Goal: Transaction & Acquisition: Purchase product/service

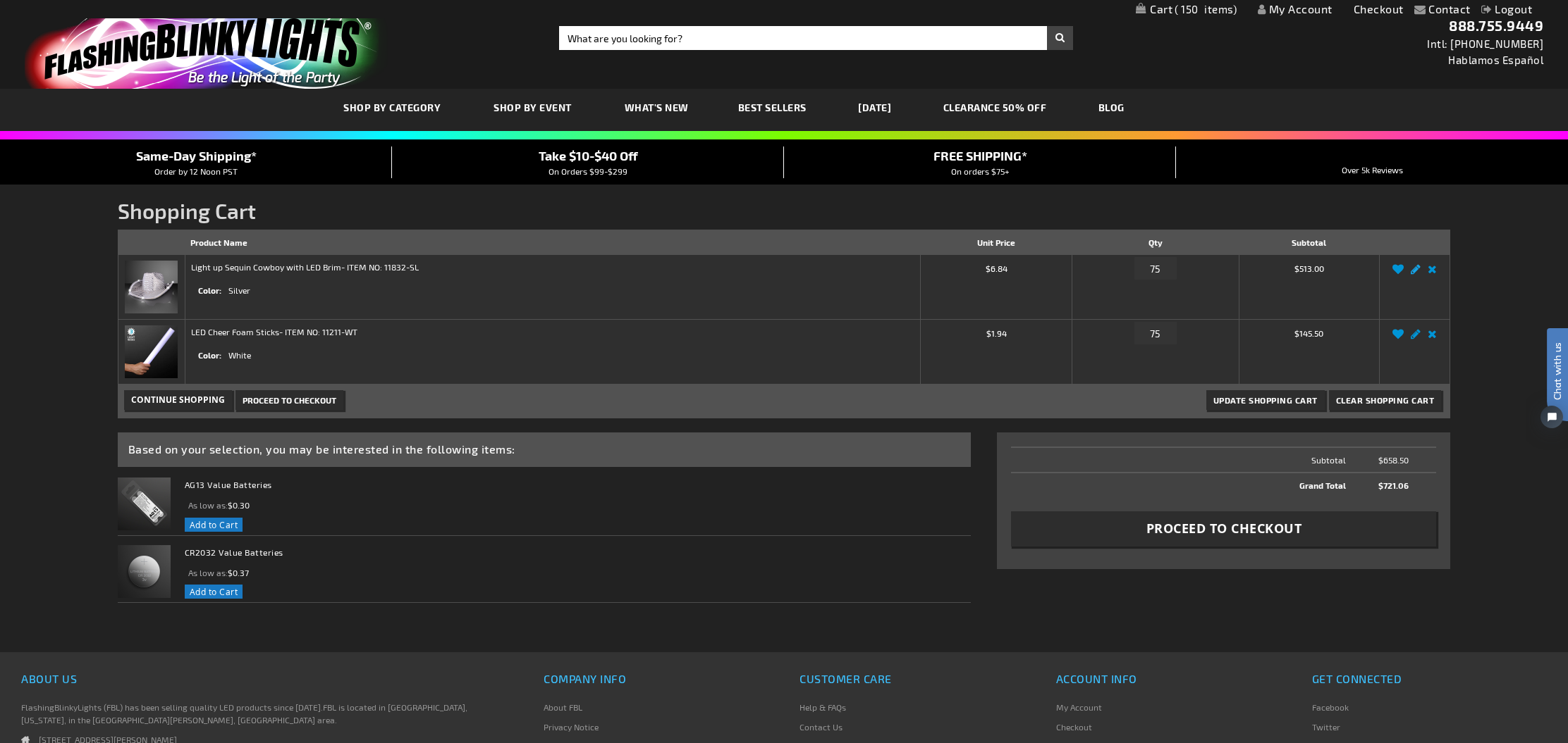
click at [1417, 273] on link "Edit" at bounding box center [1415, 273] width 17 height 0
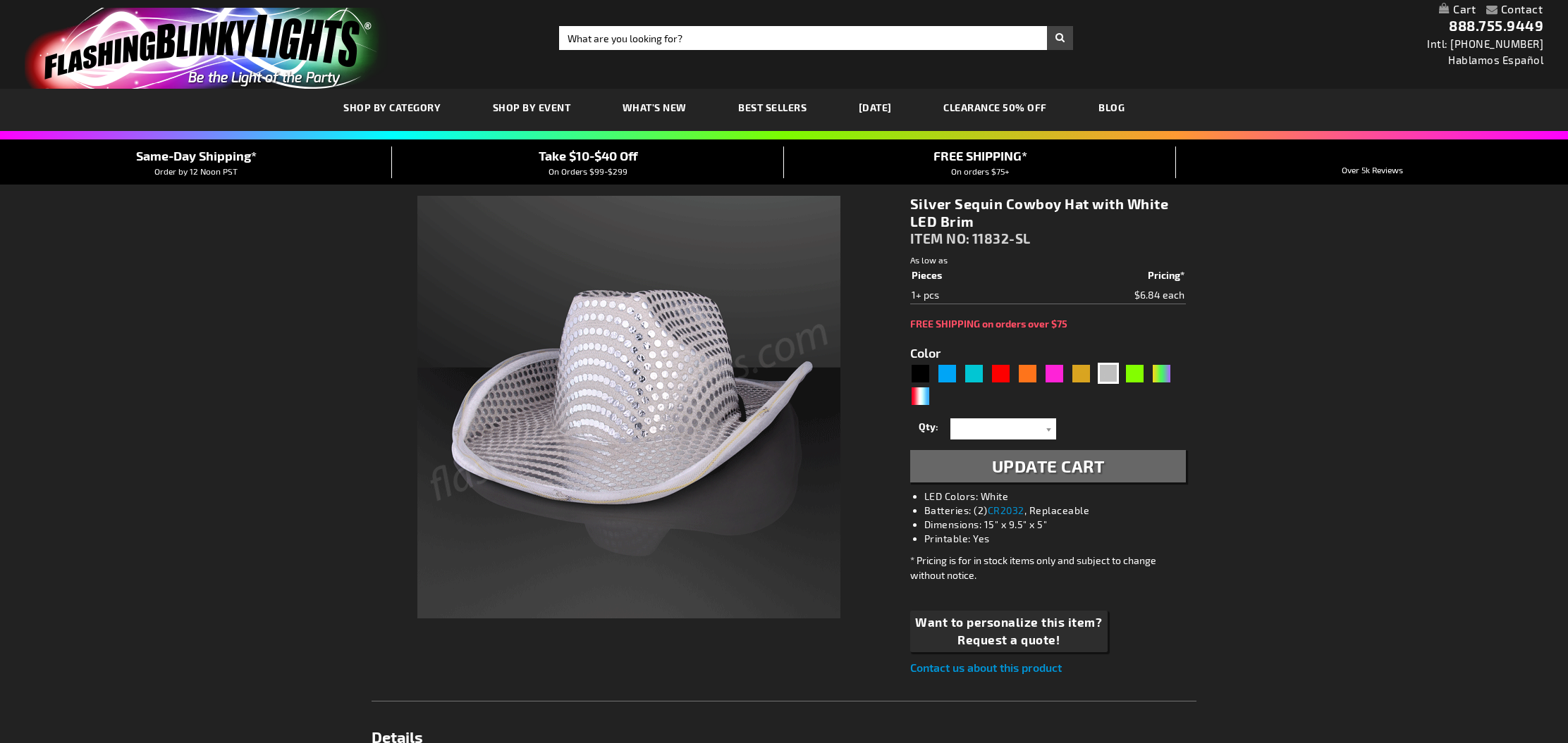
select select
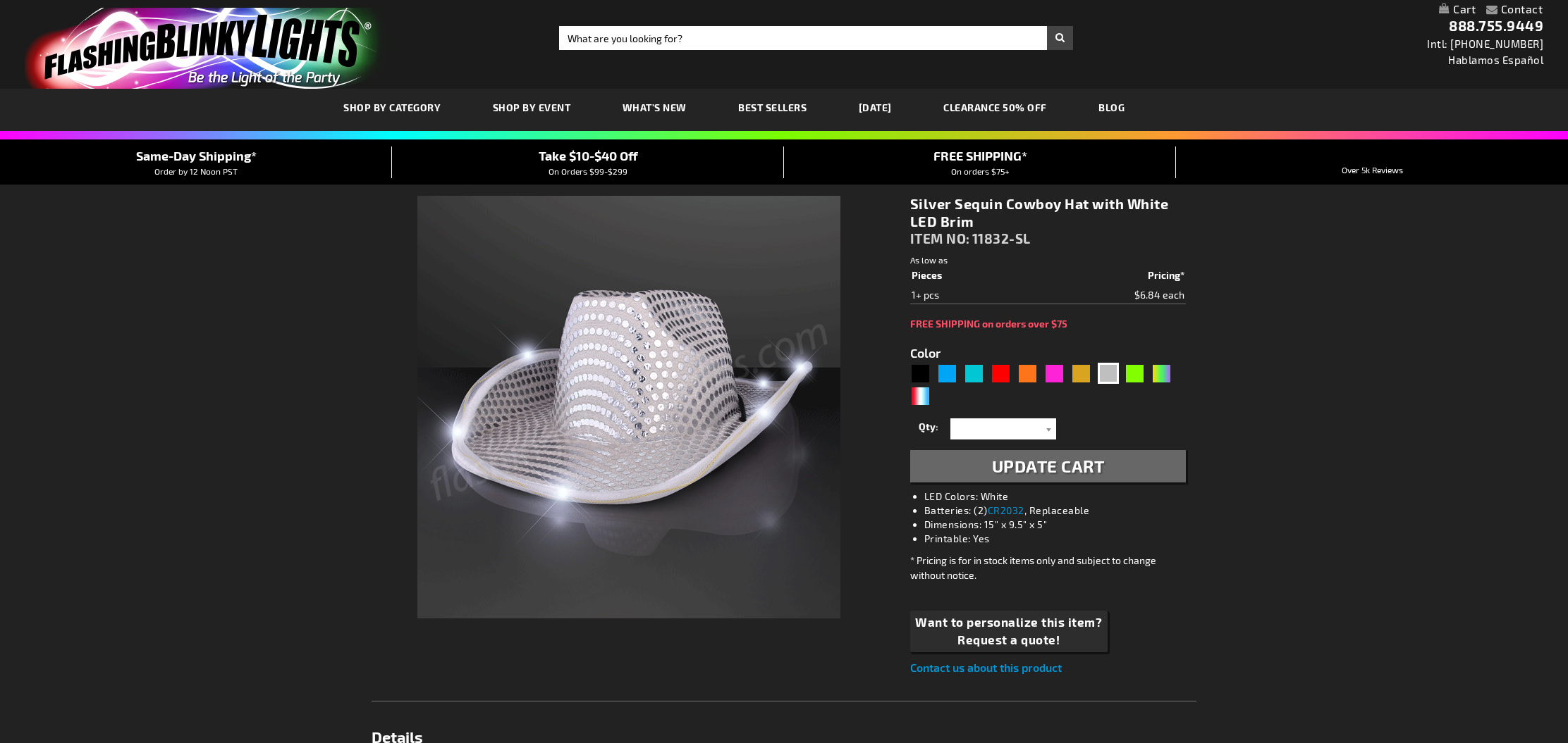
select select
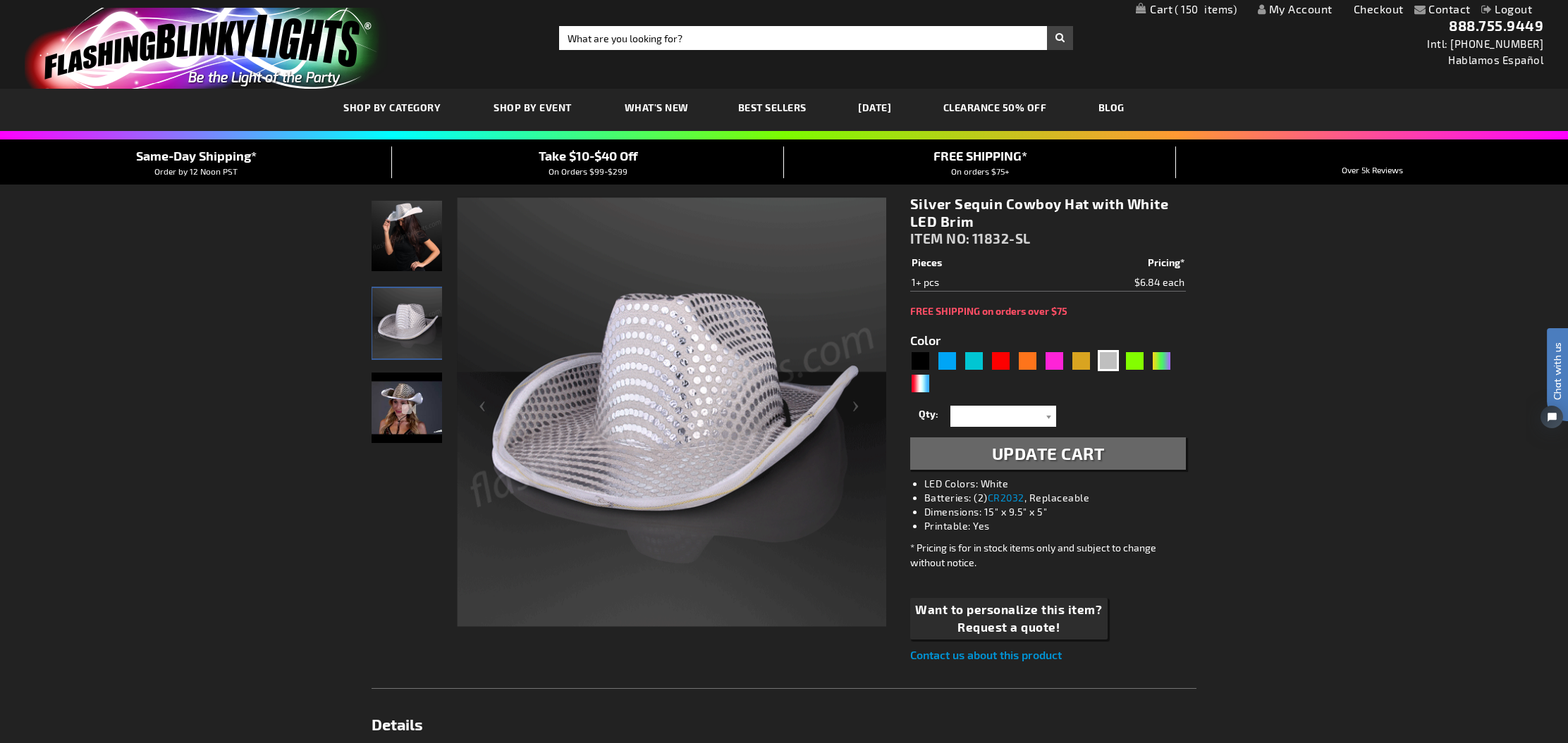
click at [1197, 9] on span "150" at bounding box center [1206, 9] width 62 height 13
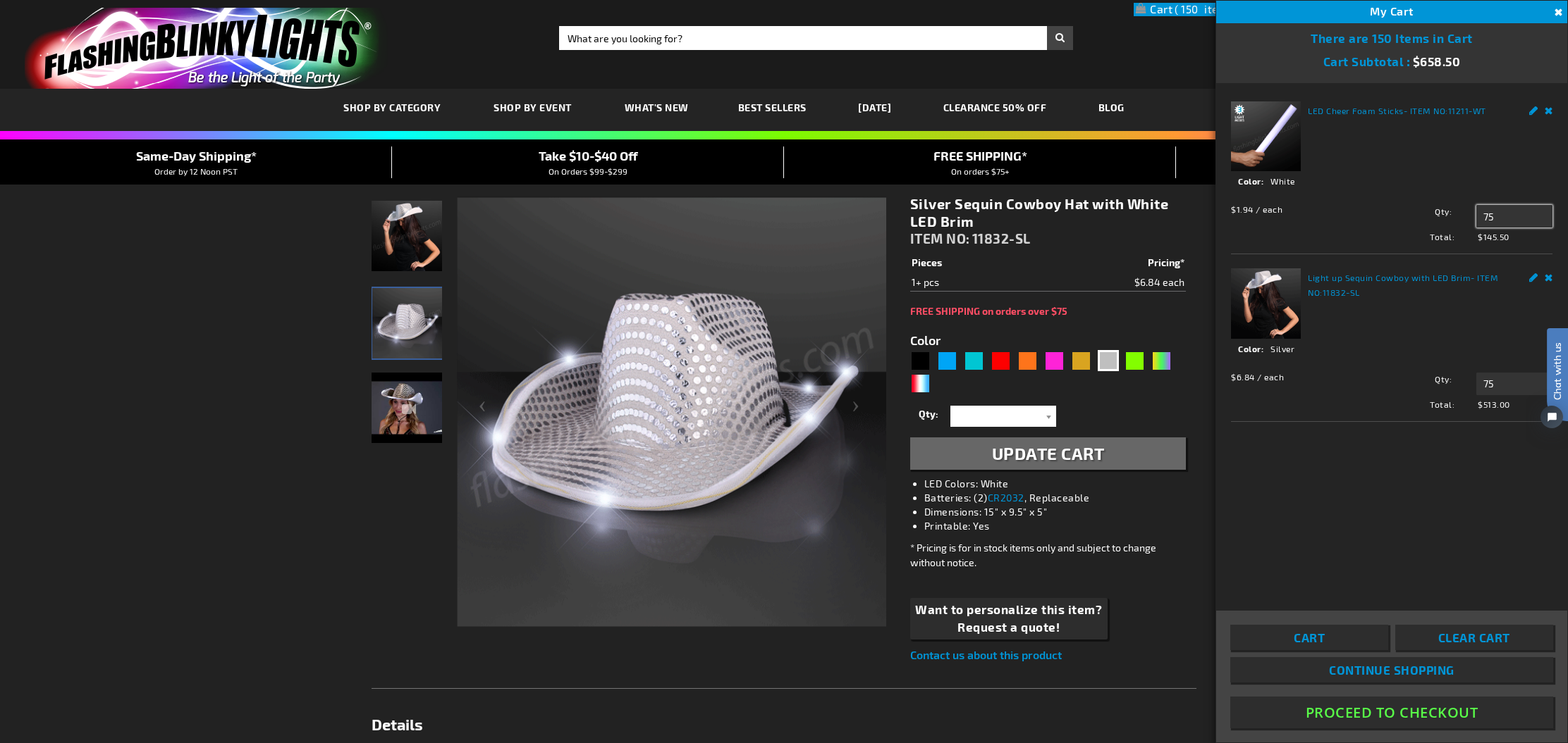
click at [1504, 217] on input "75" at bounding box center [1514, 216] width 76 height 22
type input "7"
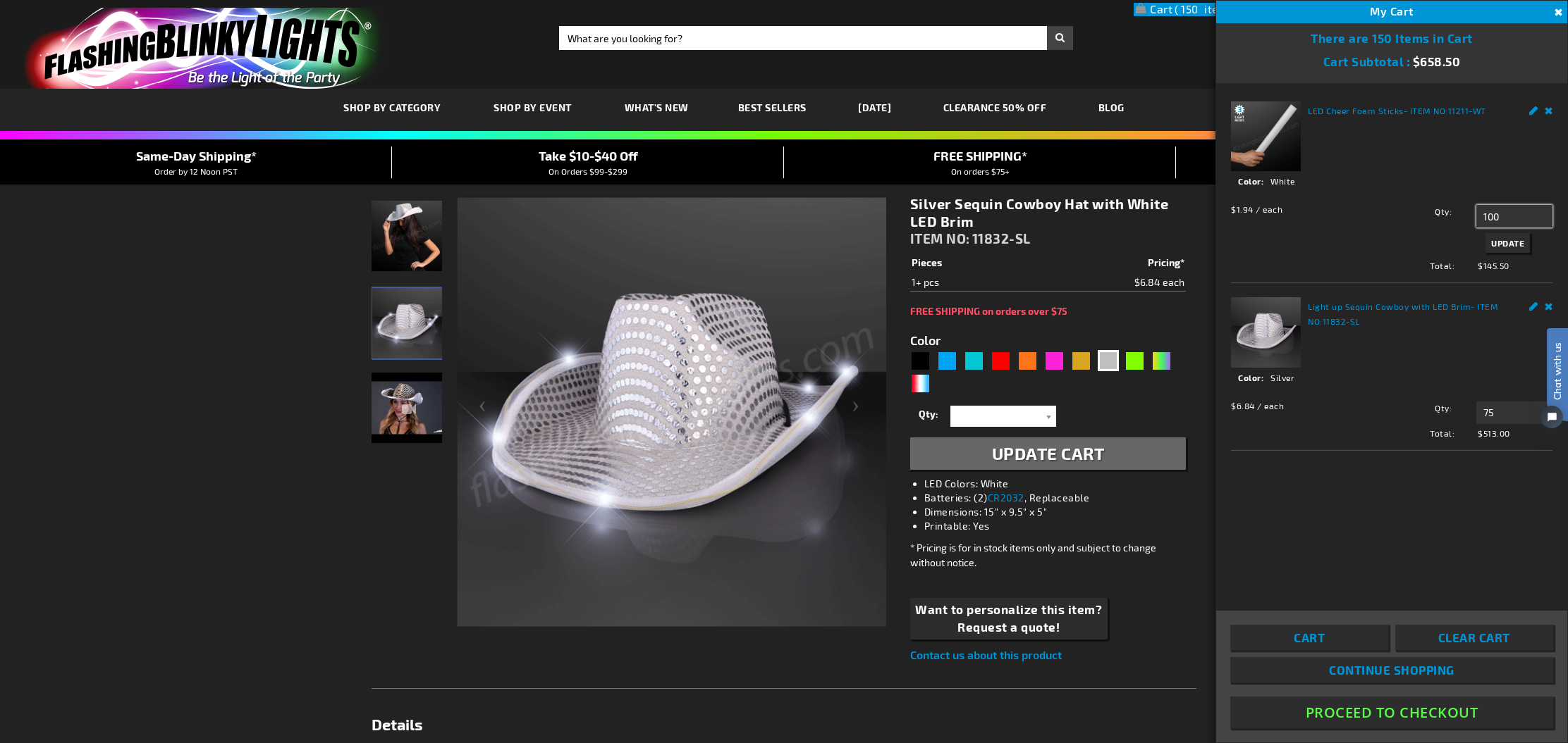
type input "100"
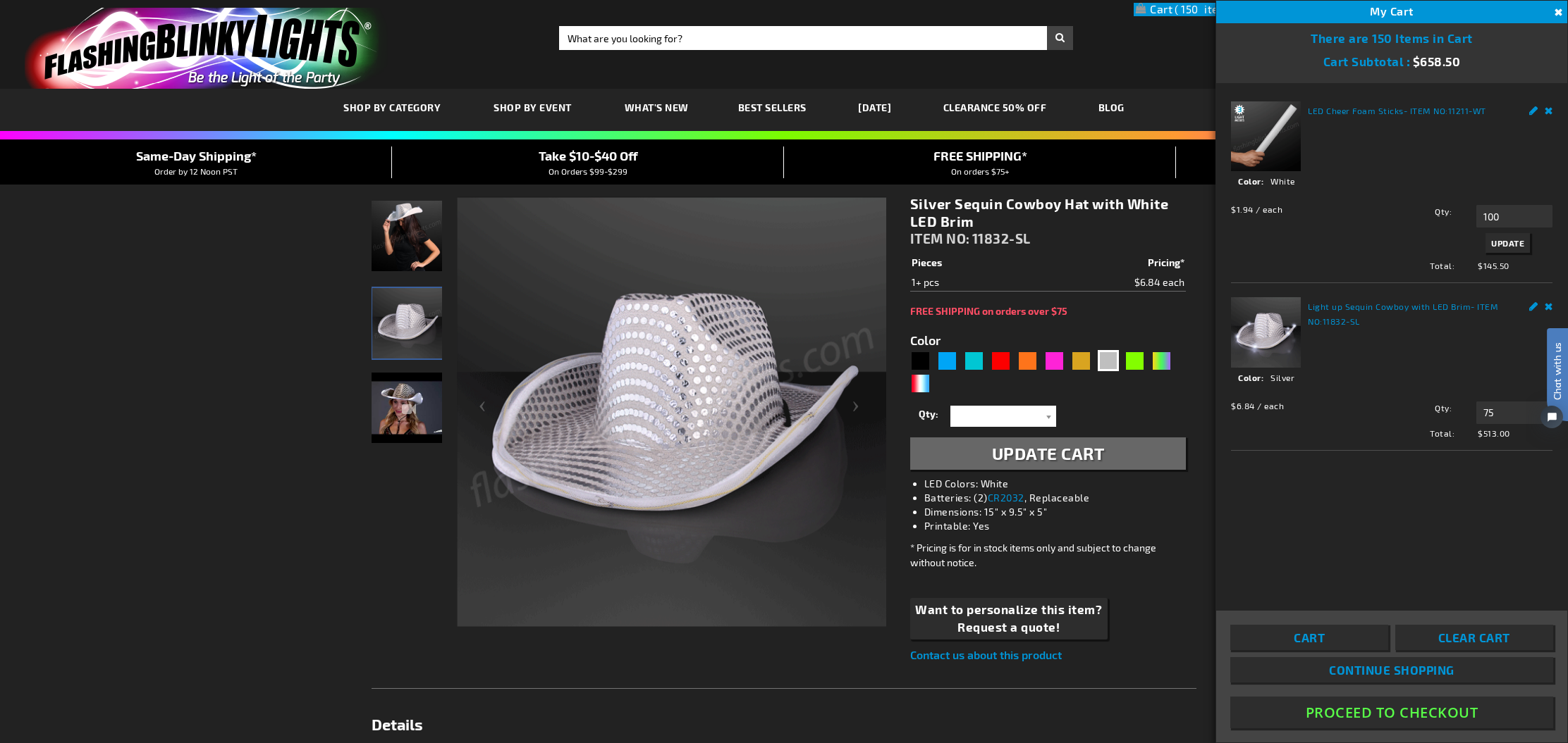
click at [1509, 243] on span "Update" at bounding box center [1508, 243] width 33 height 10
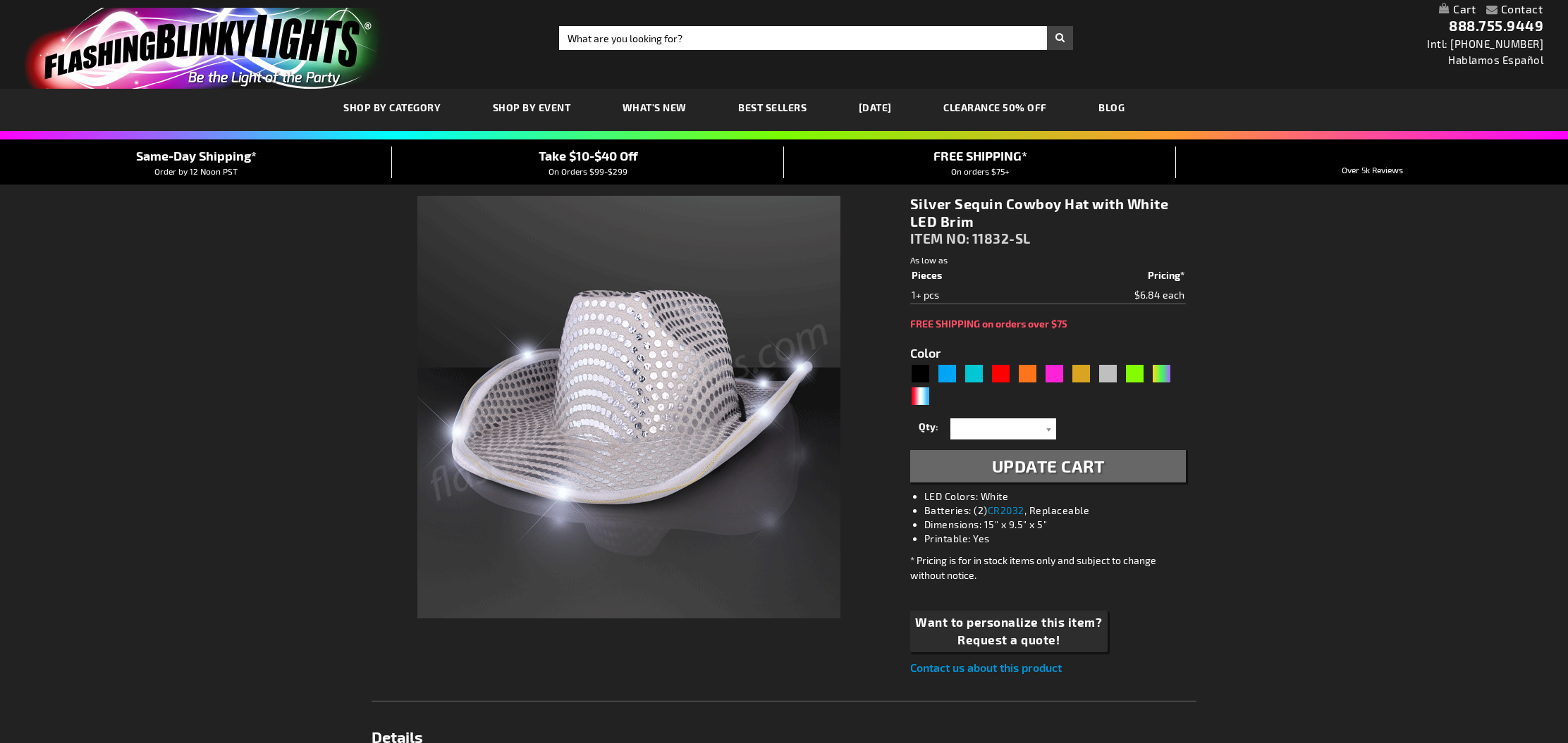
select select
type input "5644"
select select
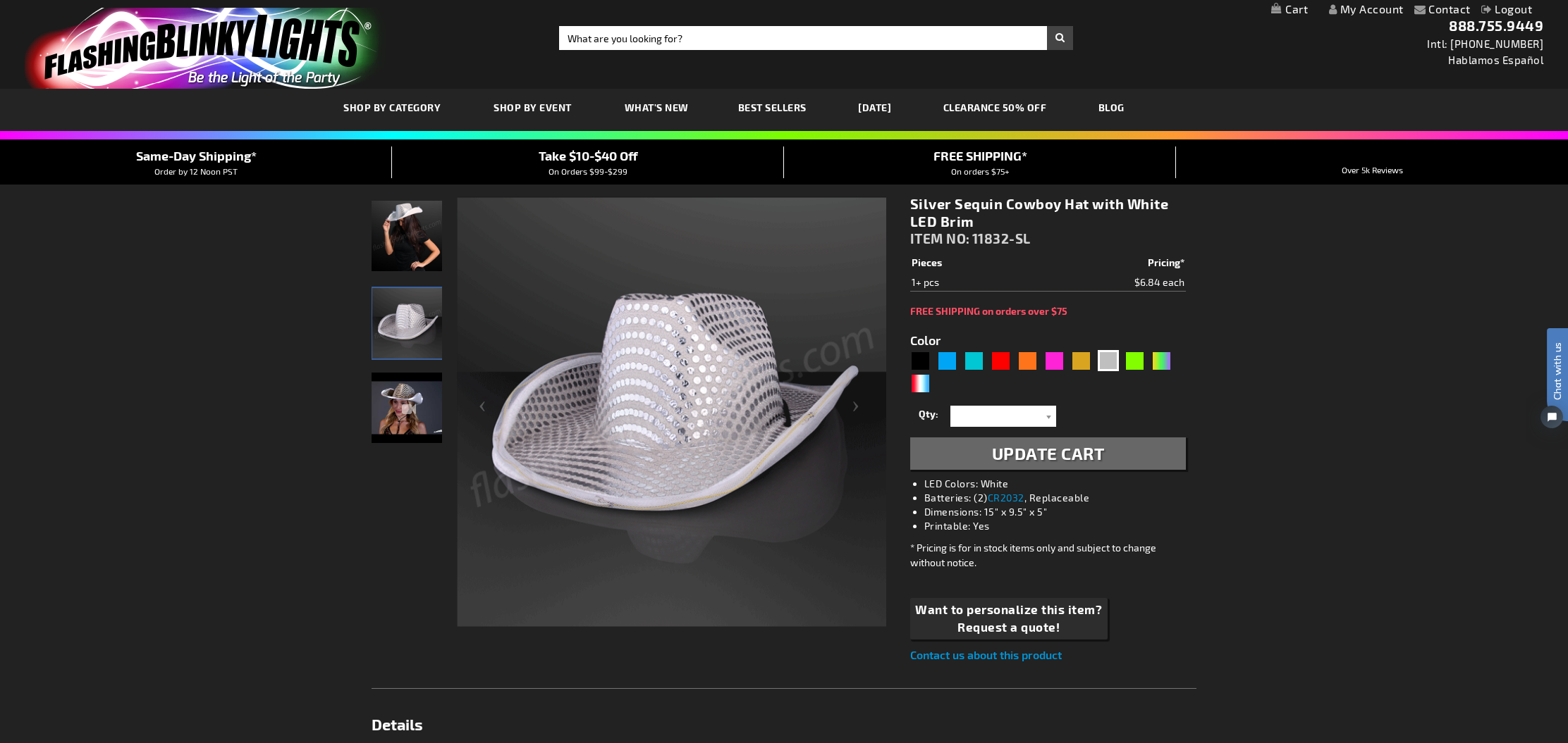
click at [1283, 7] on link "My Cart" at bounding box center [1289, 9] width 37 height 13
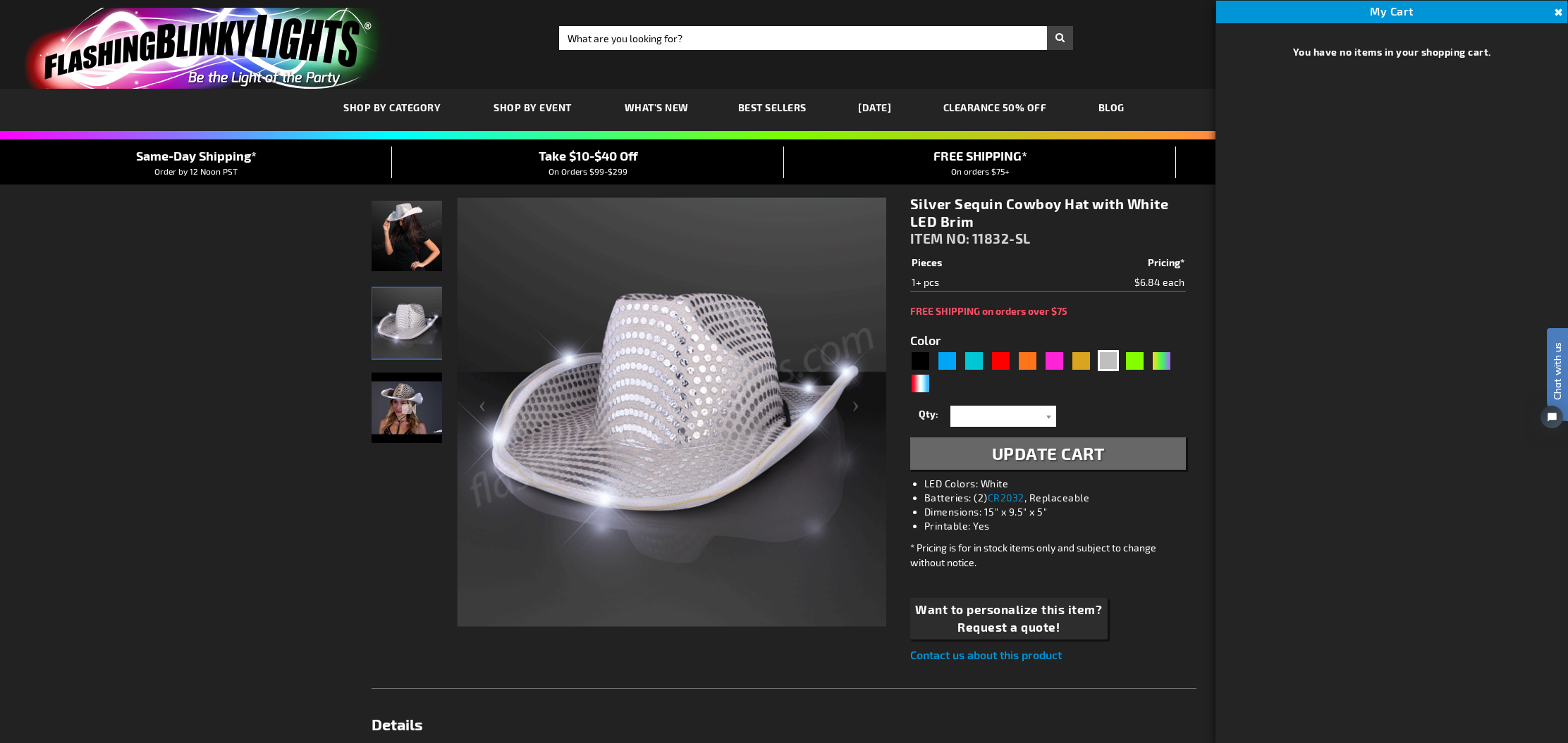
click at [1175, 58] on div "Toggle Nav Search Search × Search 888.755.9449 Intl: 818-753-8303 Hablamos Espa…" at bounding box center [784, 44] width 1568 height 89
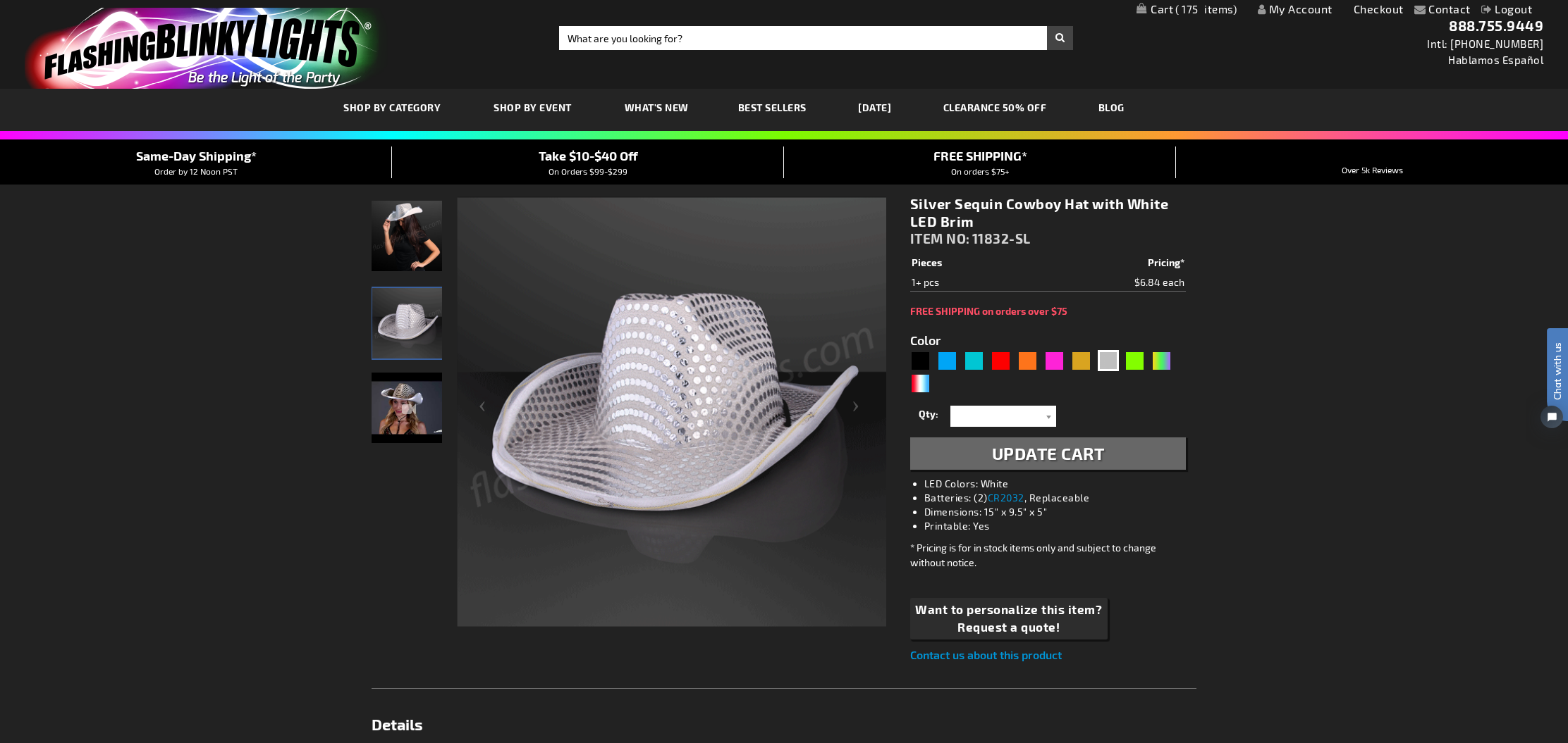
click at [1198, 8] on span "175" at bounding box center [1206, 9] width 62 height 13
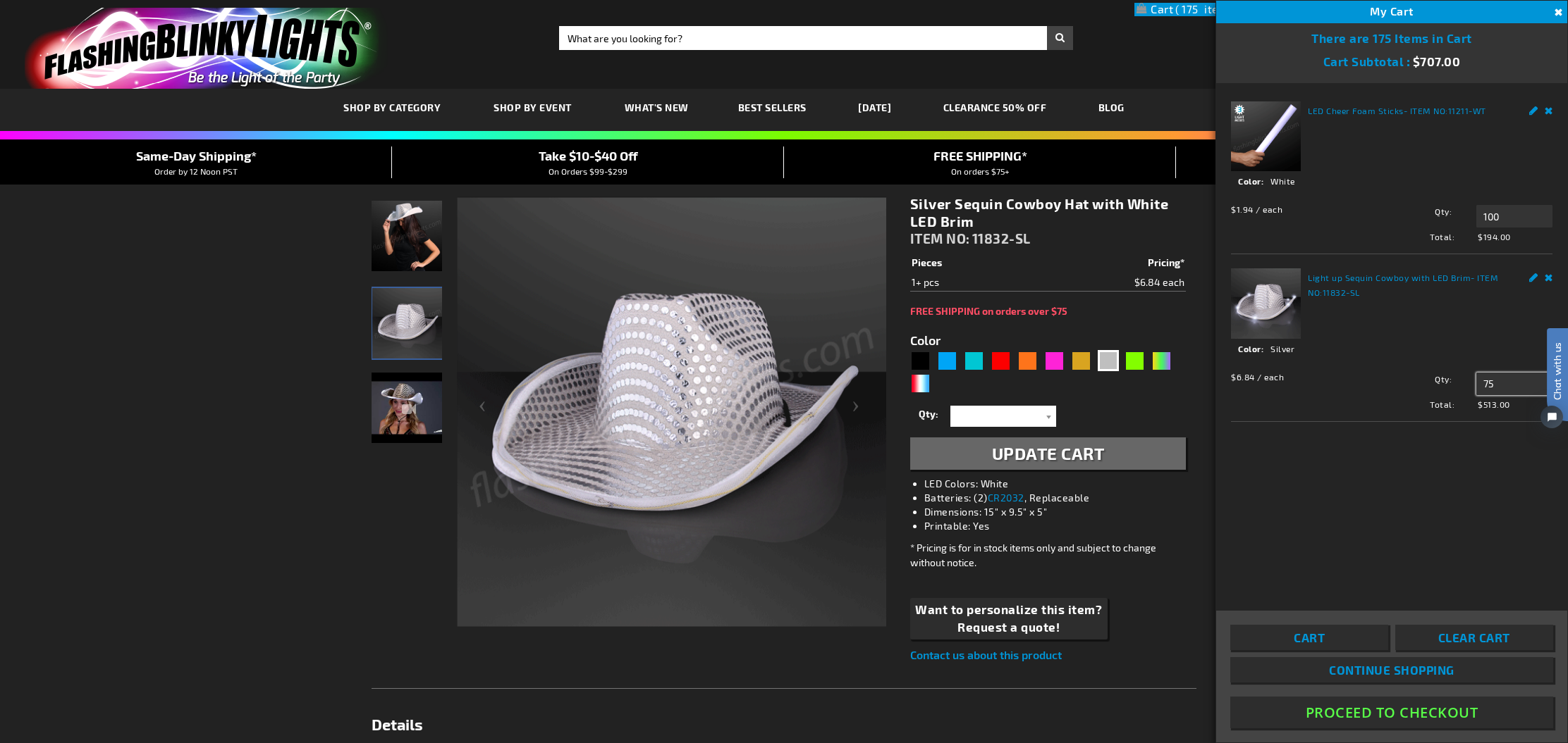
click at [1504, 382] on input "75" at bounding box center [1514, 384] width 76 height 22
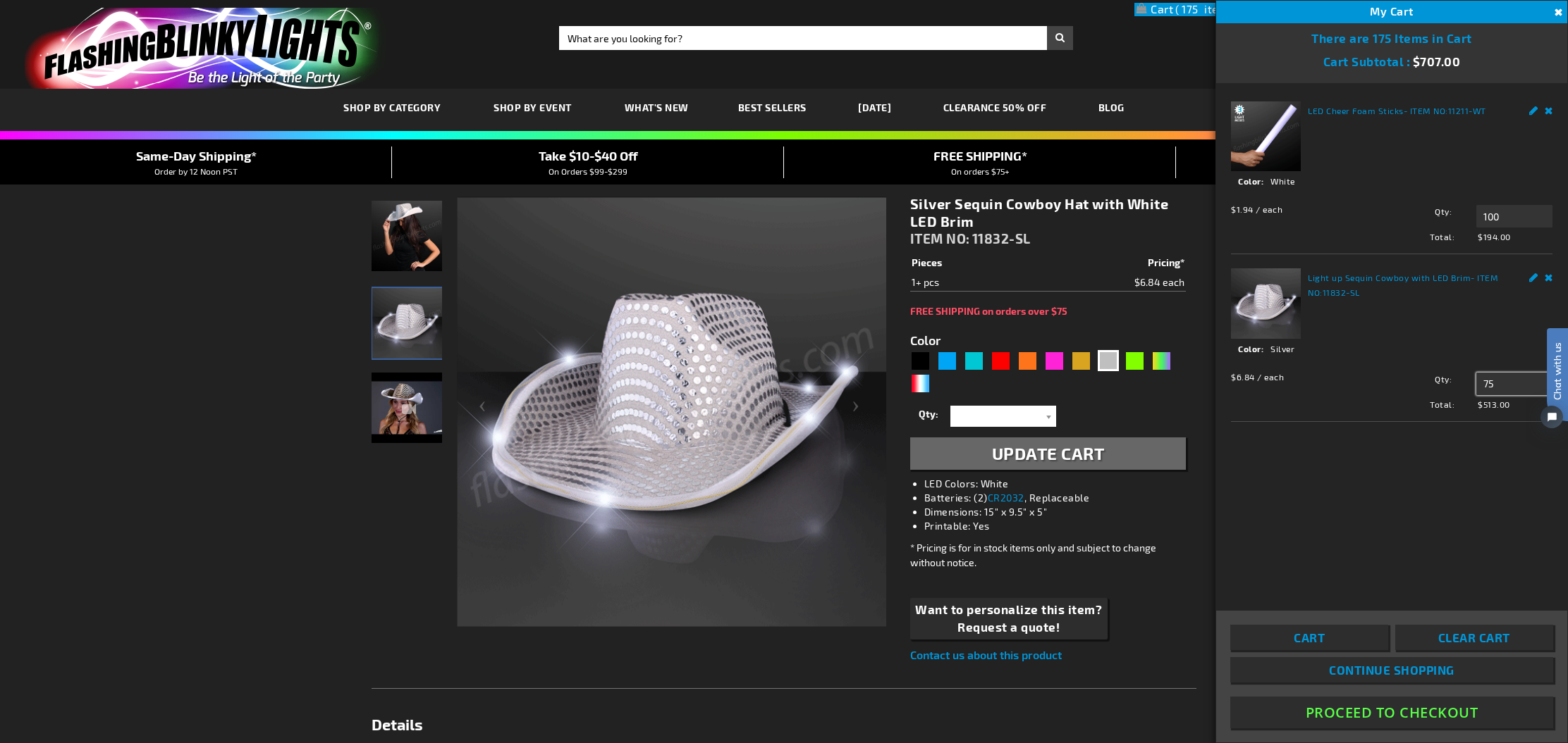
type input "7"
type input "100"
click at [1496, 410] on span "Update" at bounding box center [1508, 411] width 33 height 10
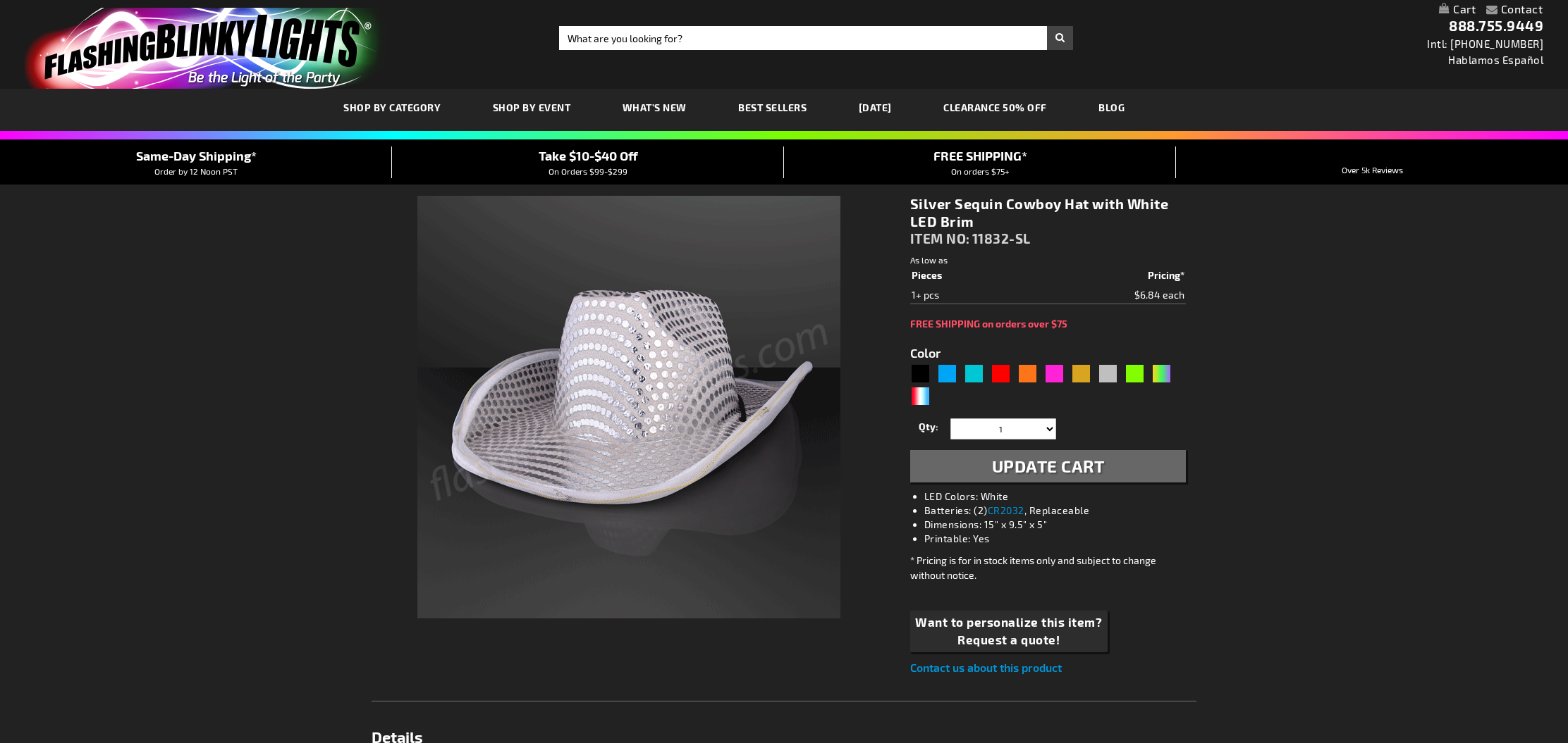
select select
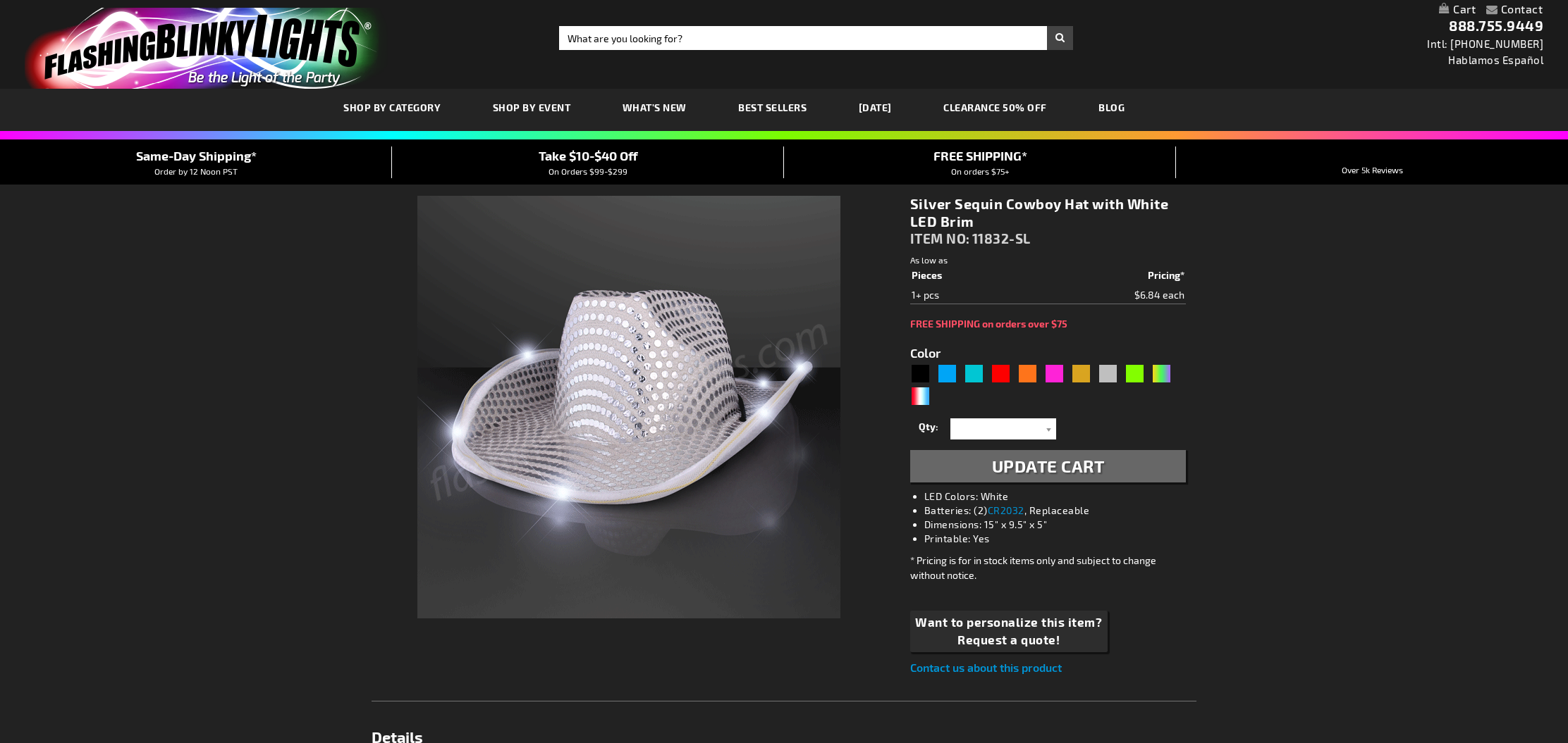
type input "5644"
select select
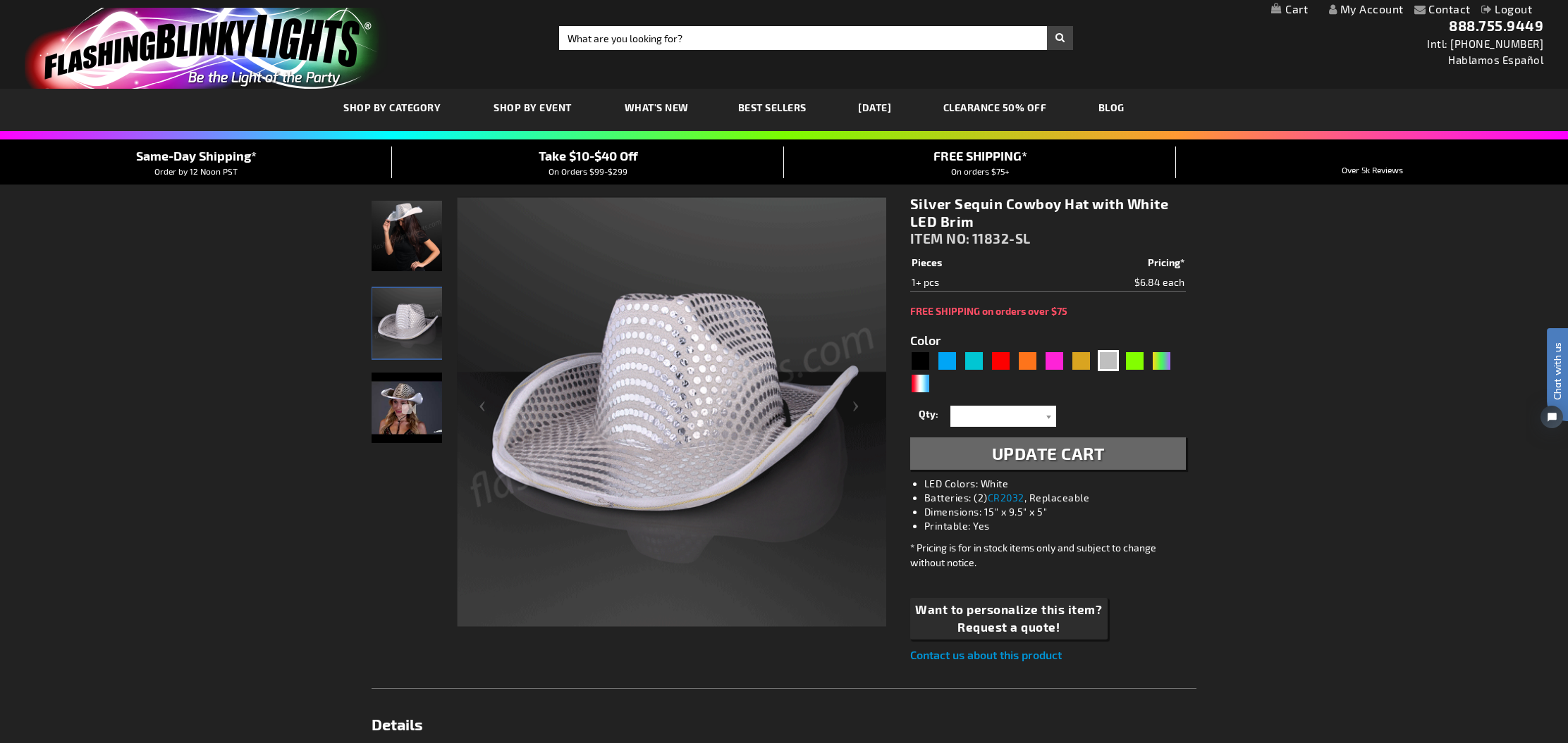
click at [1288, 10] on link "My Cart" at bounding box center [1289, 9] width 37 height 13
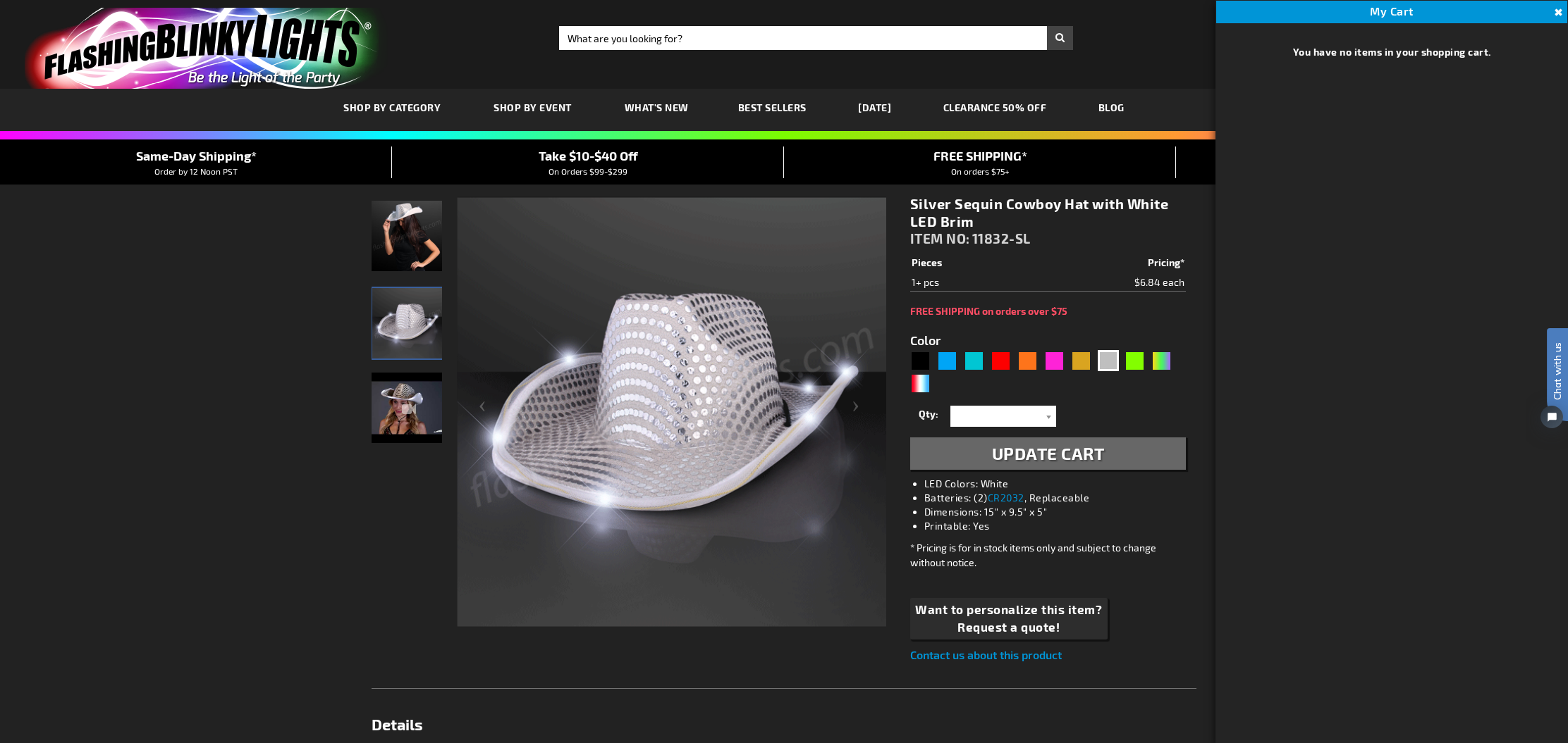
click at [1146, 56] on div "Toggle Nav Search Search × Search 888.755.9449 Intl: 818-753-8303 Hablamos Espa…" at bounding box center [784, 44] width 1568 height 89
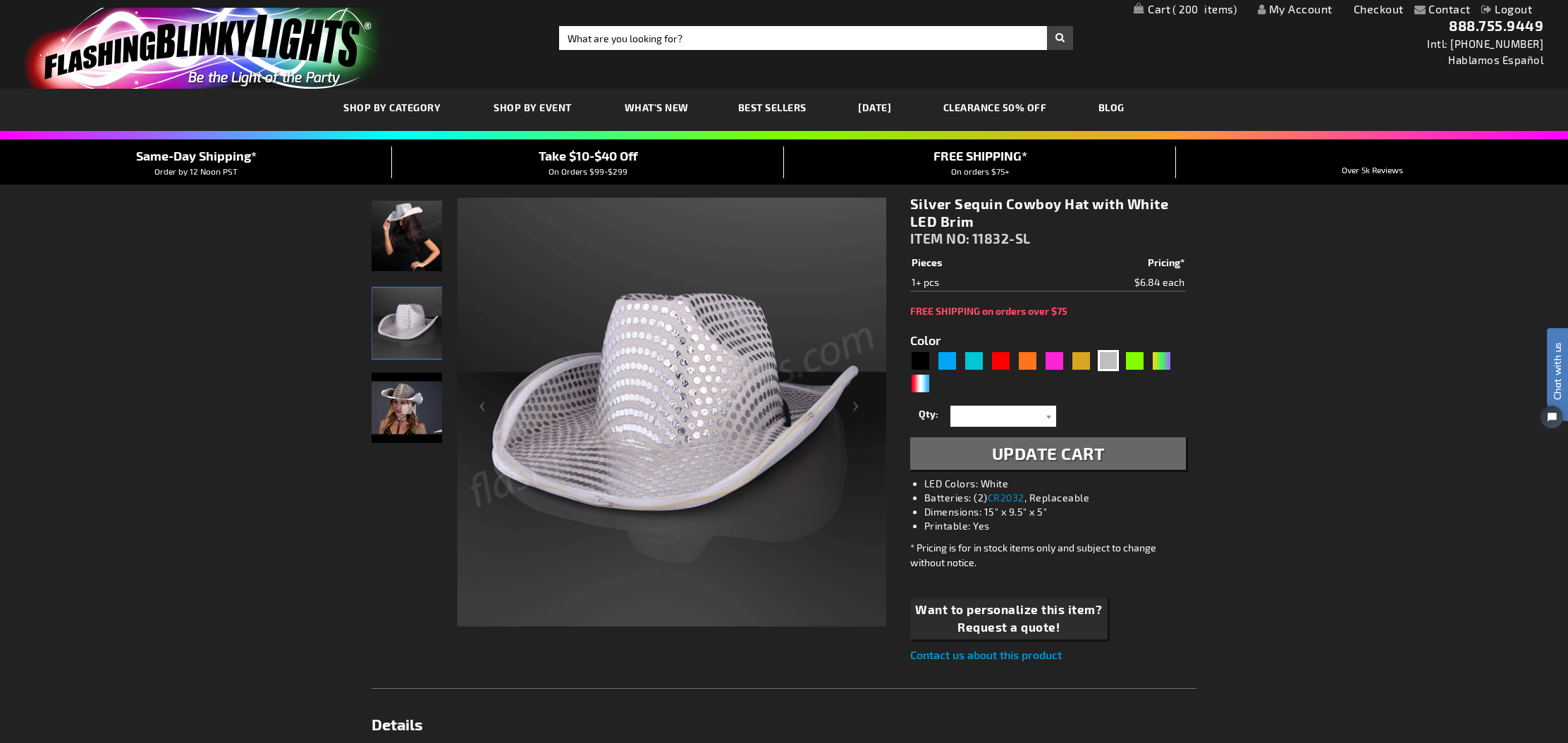
click at [1176, 4] on span "200" at bounding box center [1204, 9] width 64 height 13
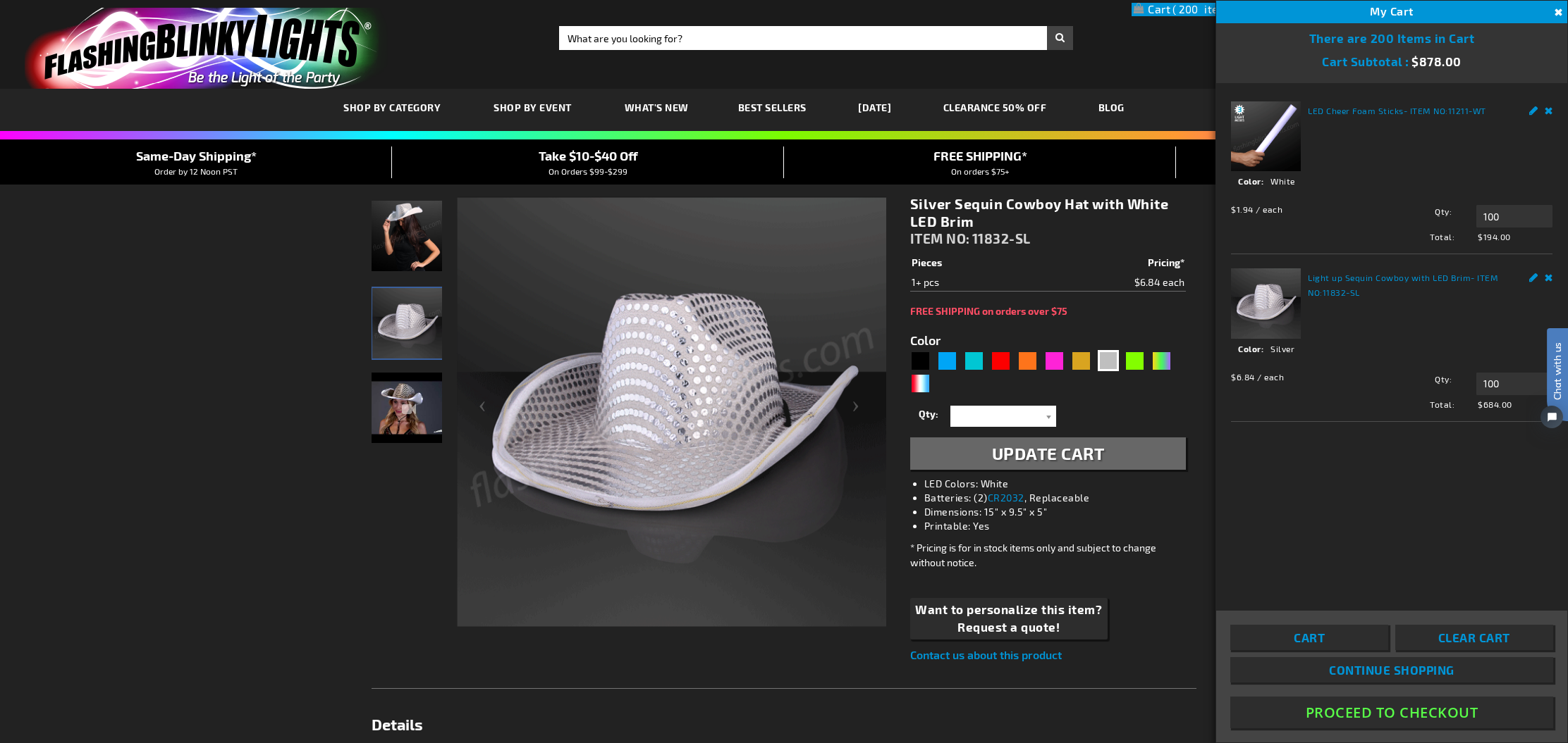
click at [1325, 640] on span "Cart" at bounding box center [1309, 637] width 31 height 14
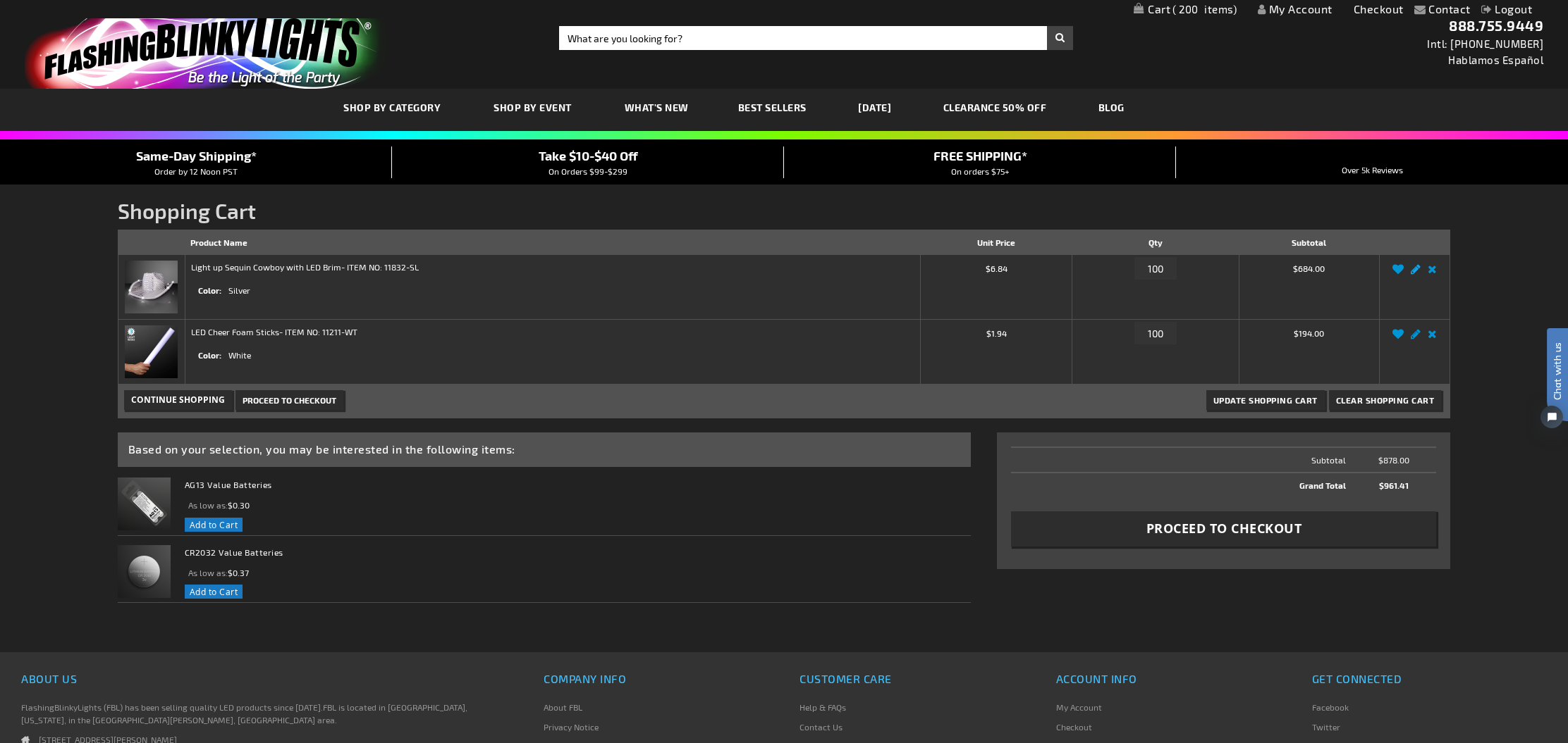
click at [1416, 273] on link "Edit" at bounding box center [1415, 273] width 17 height 0
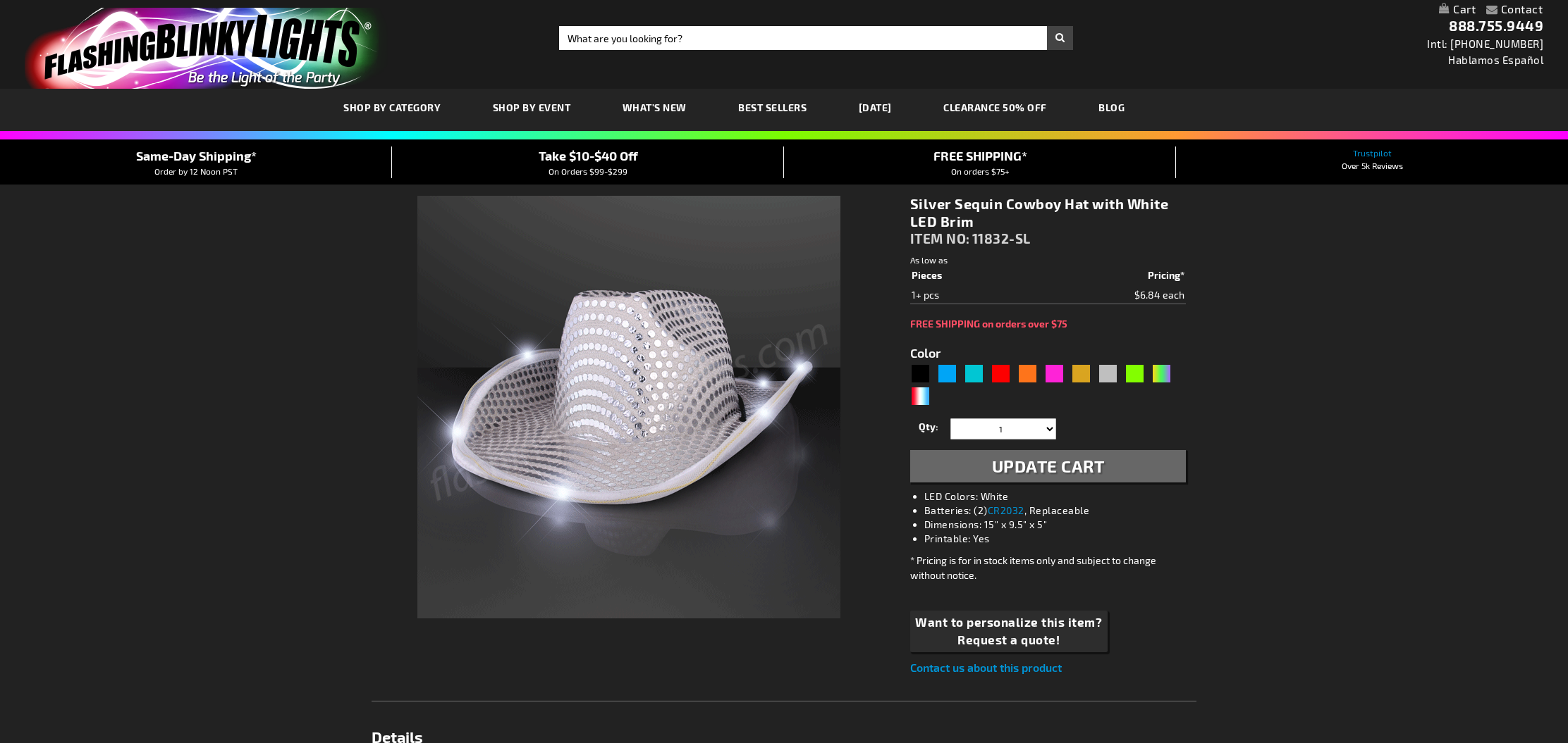
select select
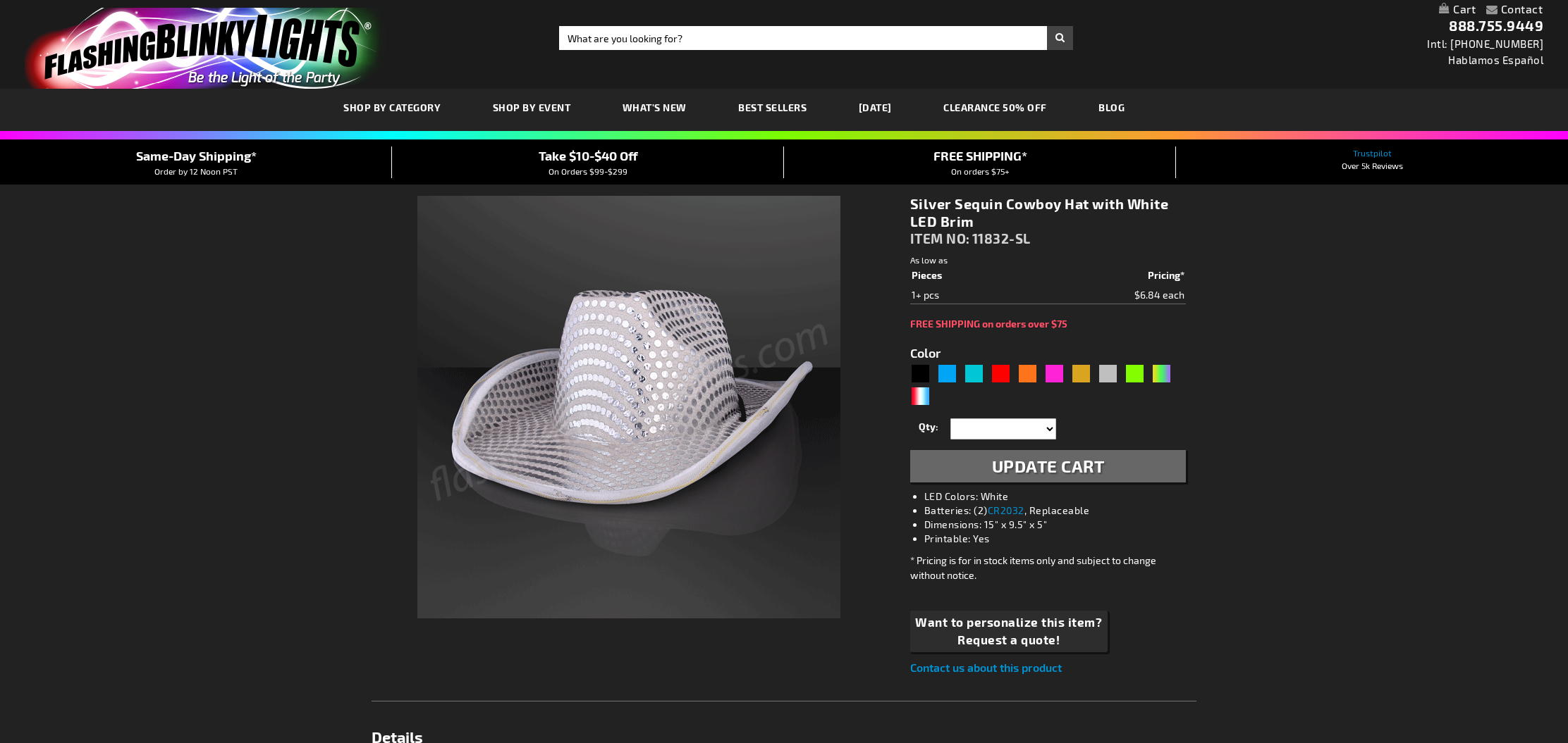
select select
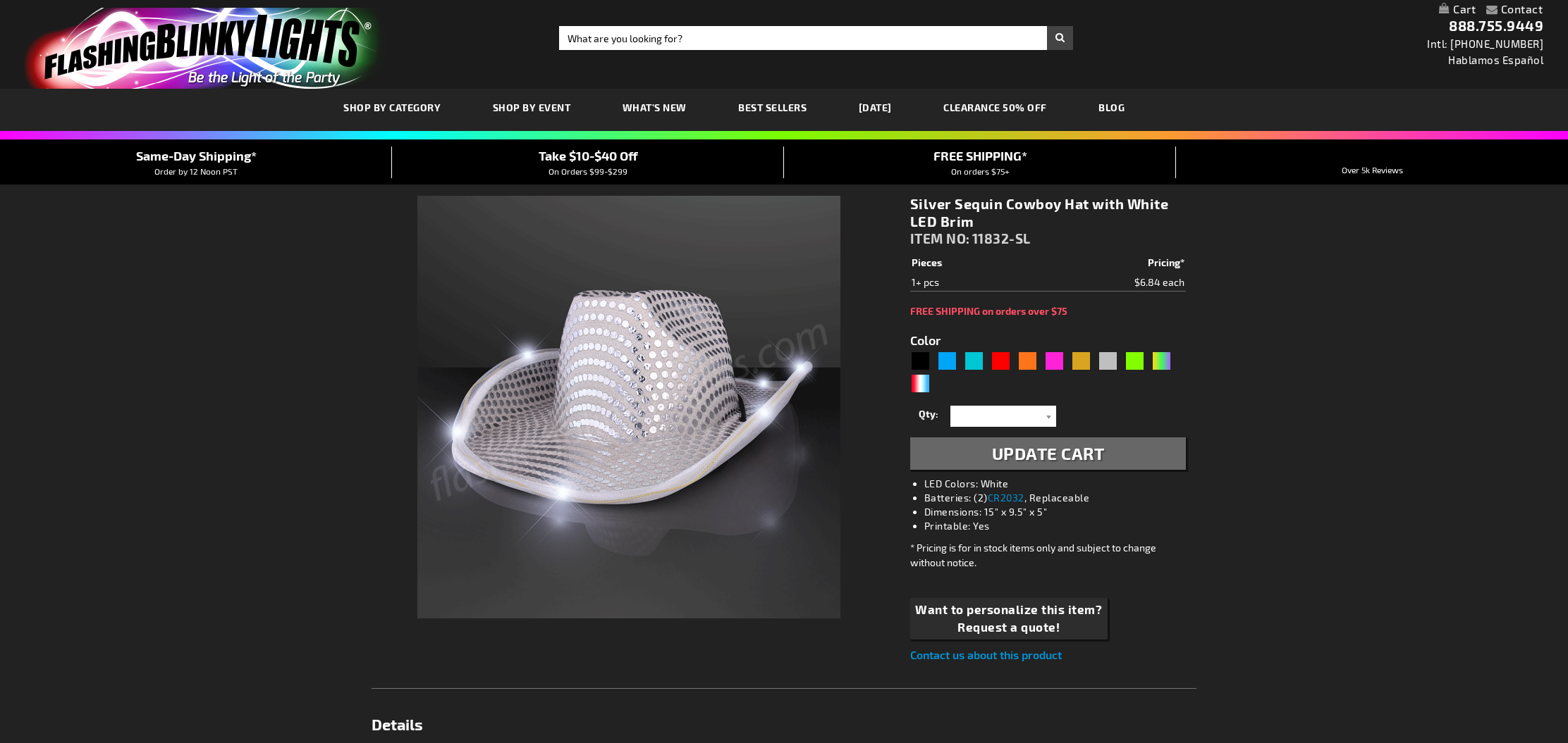
type input "5644"
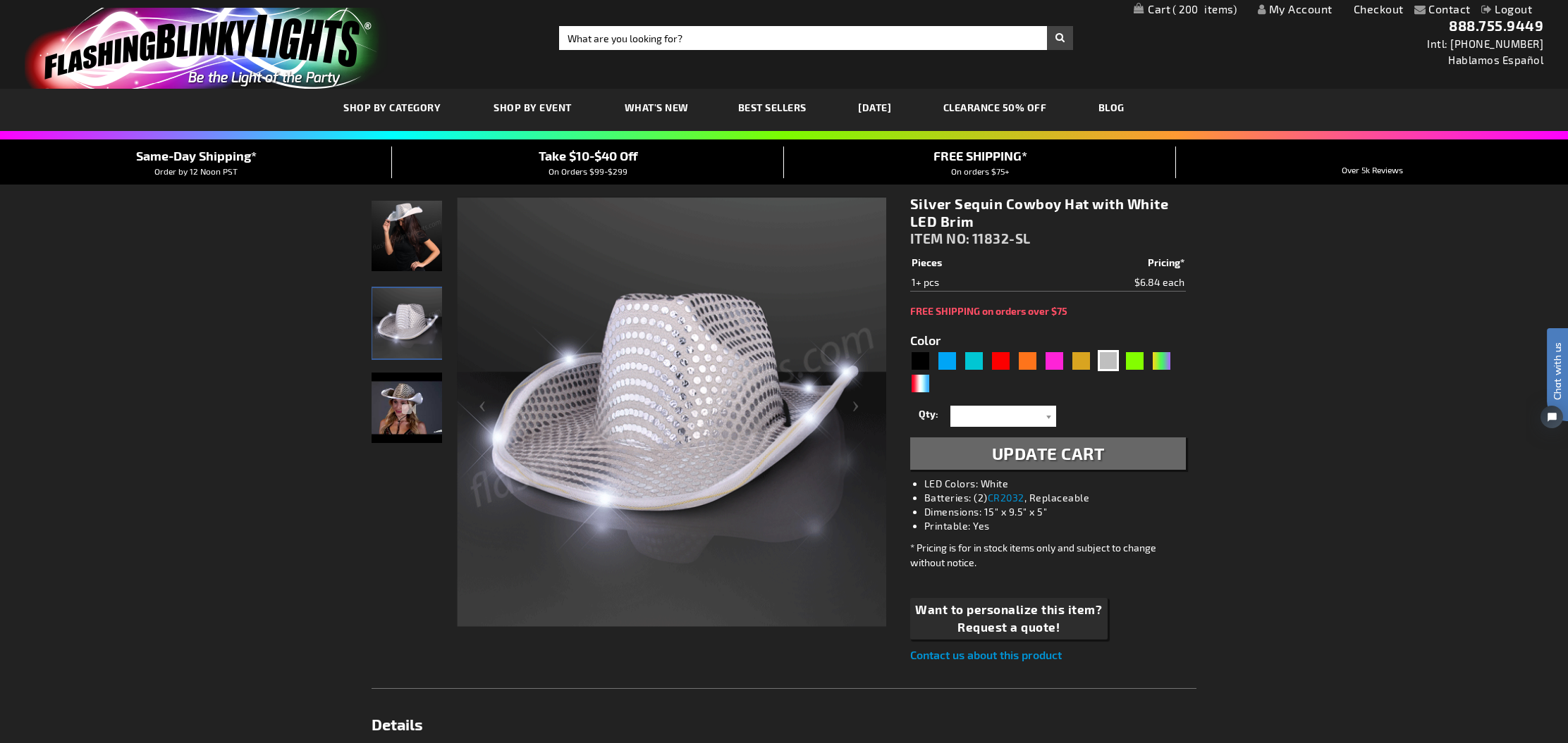
click at [1177, 7] on span "200" at bounding box center [1204, 9] width 64 height 13
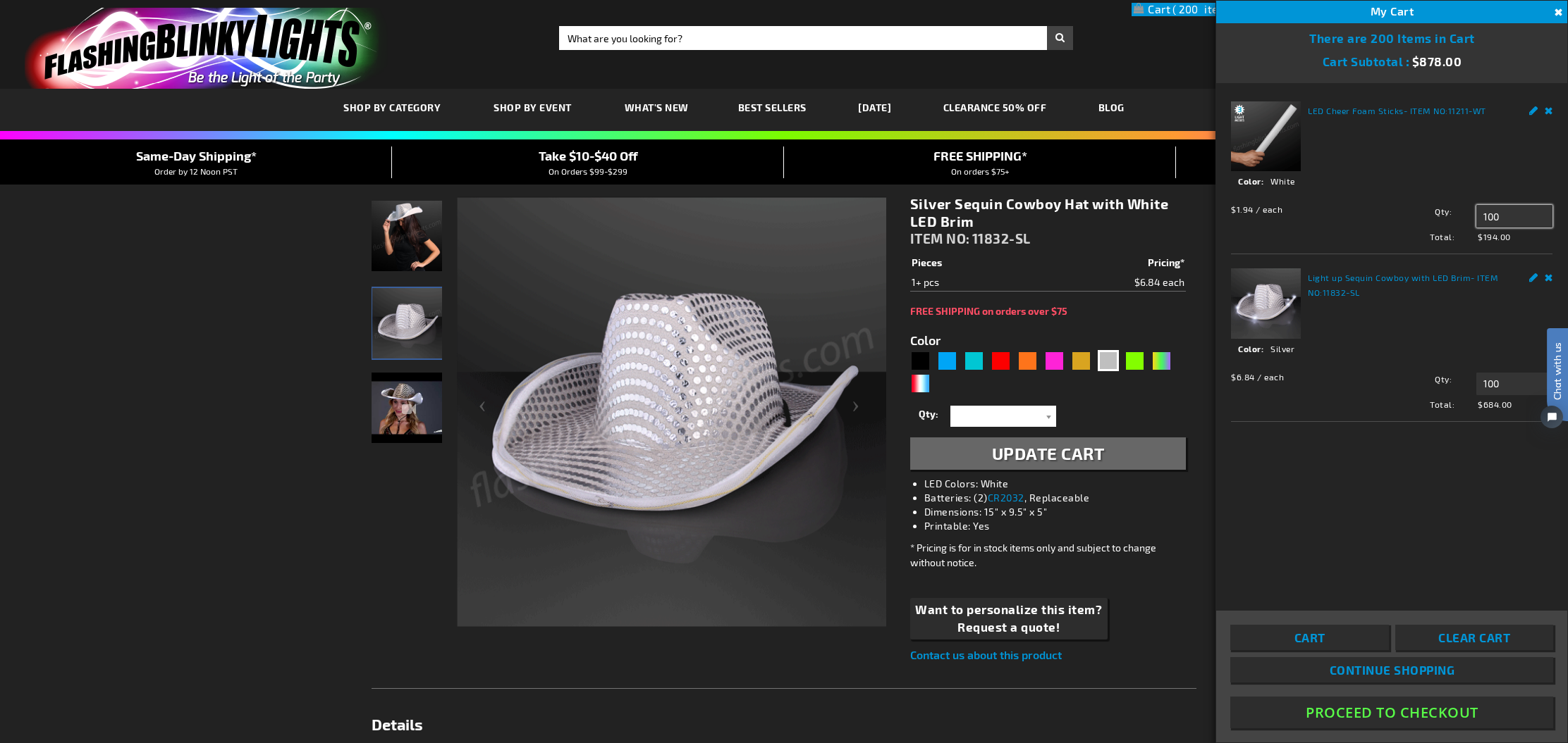
click at [1512, 214] on input "100" at bounding box center [1514, 216] width 76 height 22
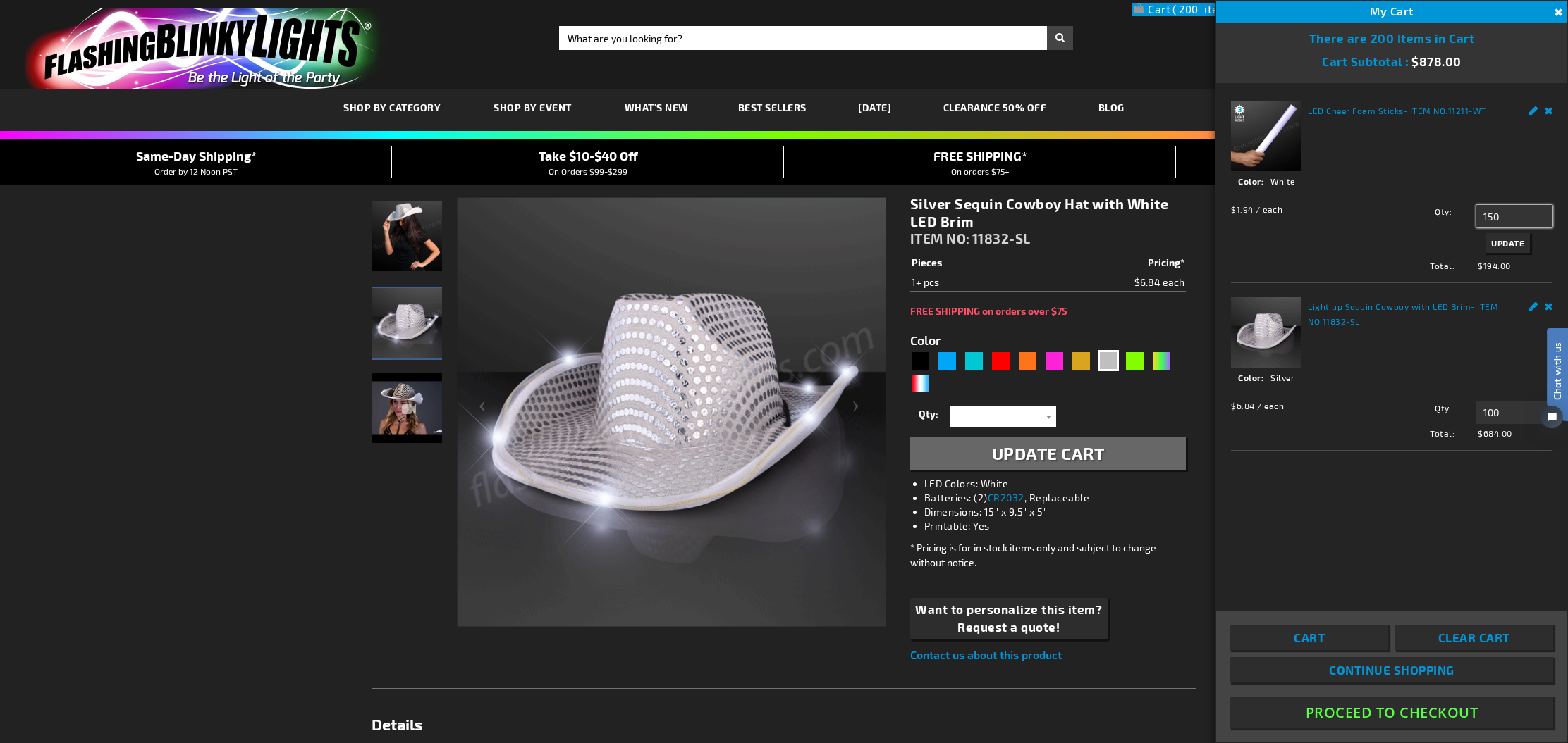
type input "150"
click at [1509, 245] on span "Update" at bounding box center [1508, 243] width 33 height 10
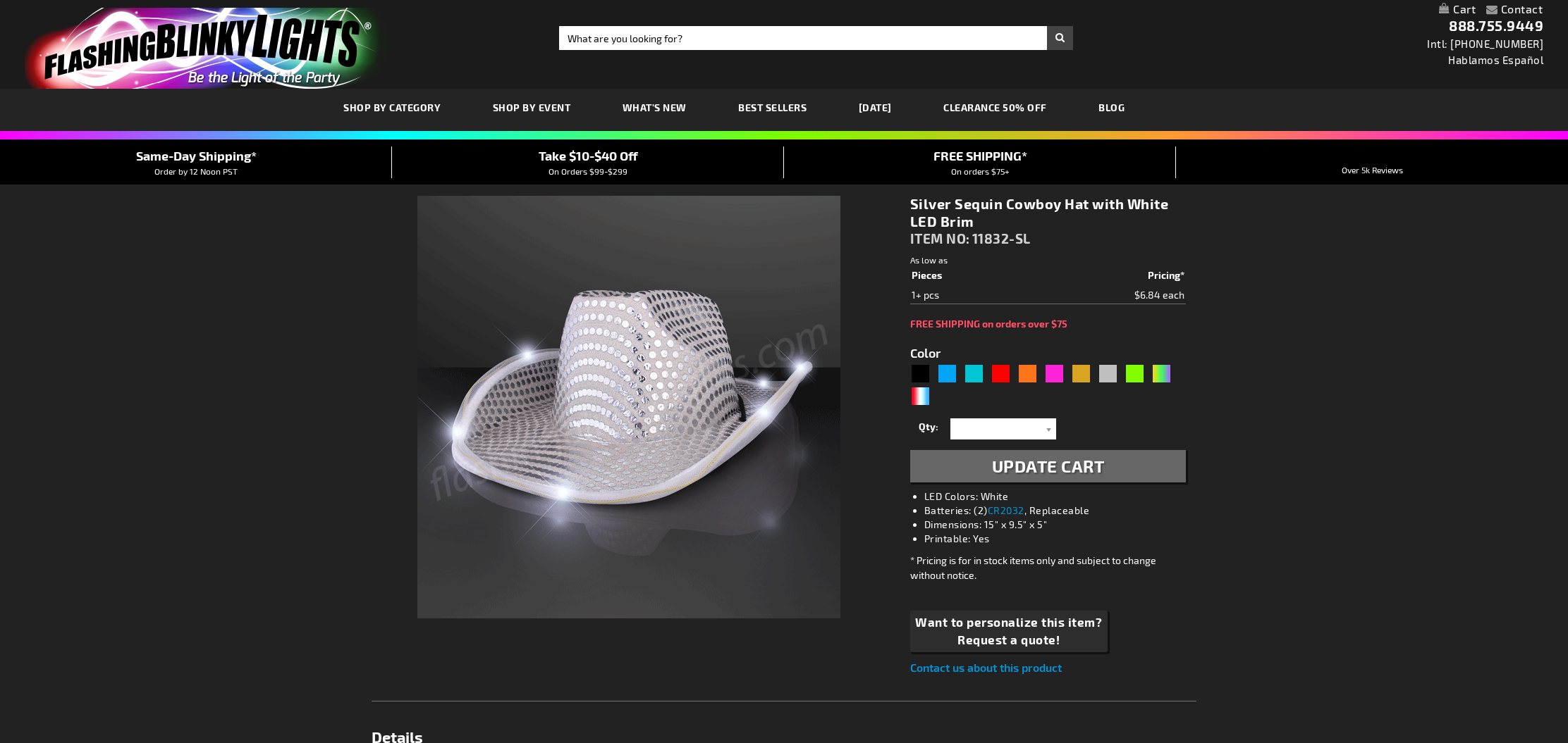
select select
type input "5644"
select select
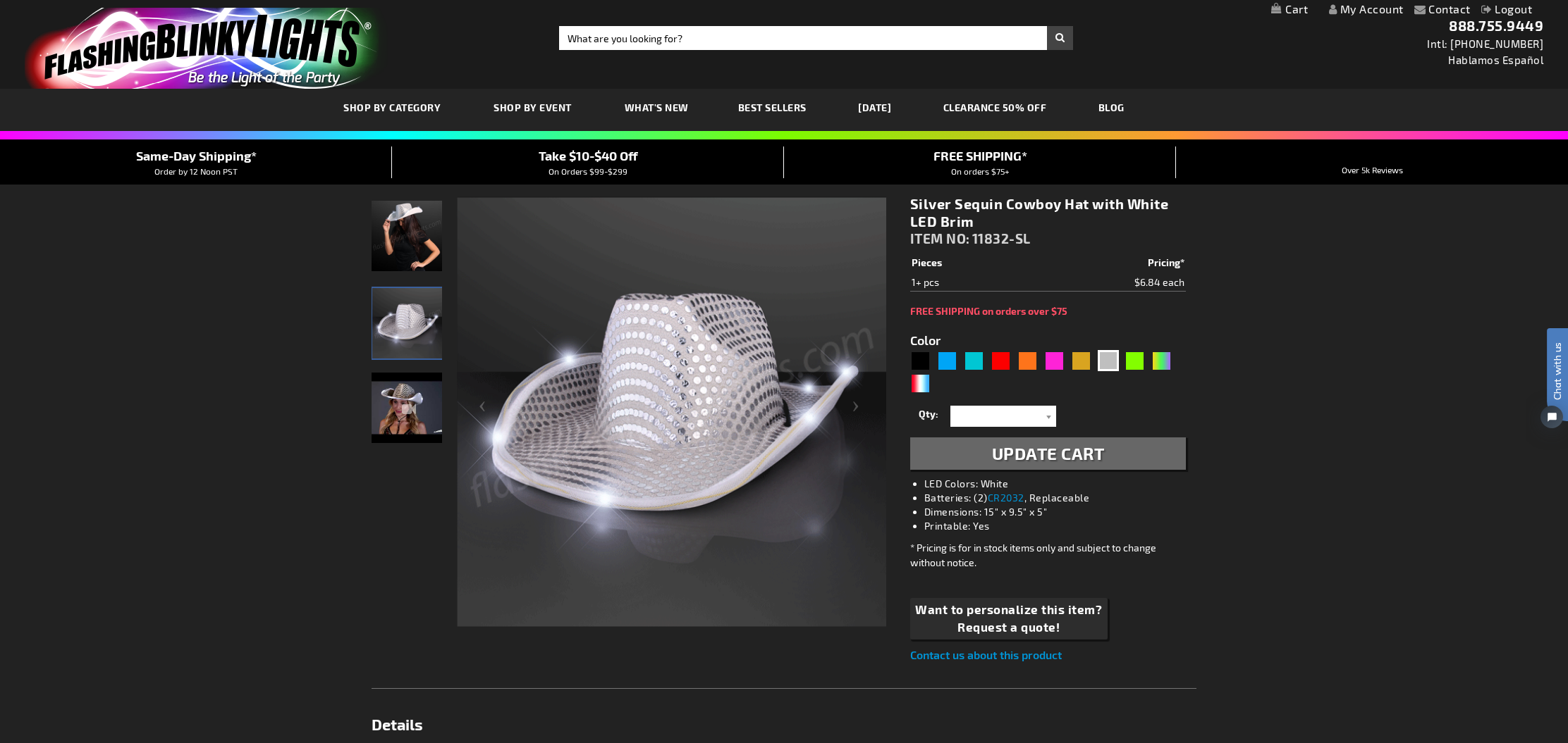
click at [1285, 12] on link "My Cart" at bounding box center [1289, 9] width 37 height 13
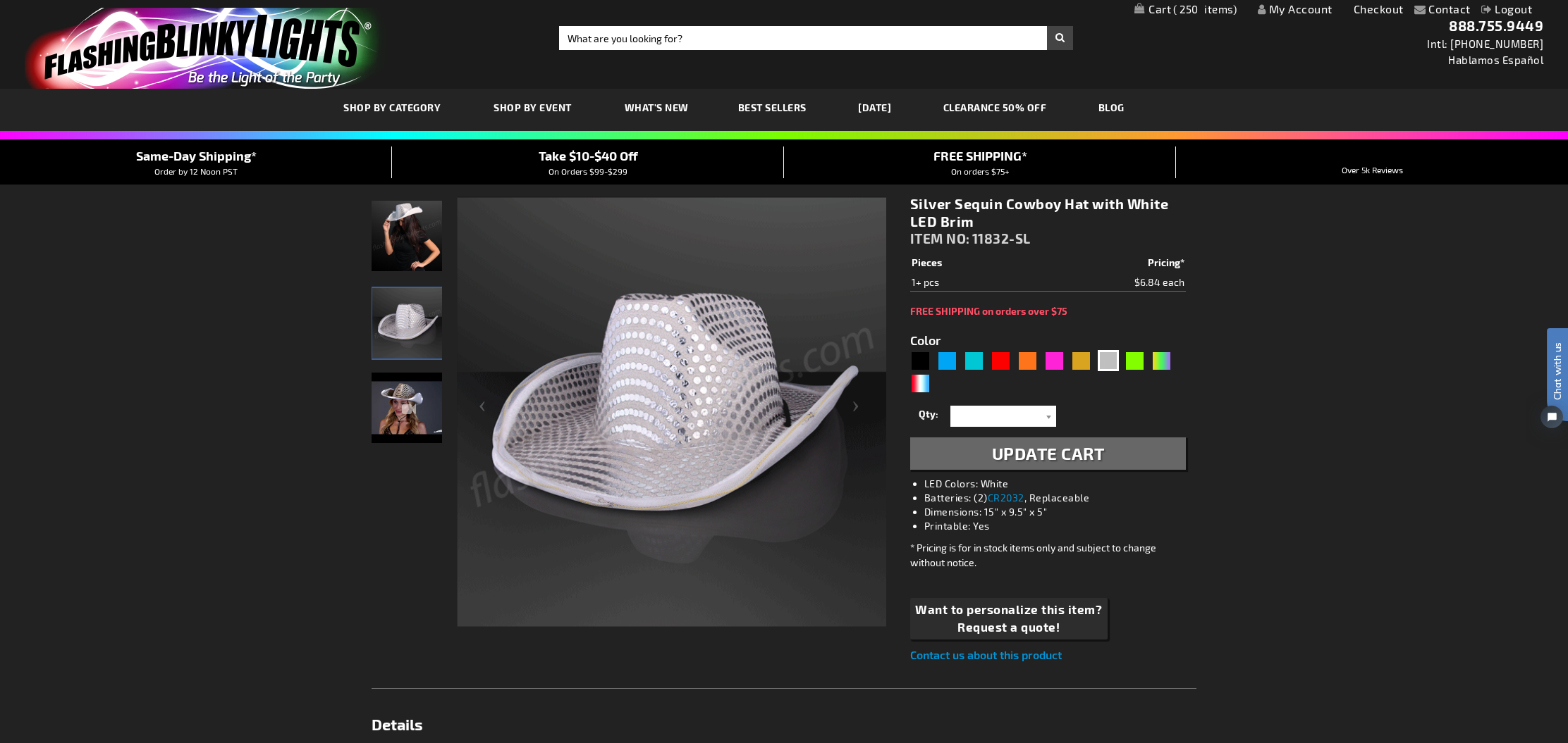
click at [1557, 16] on div "Contact Compare Products My Account Checkout Logout Skip to Content My Cart 250…" at bounding box center [784, 9] width 1568 height 18
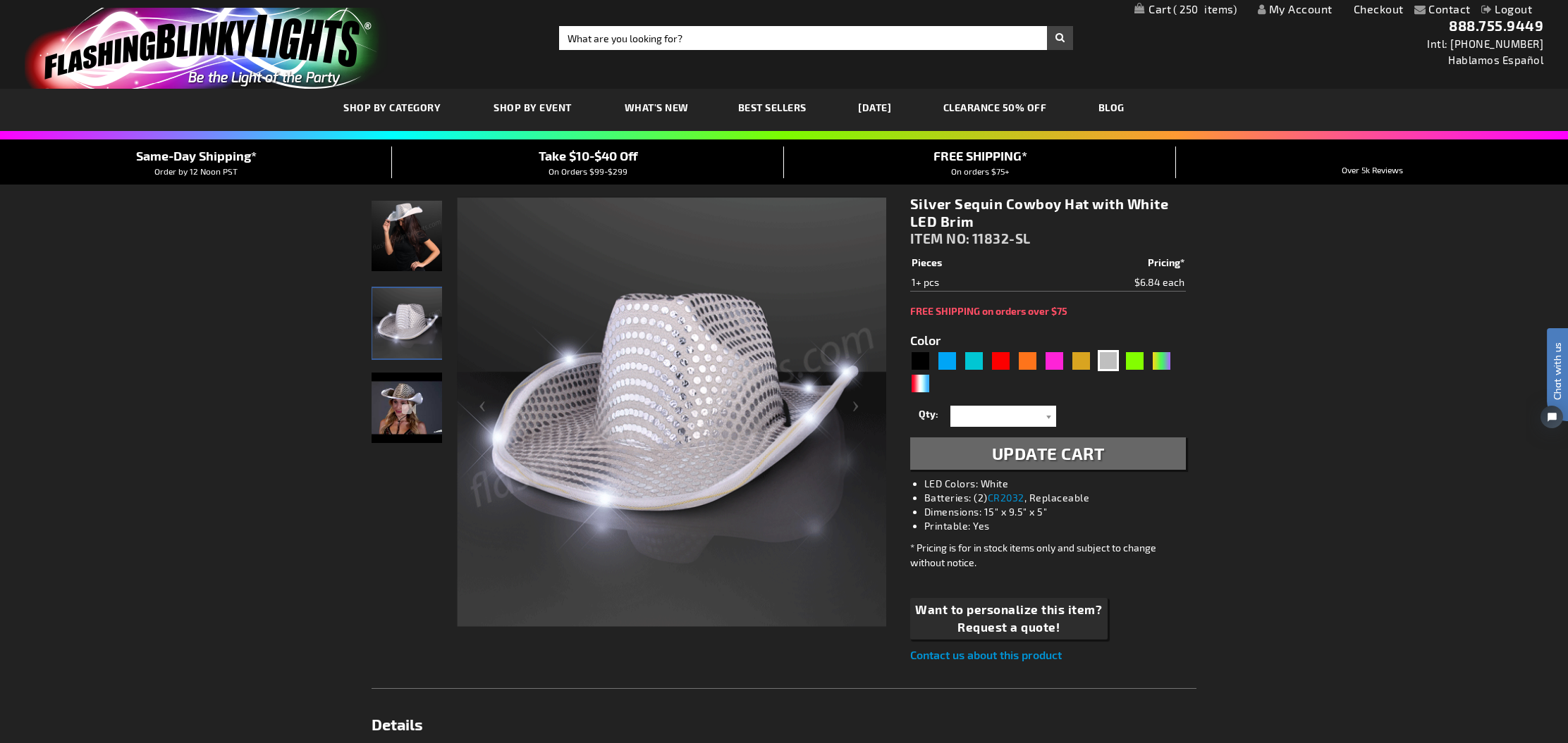
click at [1179, 13] on span "250" at bounding box center [1205, 9] width 64 height 13
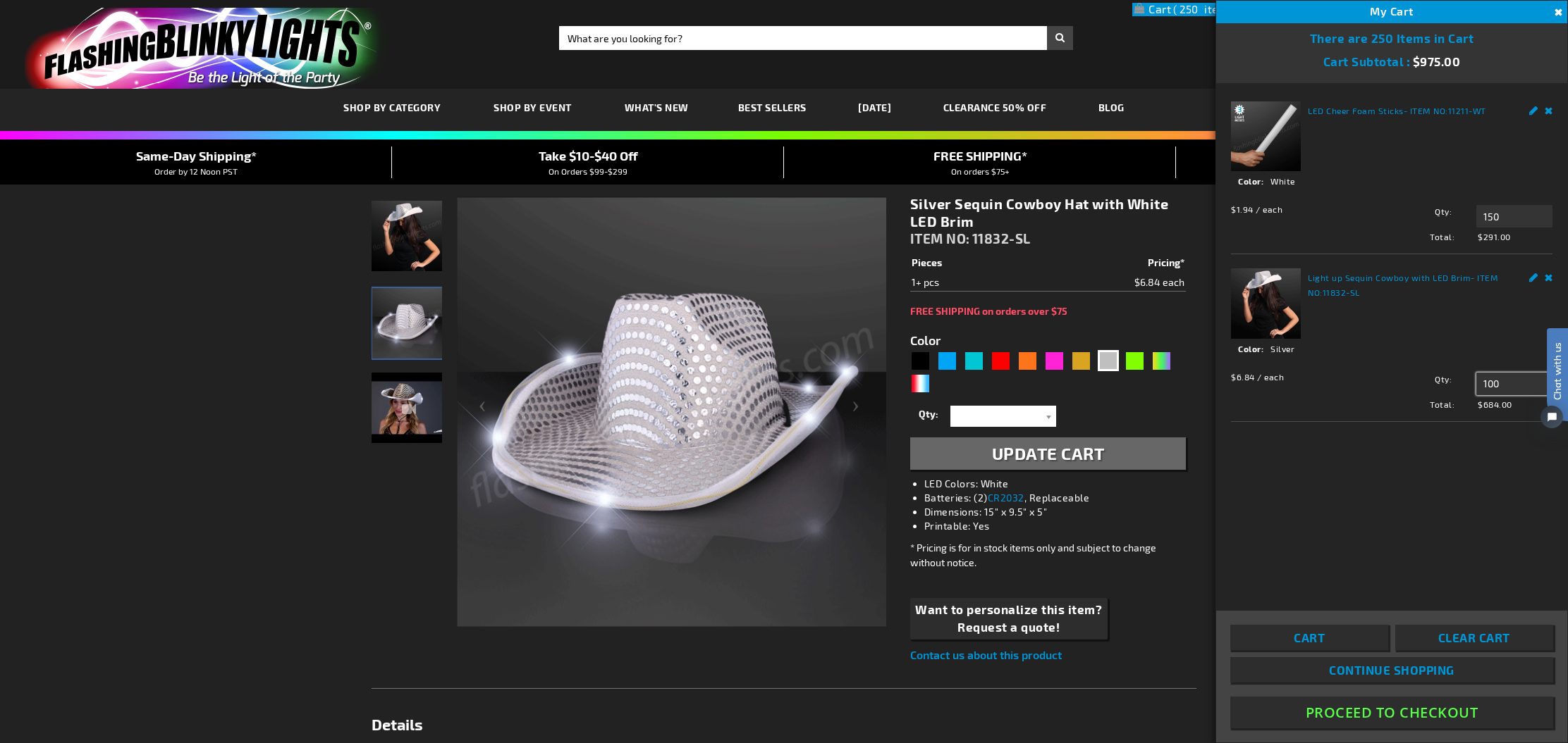
click at [1509, 384] on input "100" at bounding box center [1514, 384] width 76 height 22
type input "125"
click at [1503, 411] on span "Update" at bounding box center [1508, 411] width 33 height 10
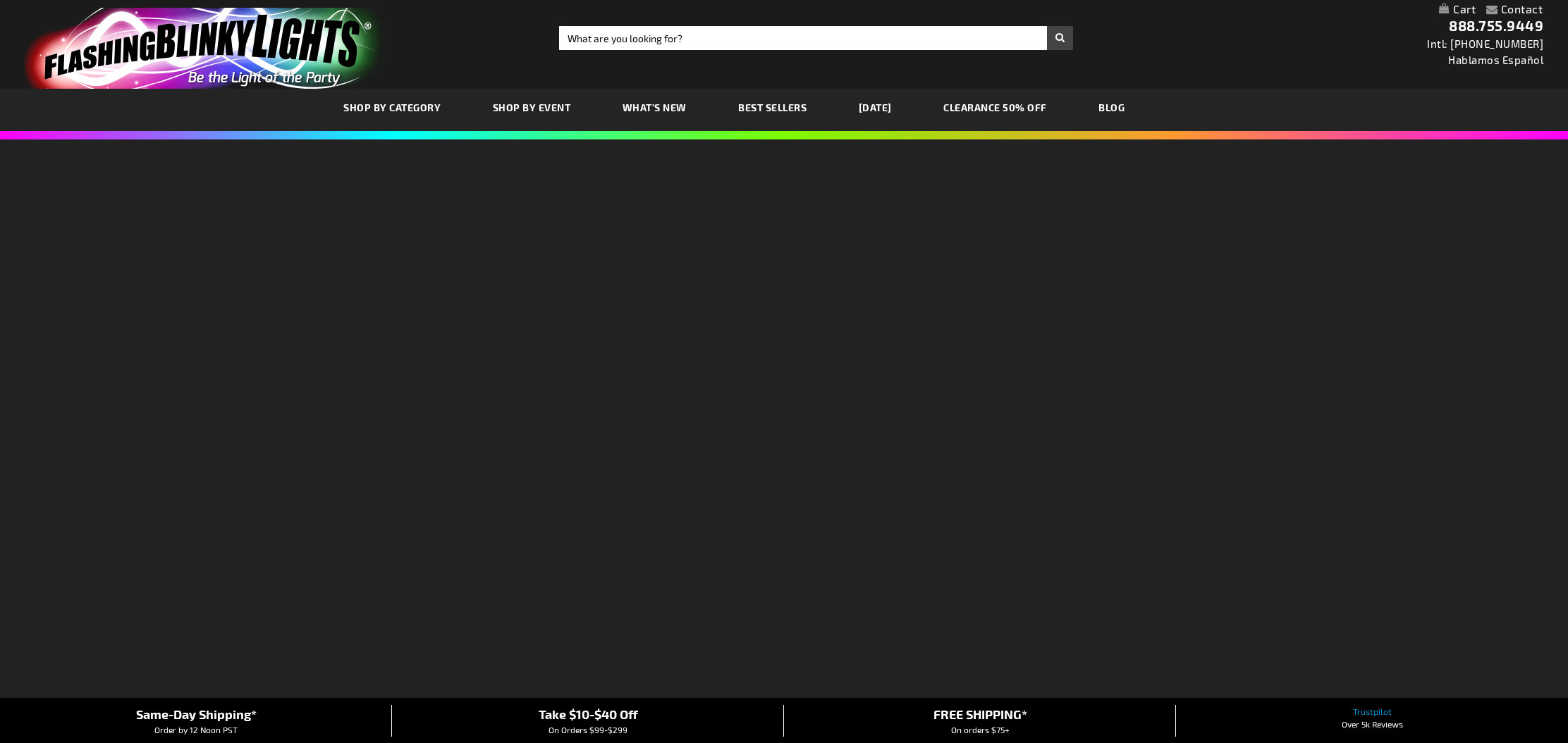
select select
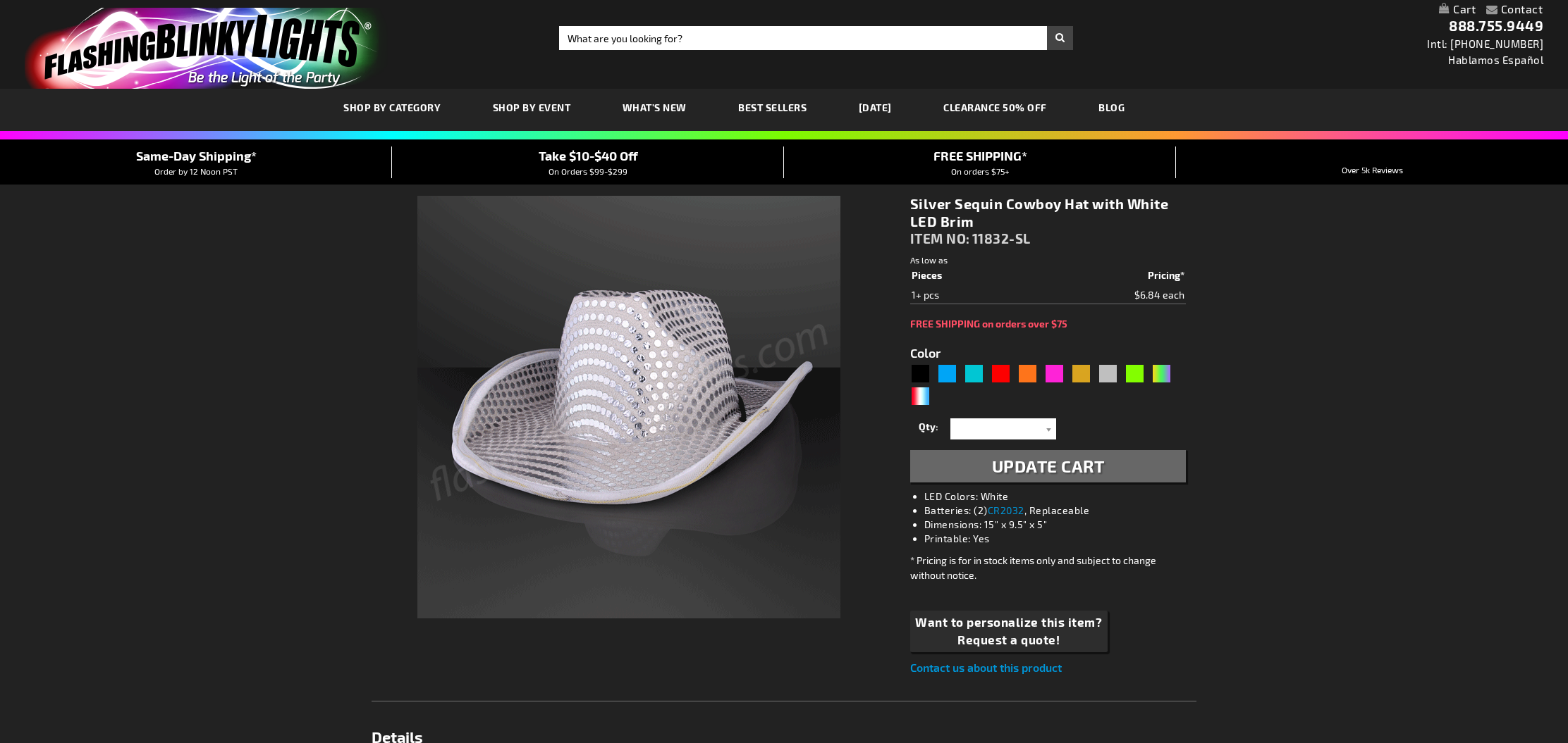
type input "5644"
select select
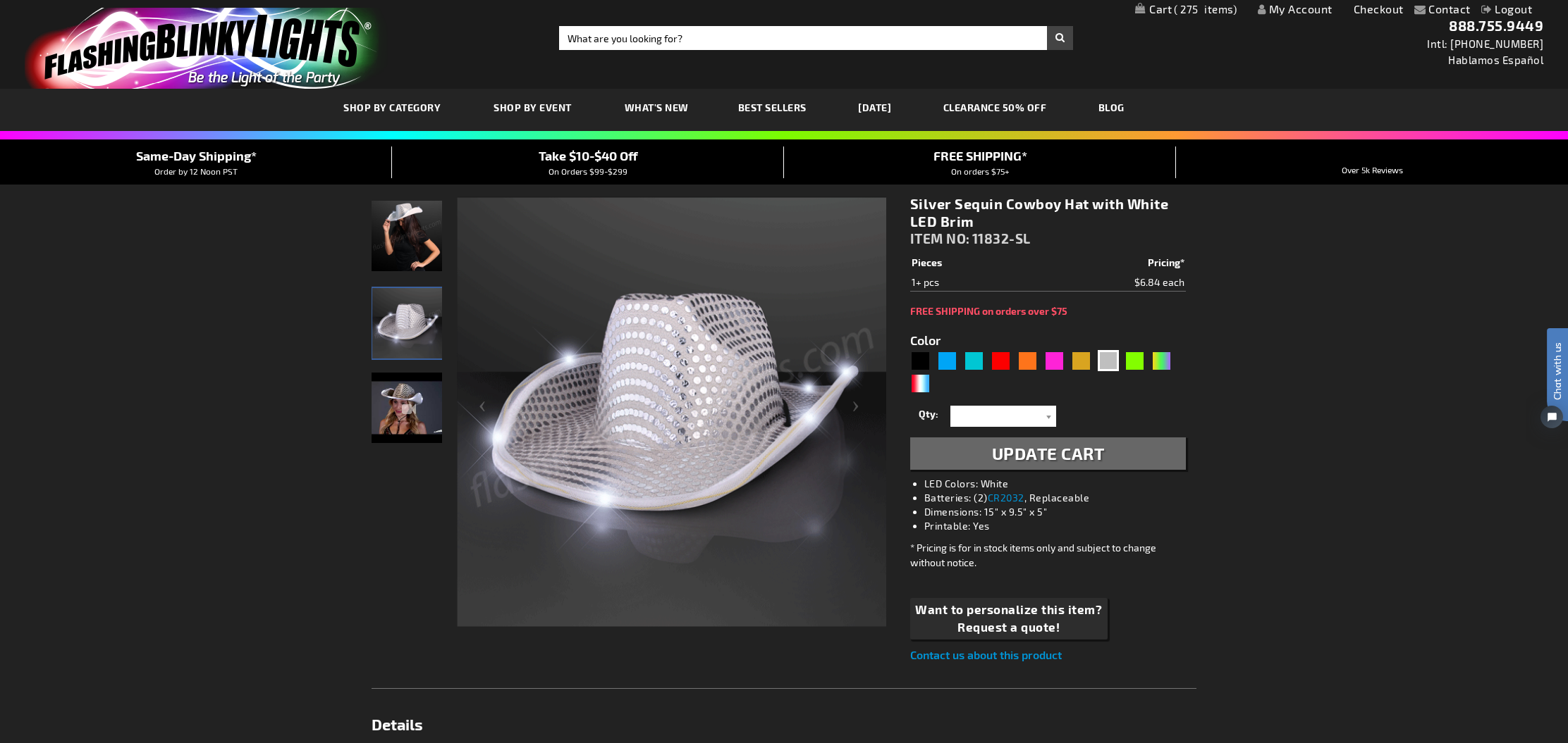
click at [1159, 10] on link "My Cart 275 275 items" at bounding box center [1185, 9] width 101 height 13
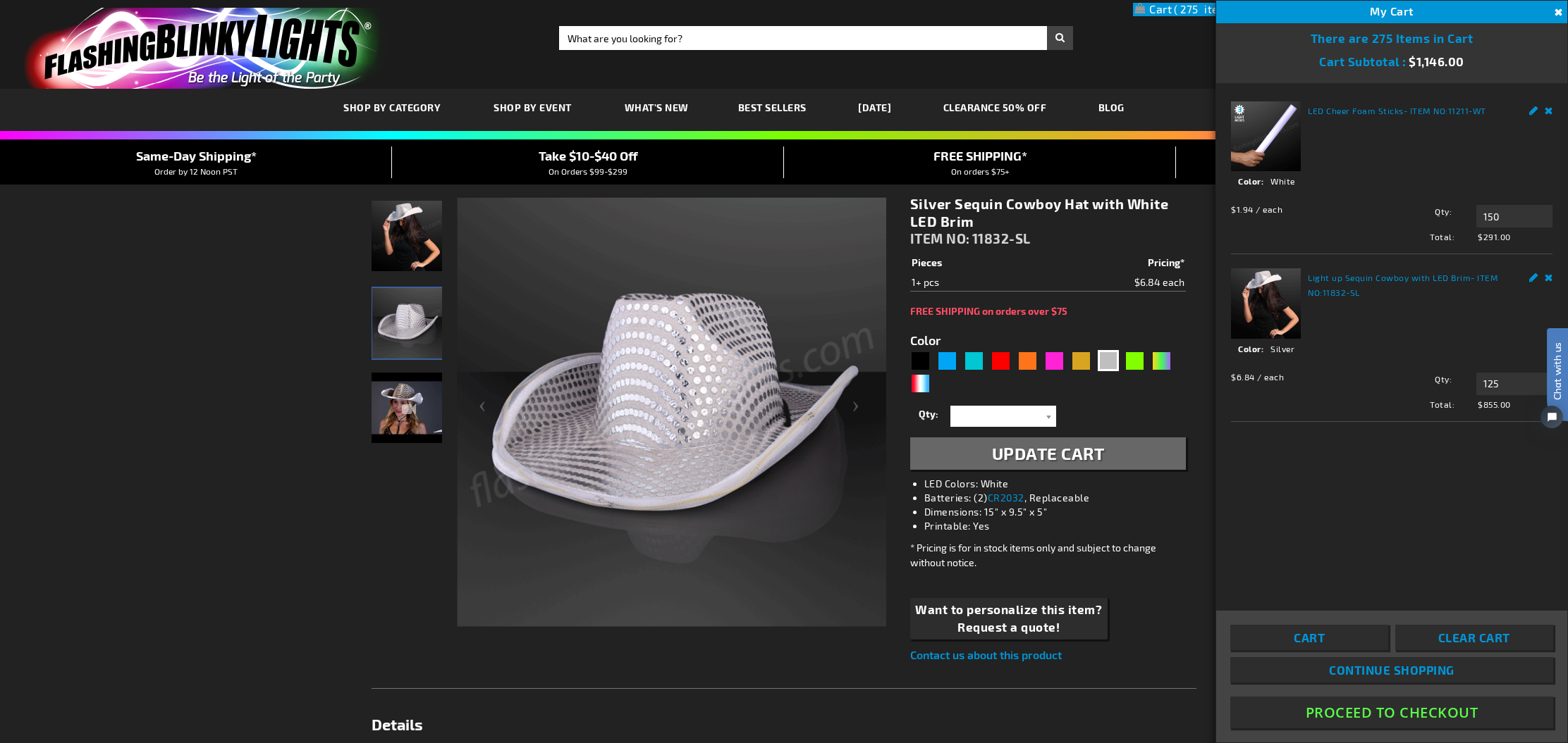
click at [1383, 710] on button "Proceed To Checkout" at bounding box center [1392, 713] width 323 height 32
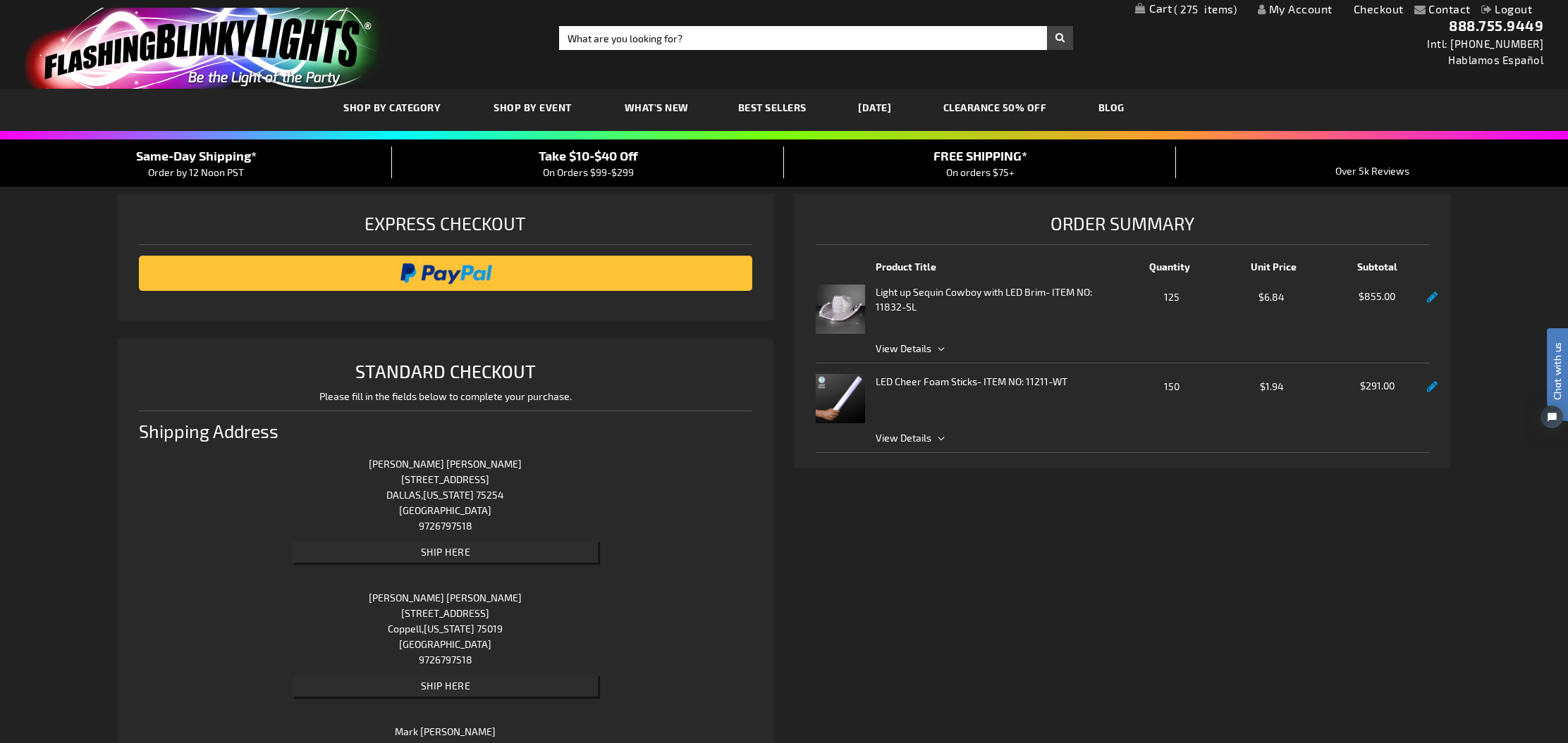
click at [449, 556] on span "Ship Here" at bounding box center [446, 552] width 50 height 12
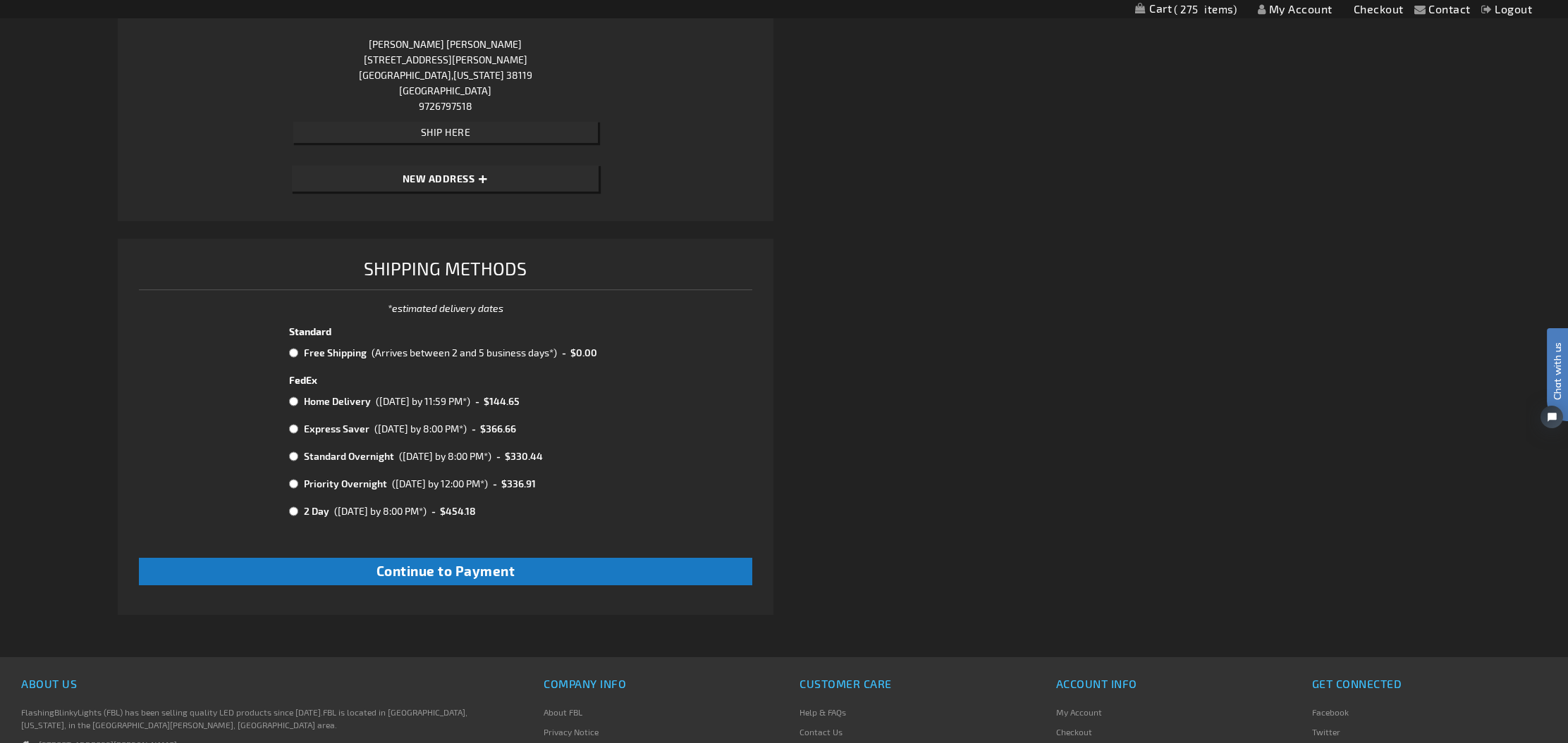
scroll to position [1862, 0]
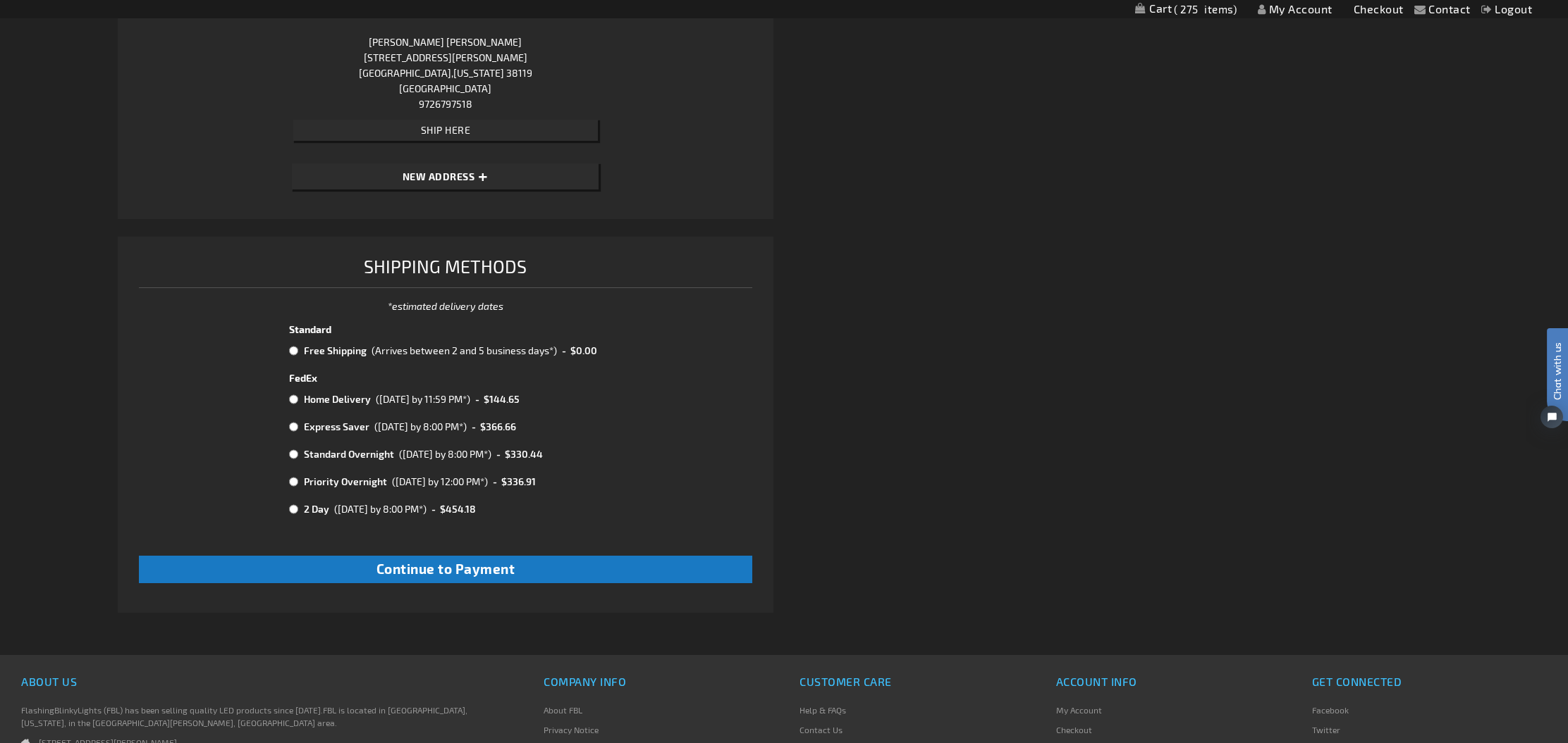
click at [293, 353] on input "radio" at bounding box center [293, 351] width 9 height 12
radio input "true"
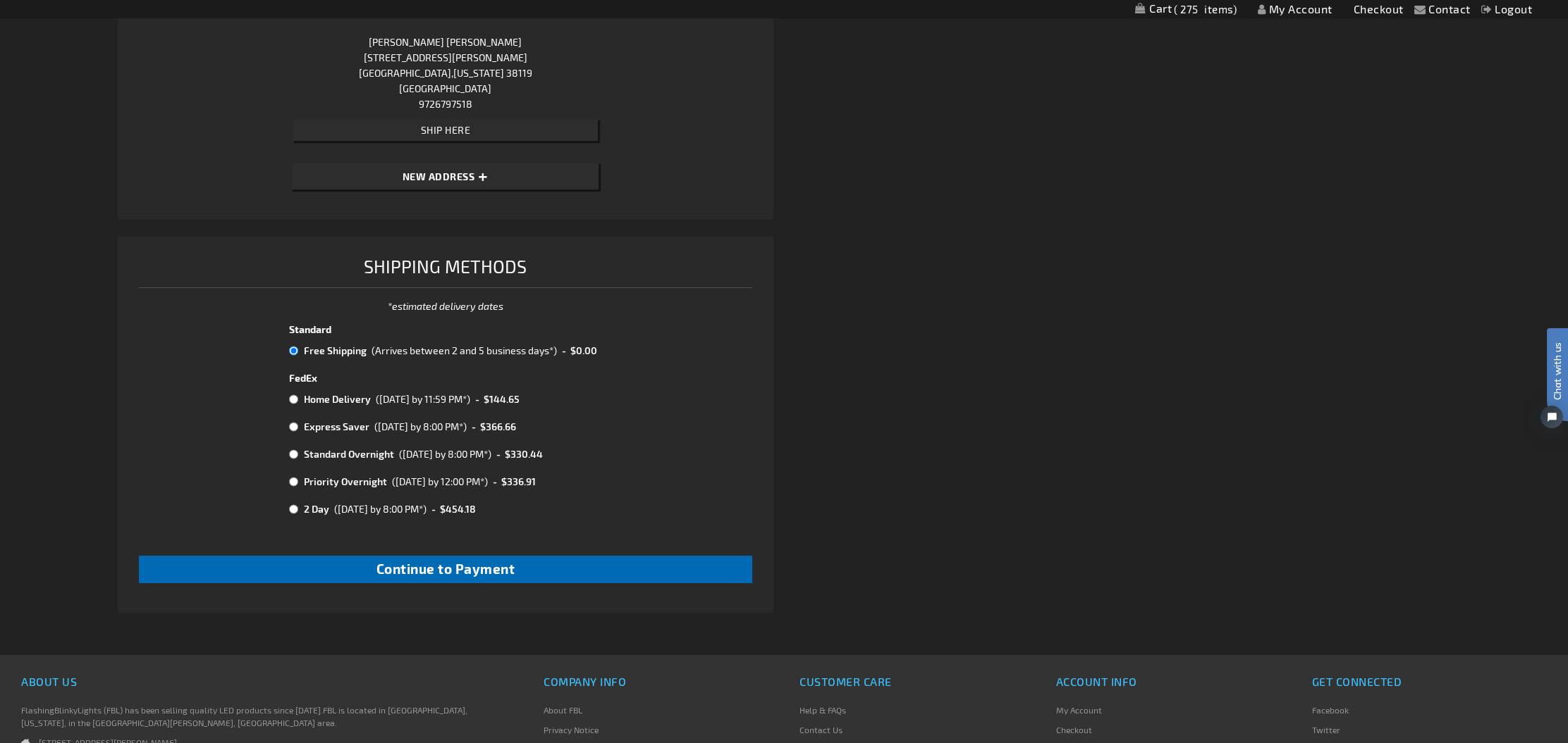
click at [438, 576] on span "Continue to Payment" at bounding box center [446, 568] width 139 height 16
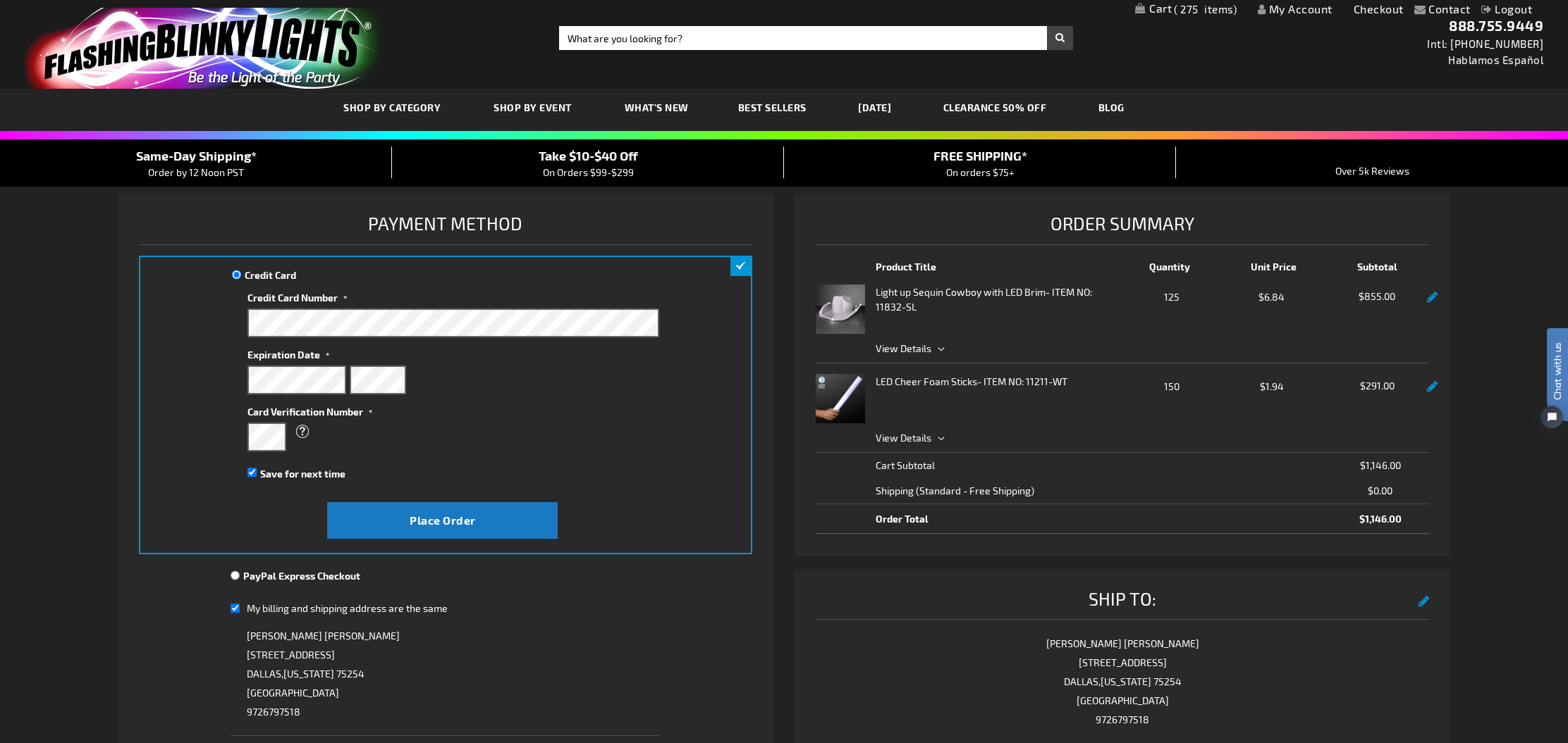
click at [1167, 7] on link "My Cart 275 275 items" at bounding box center [1185, 10] width 101 height 14
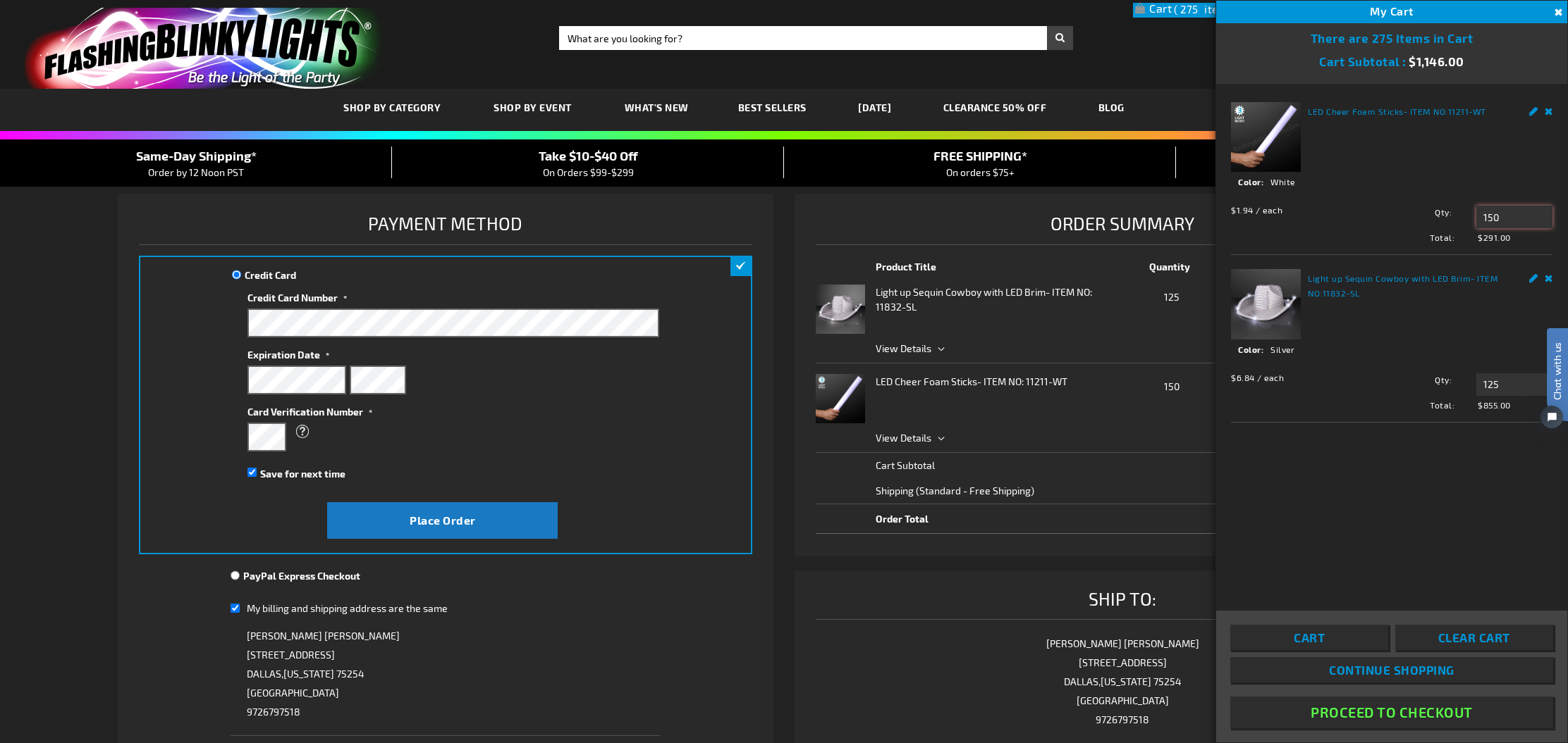
click at [1504, 212] on input "150" at bounding box center [1514, 217] width 76 height 22
type input "1"
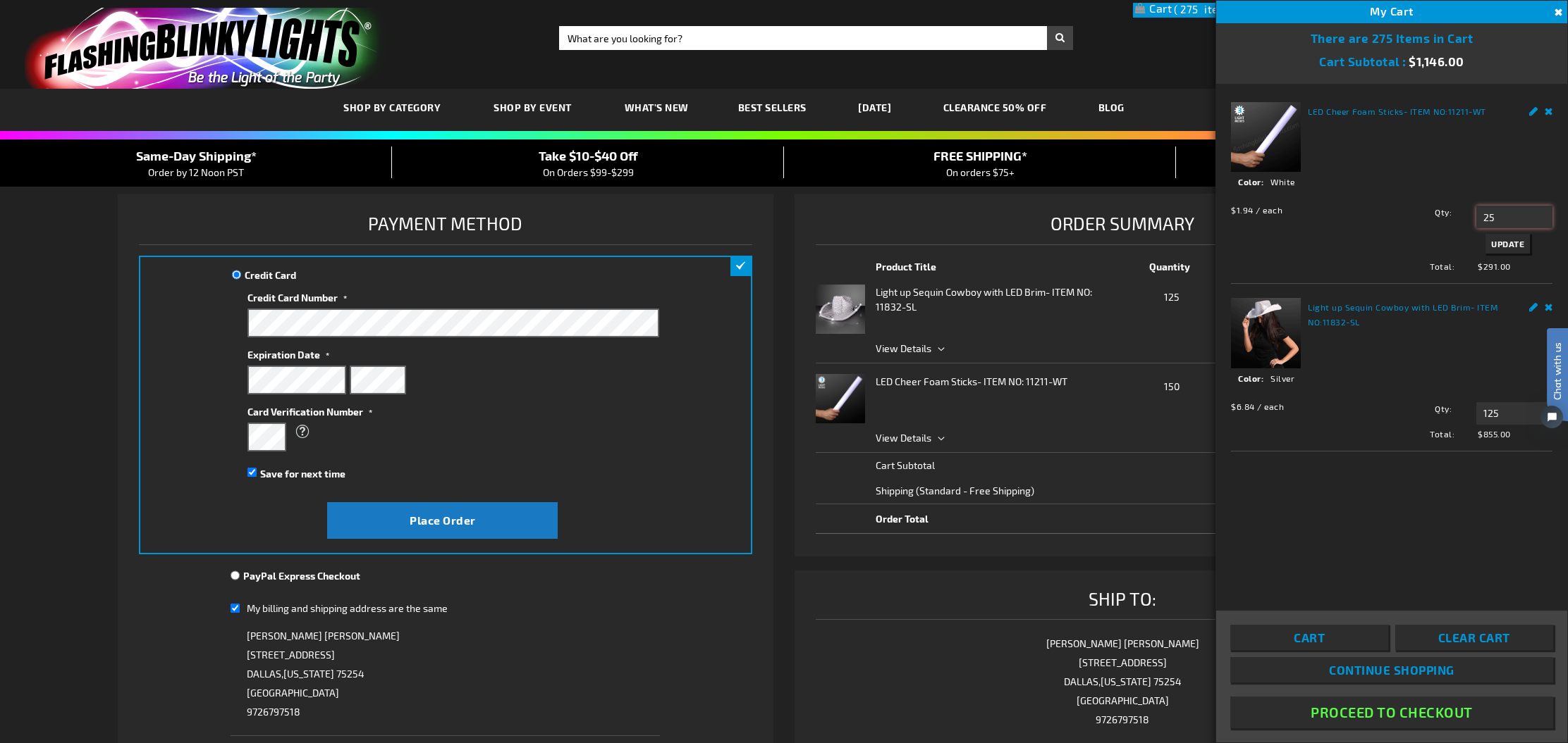
type input "25"
click at [1517, 247] on span "Update" at bounding box center [1508, 244] width 33 height 10
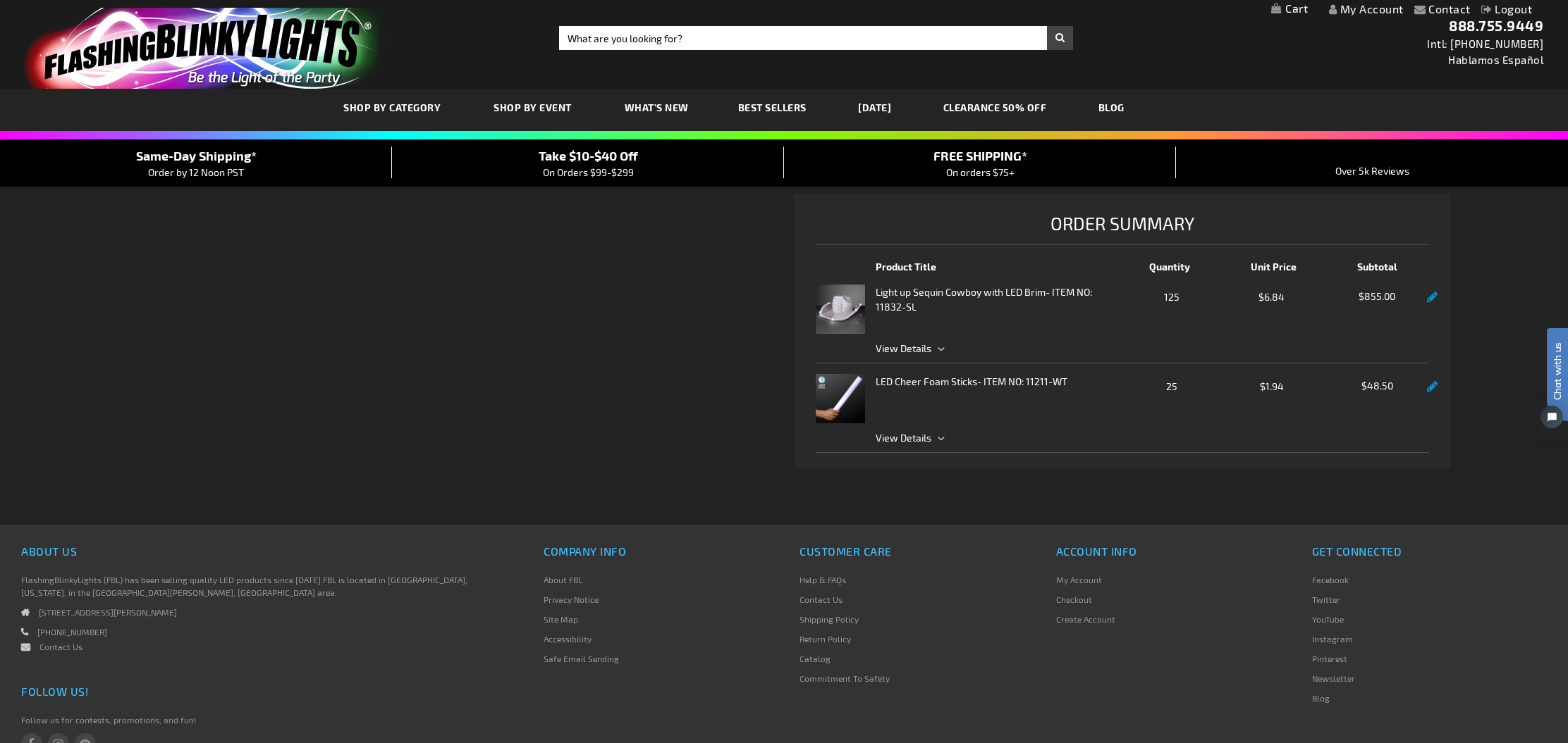
checkbox input "true"
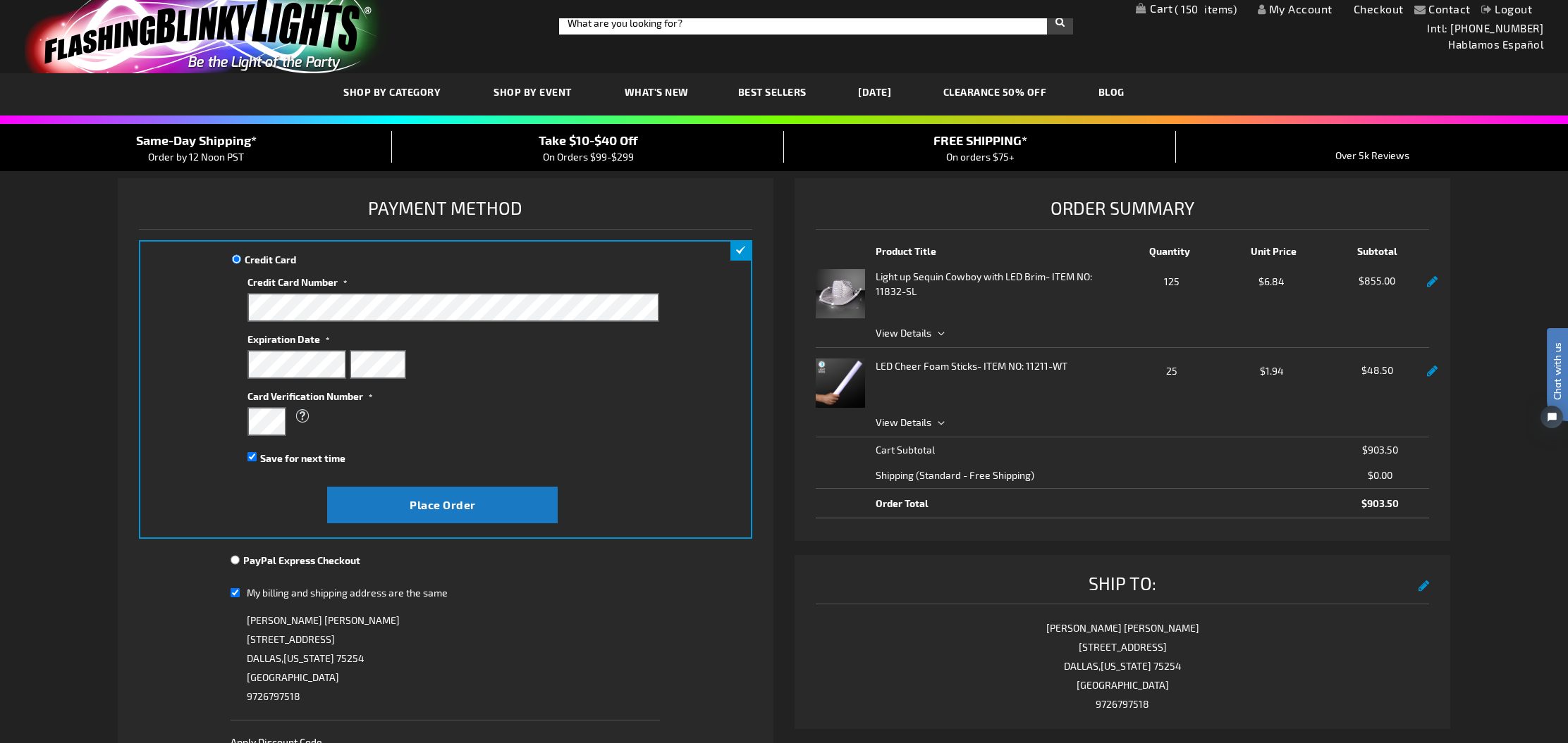
scroll to position [13, 0]
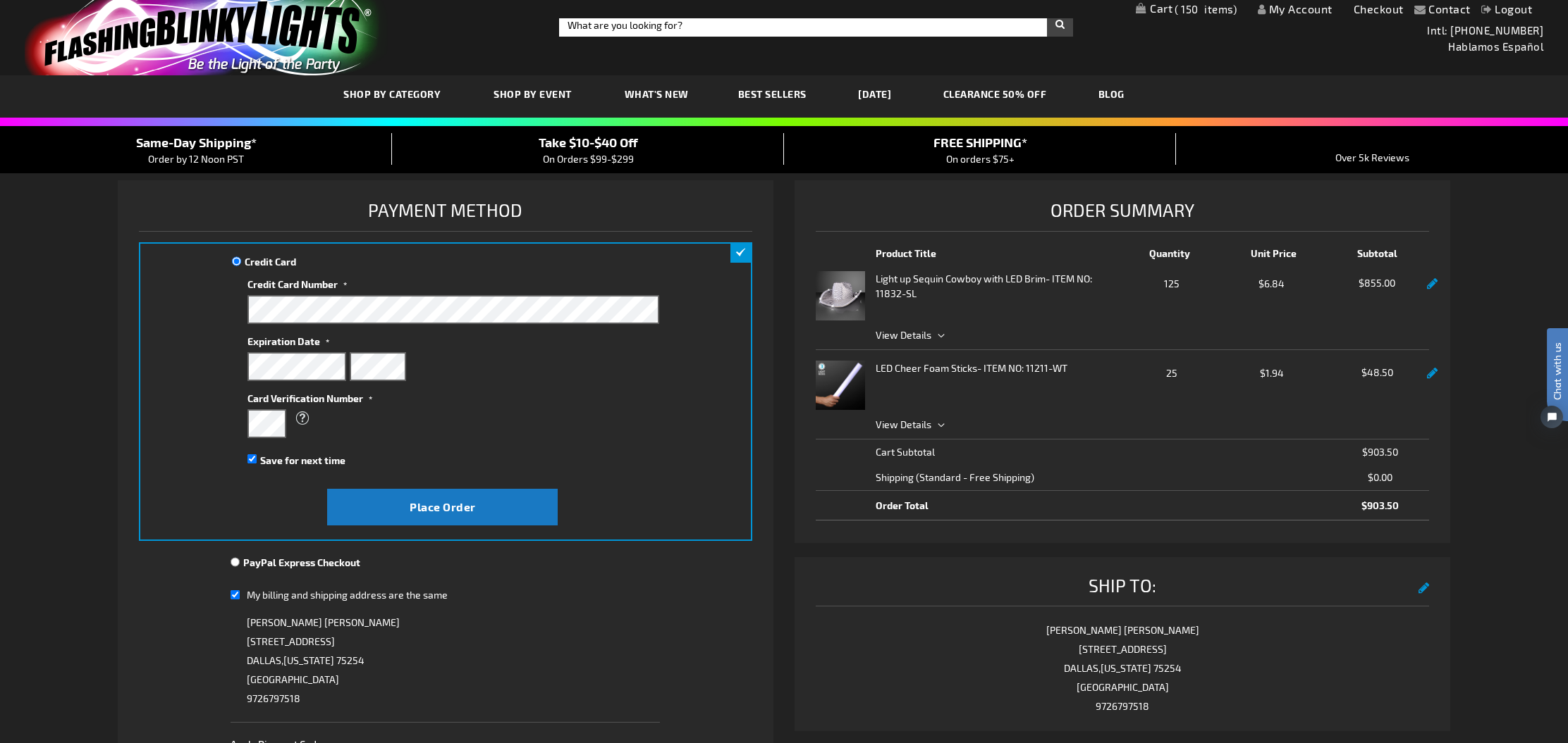
click at [1428, 287] on link at bounding box center [1432, 284] width 11 height 12
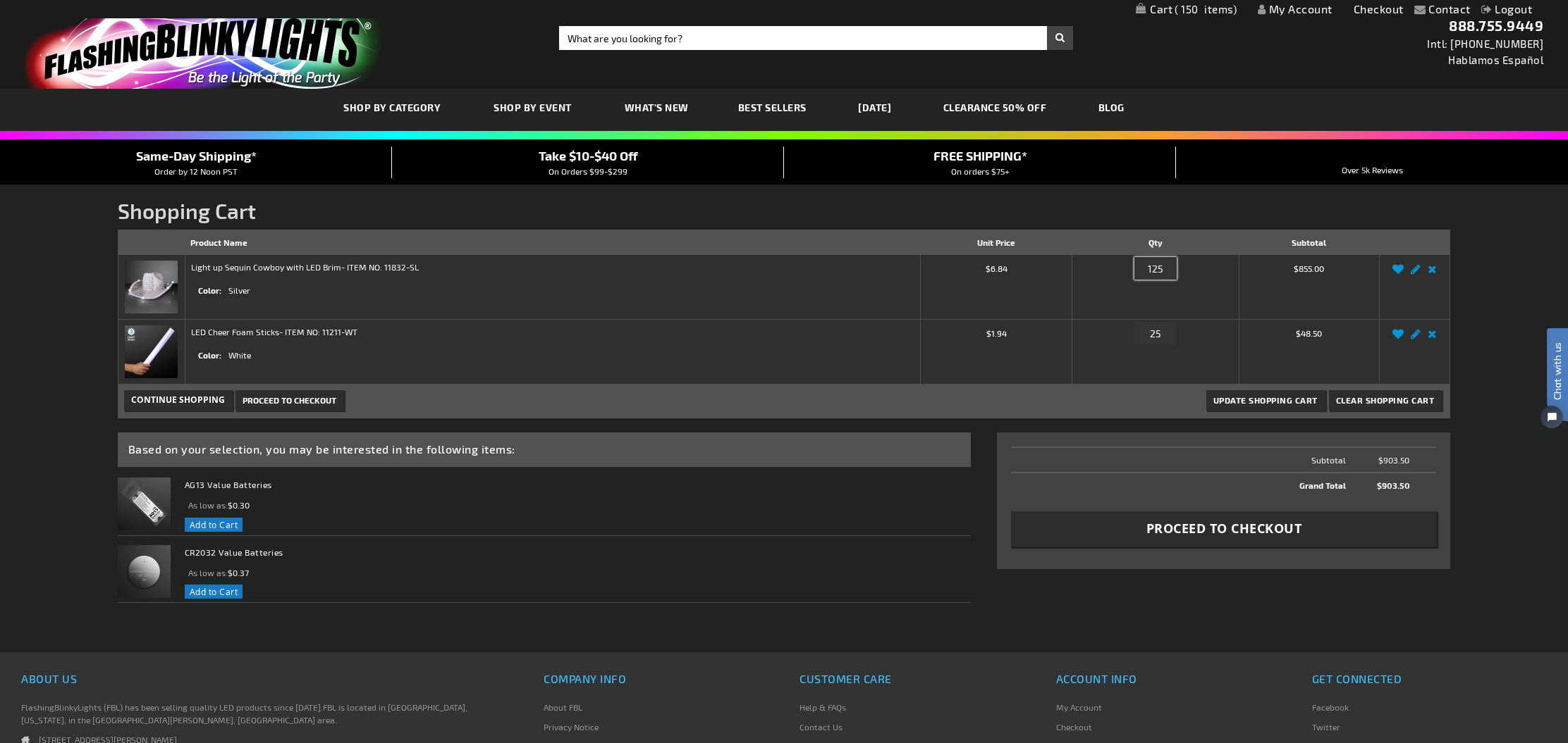
click at [1163, 269] on input "125" at bounding box center [1155, 268] width 42 height 22
type input "100"
click at [1240, 398] on span "Update Shopping Cart" at bounding box center [1265, 400] width 104 height 10
click at [1190, 534] on span "Proceed to Checkout" at bounding box center [1224, 529] width 156 height 17
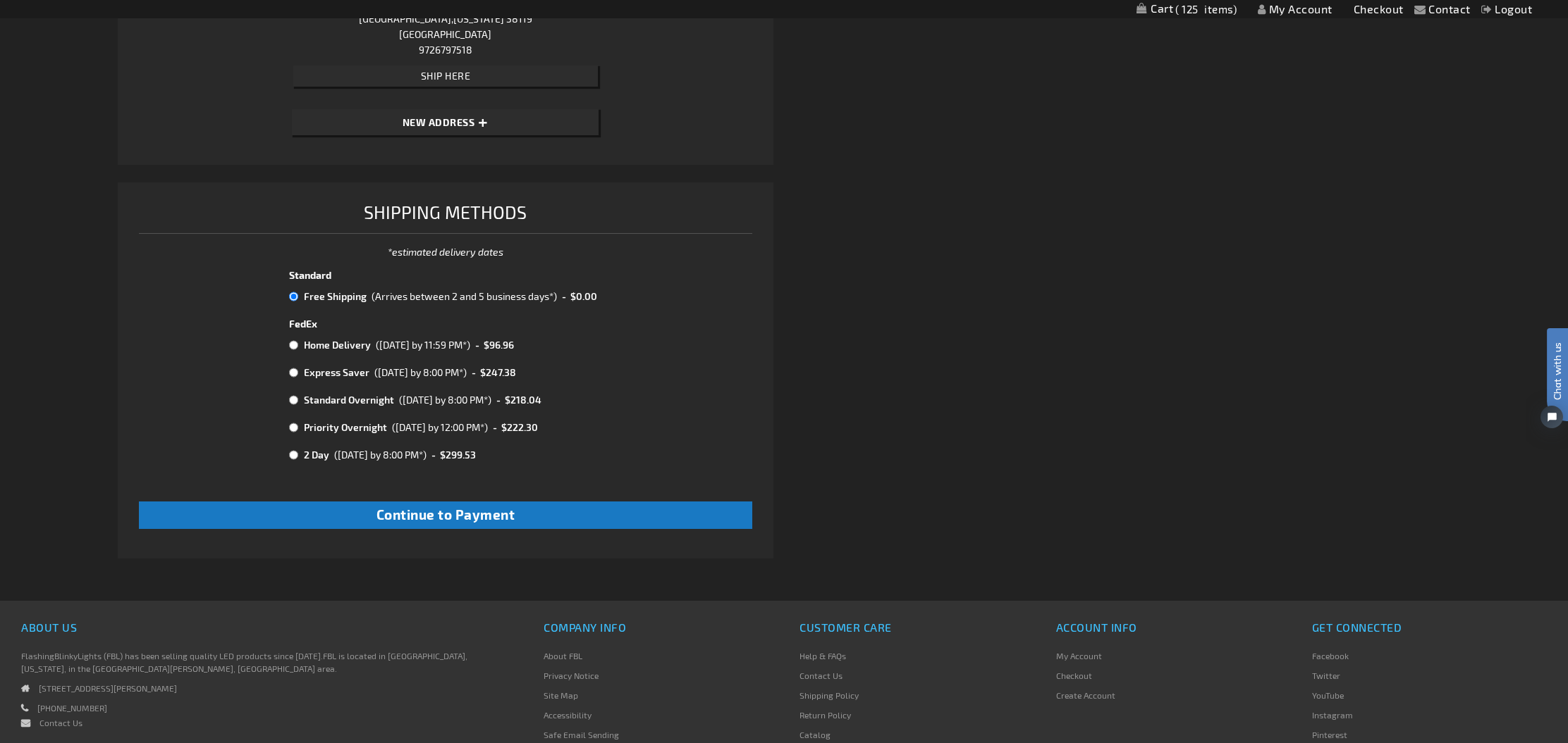
scroll to position [1925, 0]
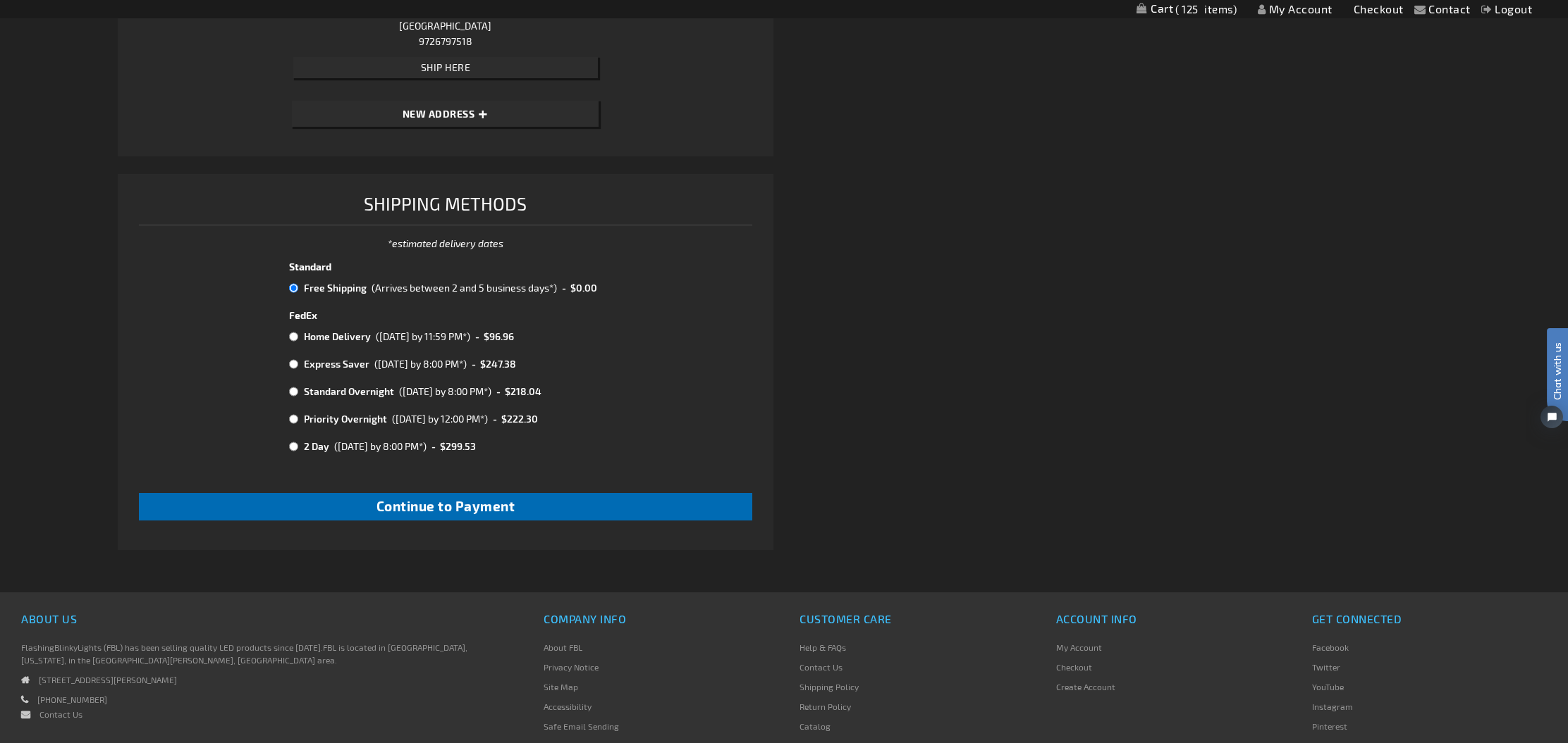
click at [456, 498] on span "Continue to Payment" at bounding box center [446, 506] width 139 height 16
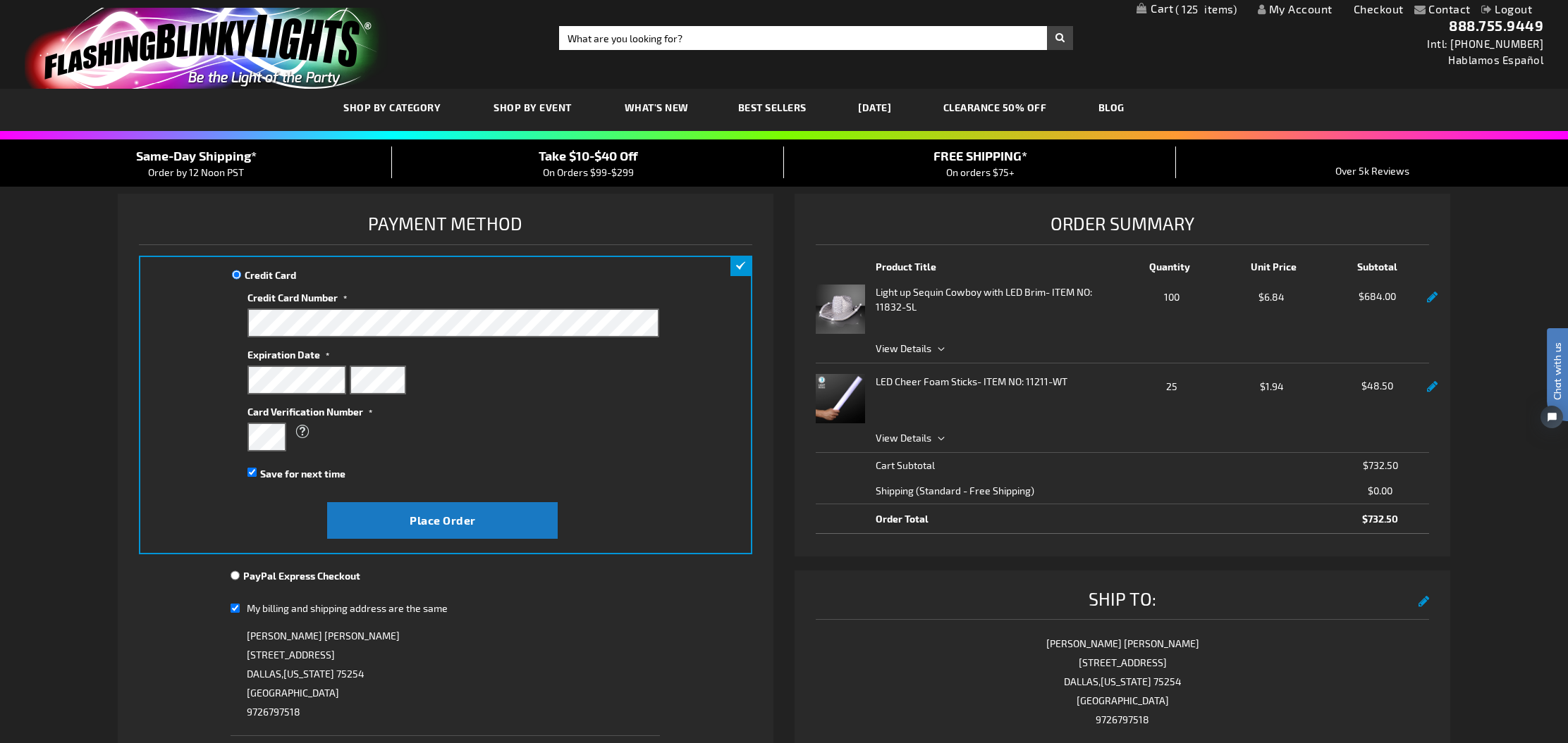
click at [234, 605] on input "My billing and shipping address are the same" at bounding box center [235, 608] width 9 height 29
checkbox input "false"
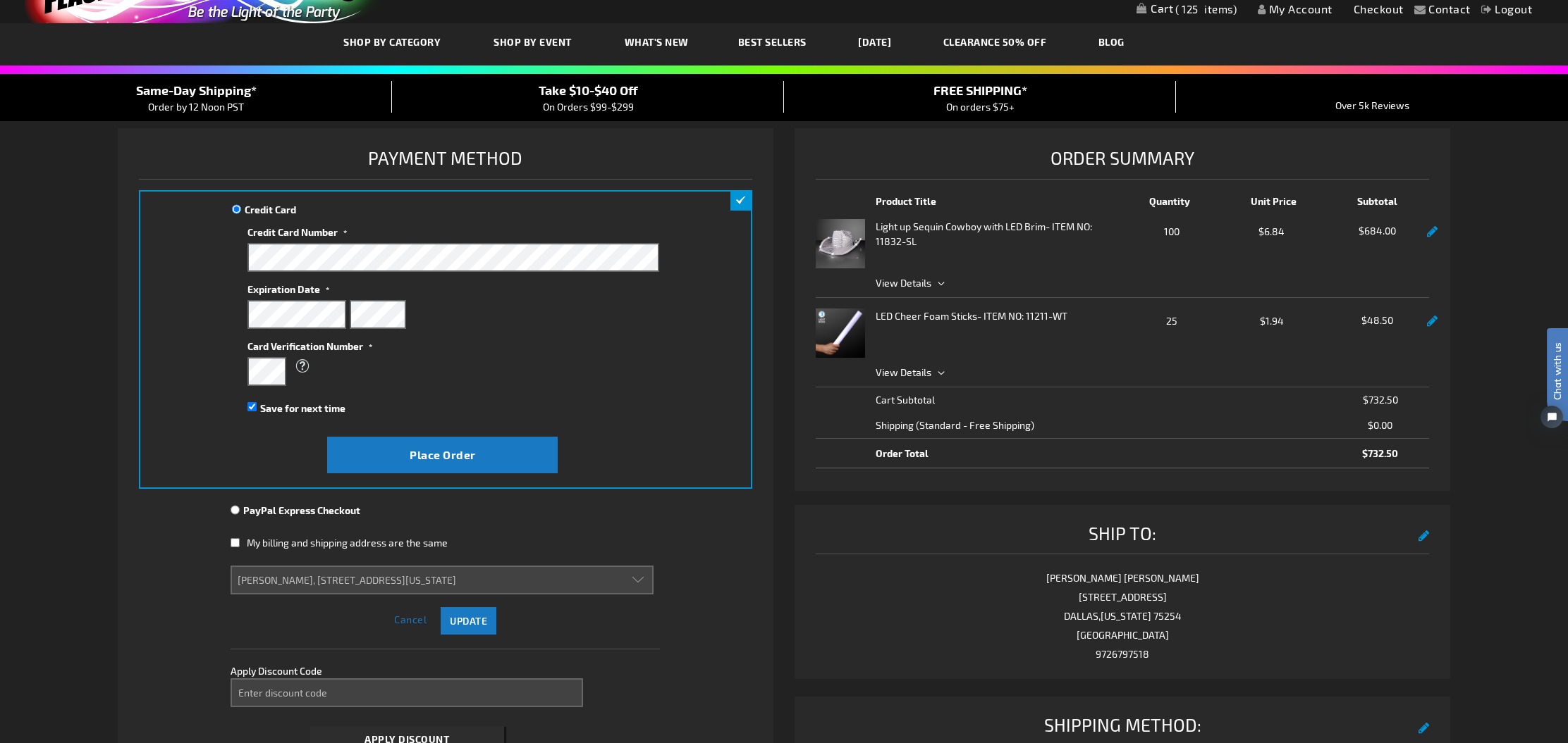
scroll to position [65, 0]
click at [559, 380] on div "What is this?" at bounding box center [453, 372] width 412 height 29
click at [254, 407] on input "Save for next time" at bounding box center [251, 407] width 9 height 9
checkbox input "false"
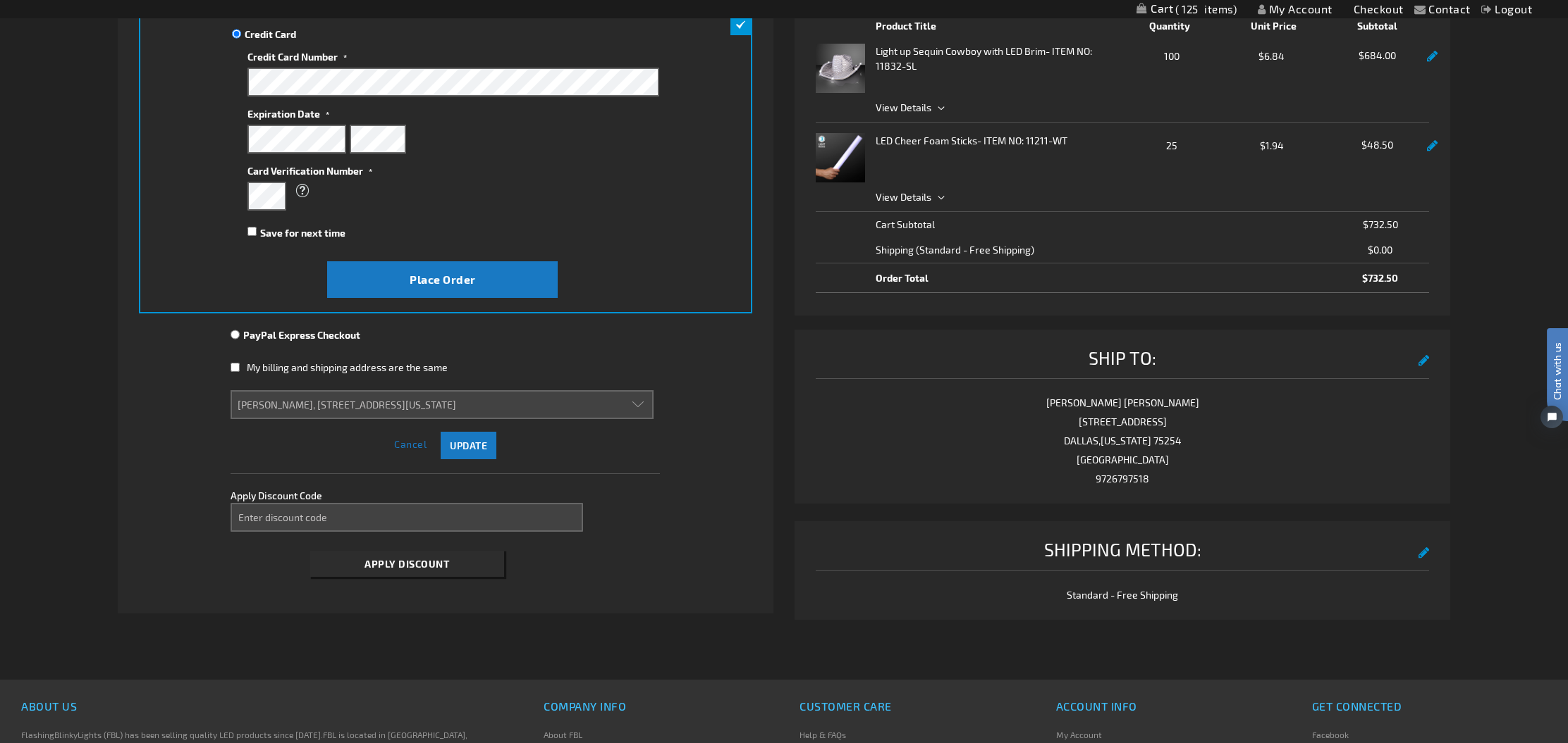
scroll to position [242, 0]
click at [637, 405] on select "Kristin Butler, 7711 MEADOWHAVEN DR, DALLAS, Texas 75254, United States Rachel …" at bounding box center [442, 404] width 423 height 29
select select
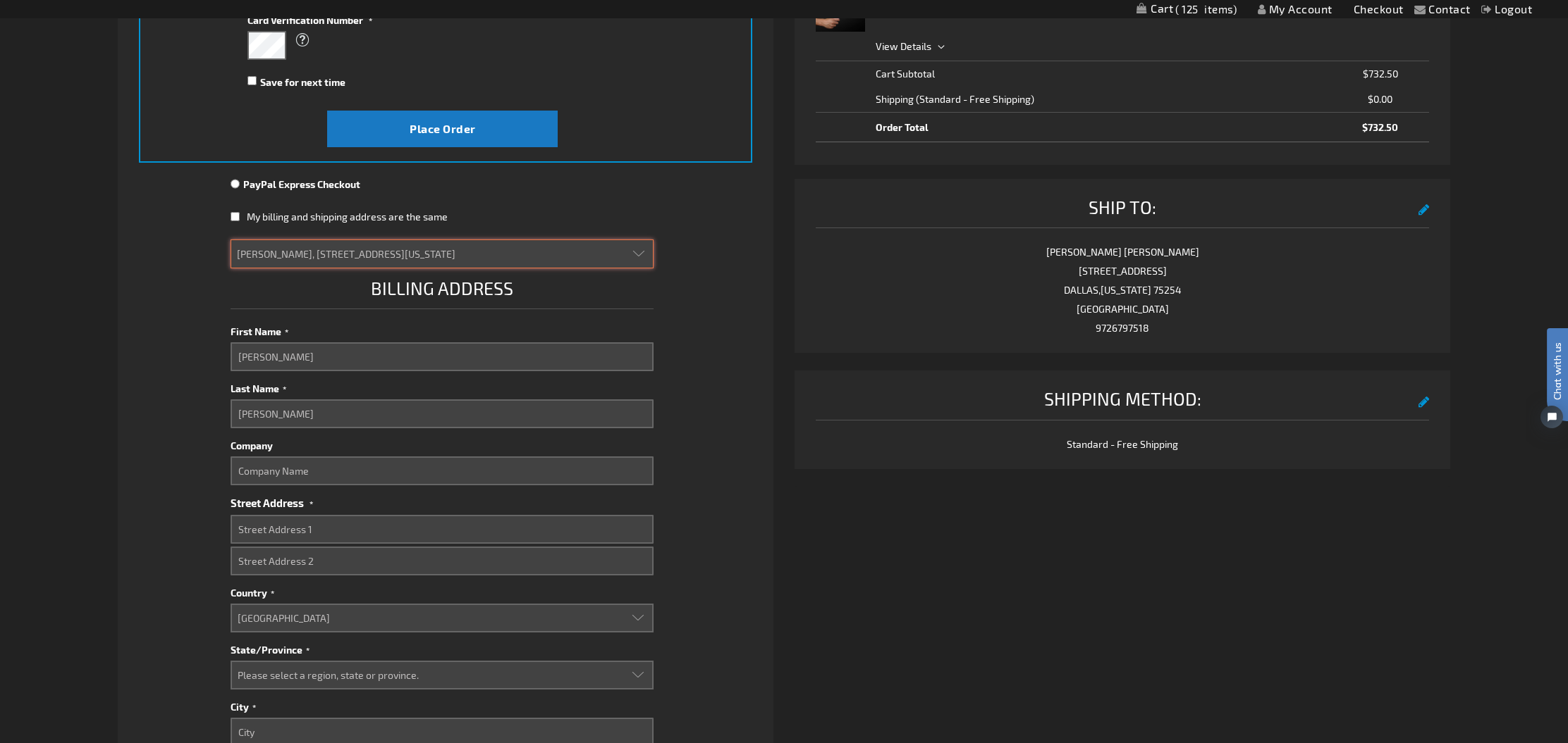
scroll to position [395, 0]
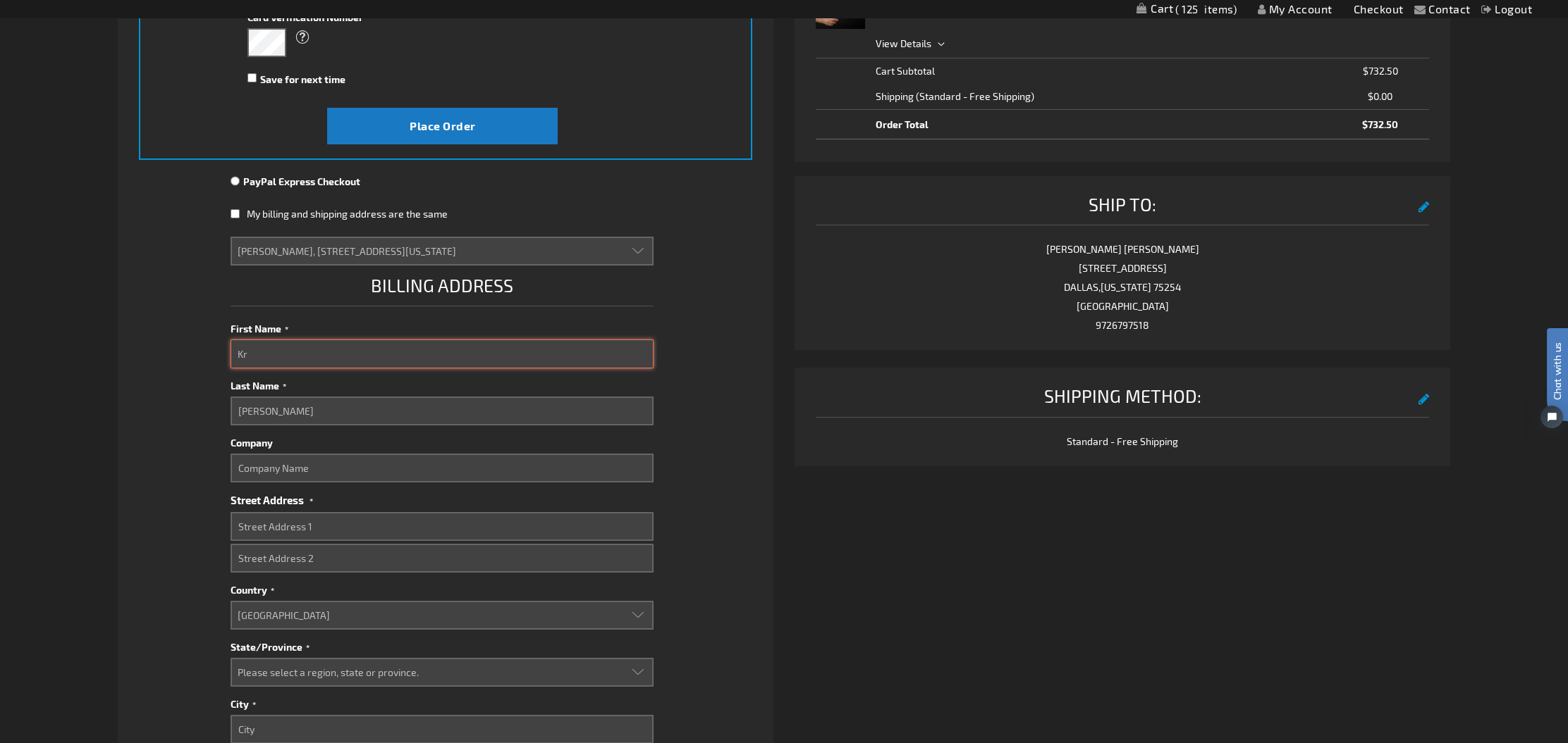
type input "K"
type input "Ashley"
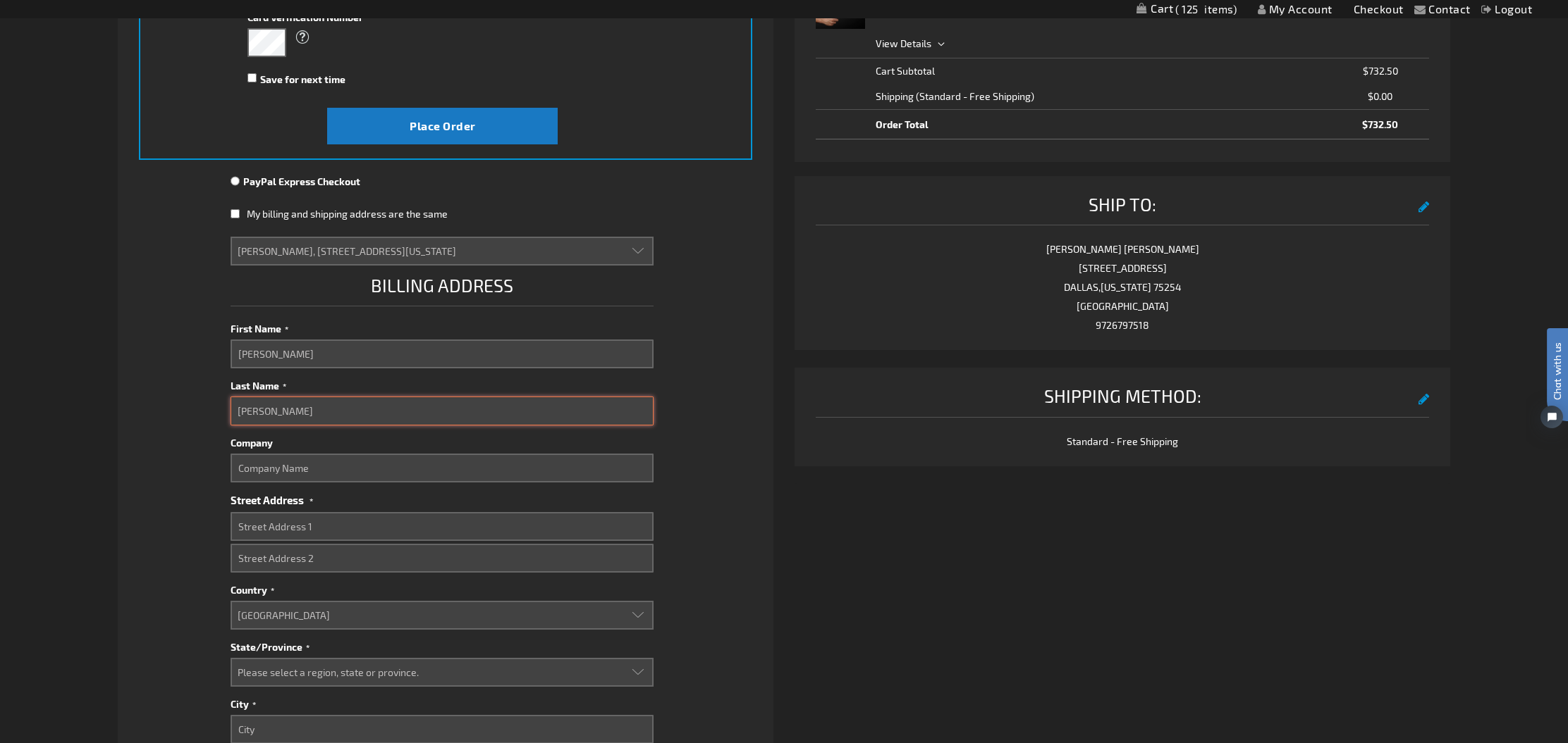
type input "Zidell"
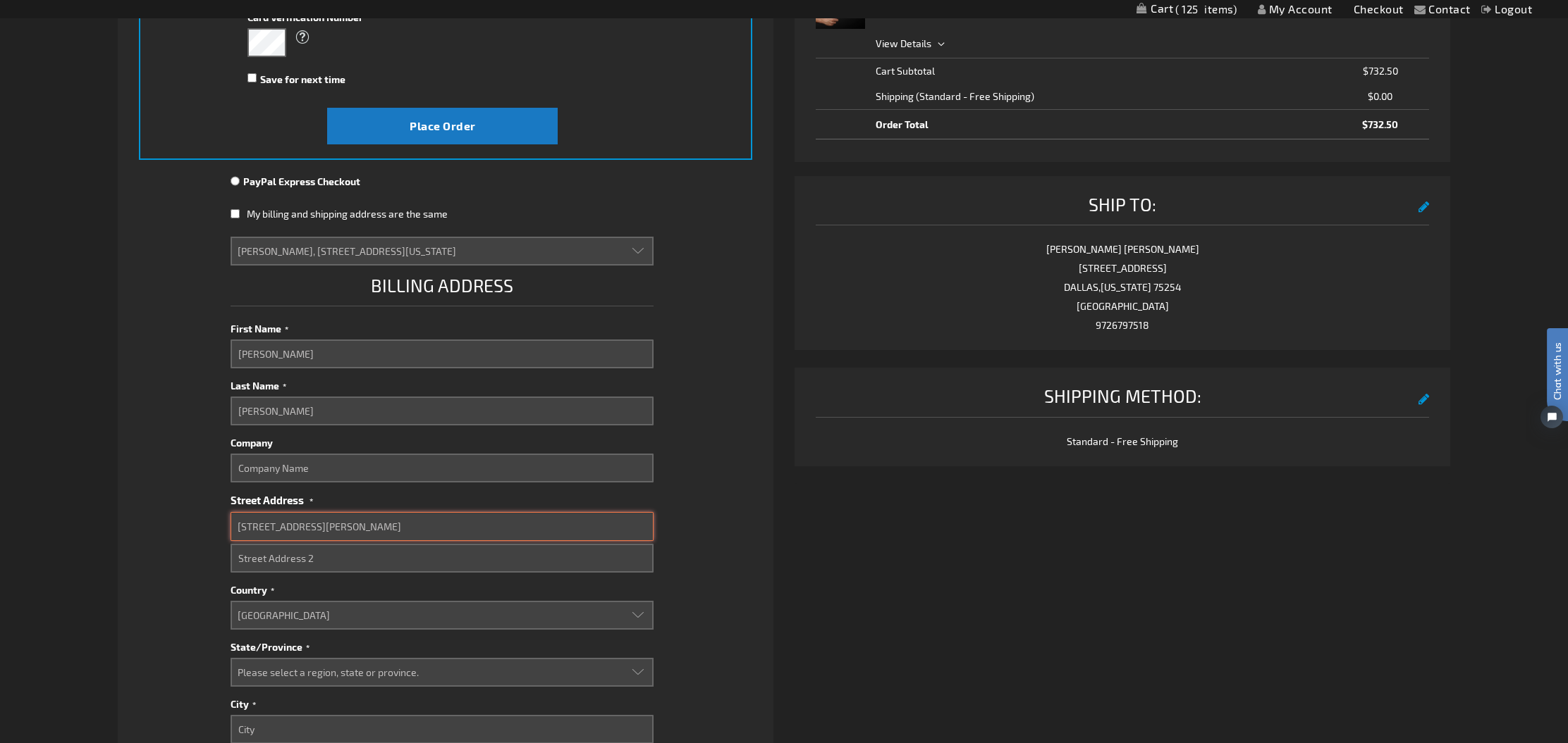
type input "4323 Gilbert Ave"
type input "Apartment #2"
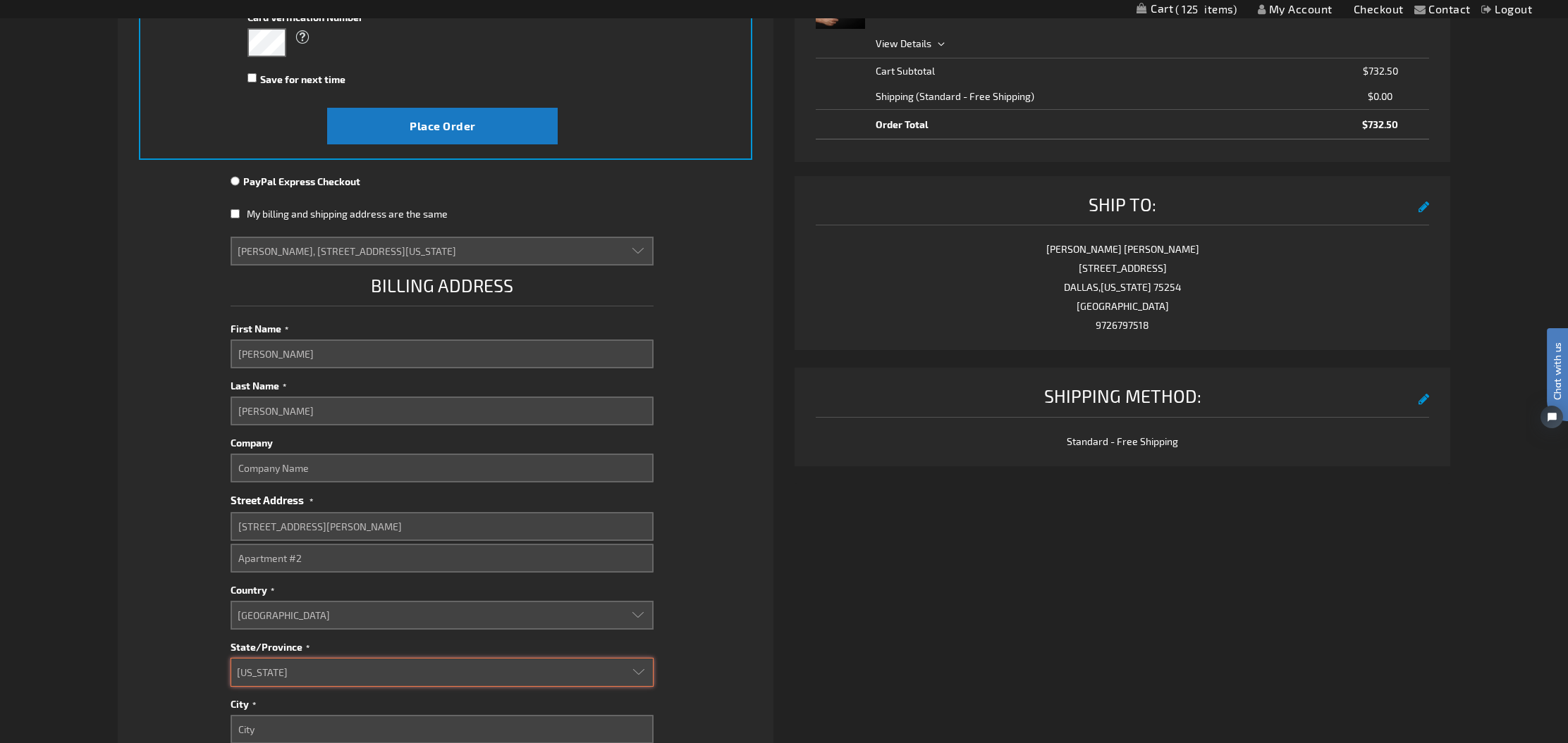
select select "57"
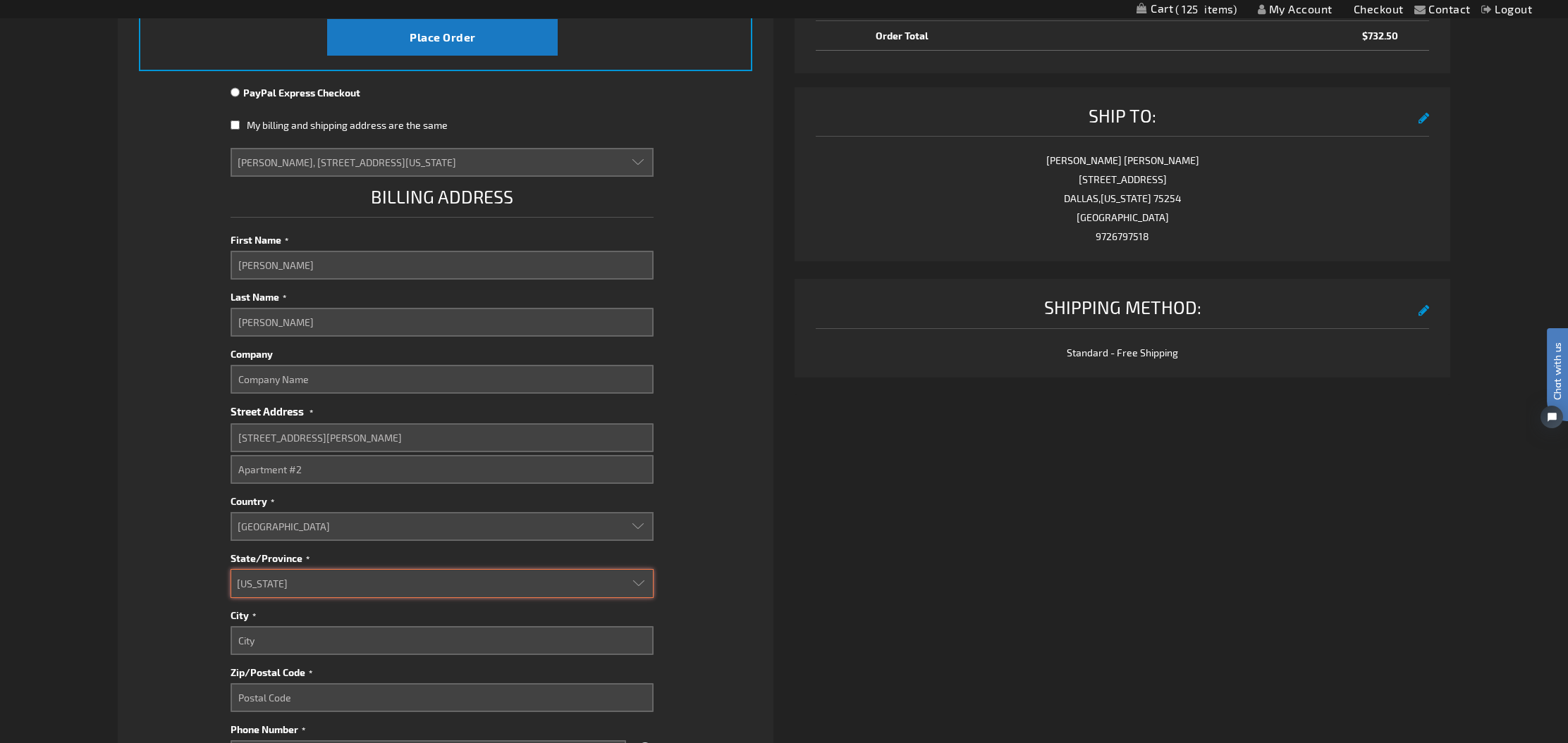
scroll to position [484, 0]
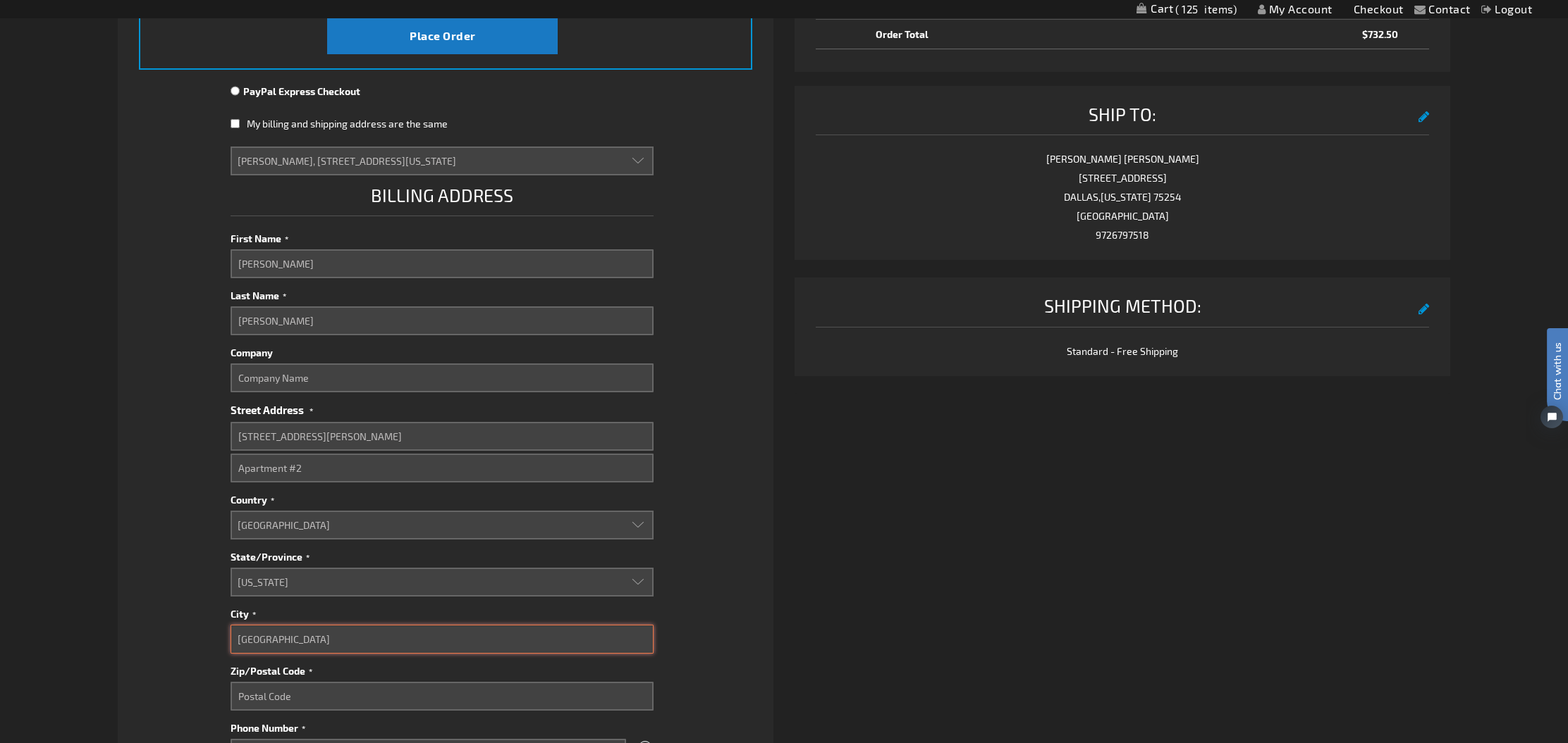
type input "Dallas"
type input "75219"
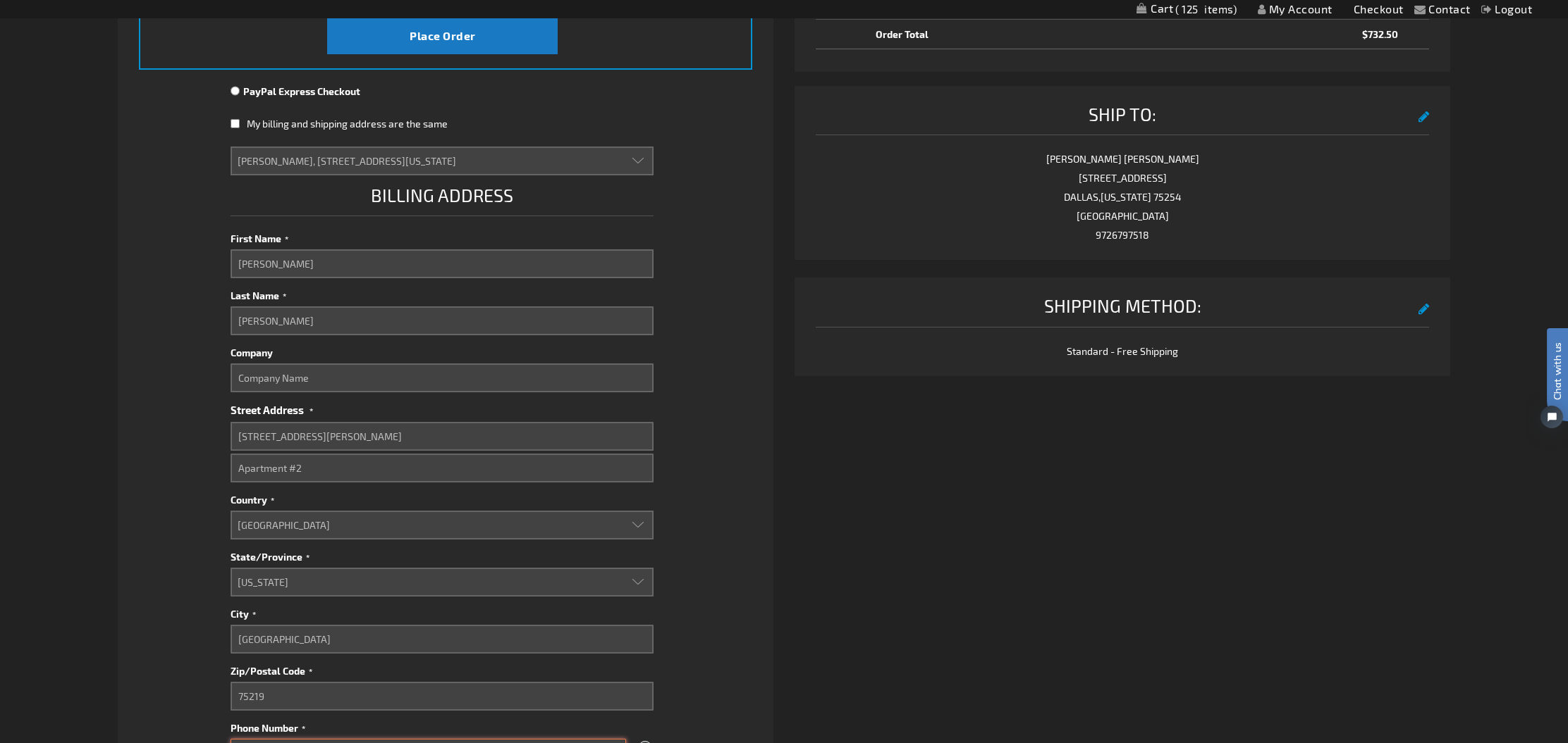
scroll to position [865, 0]
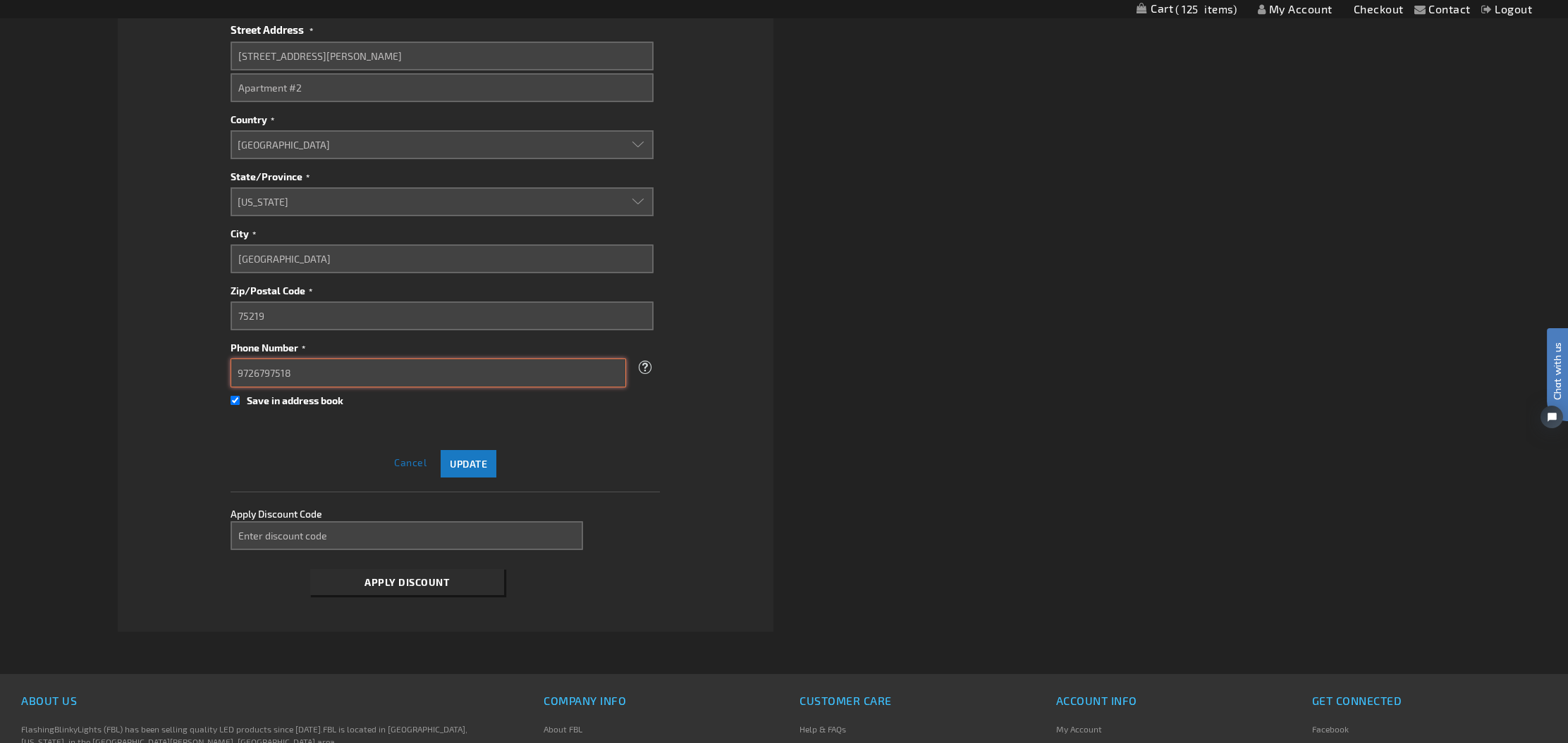
type input "9726797518"
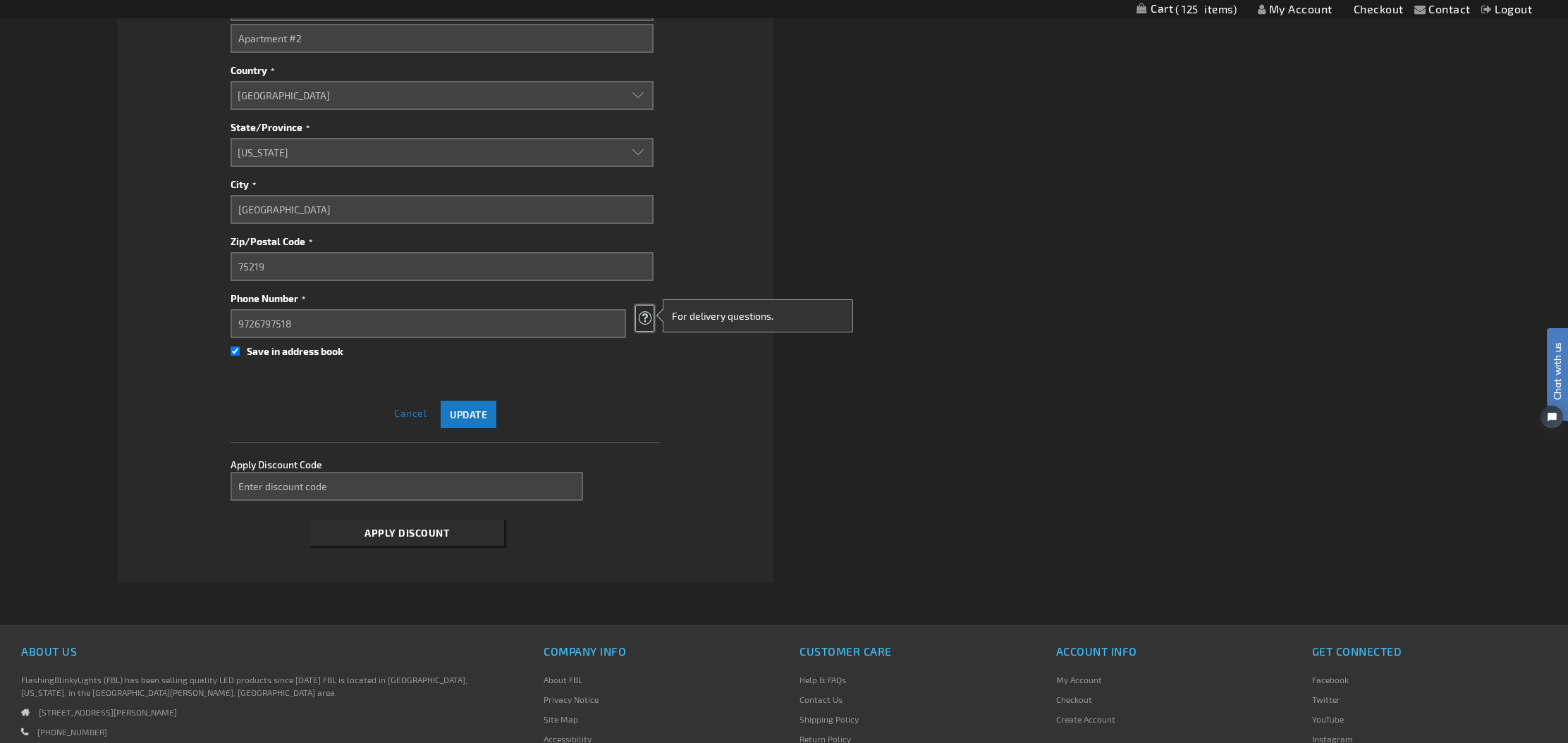
scroll to position [917, 0]
click at [472, 415] on span "Update" at bounding box center [469, 412] width 38 height 12
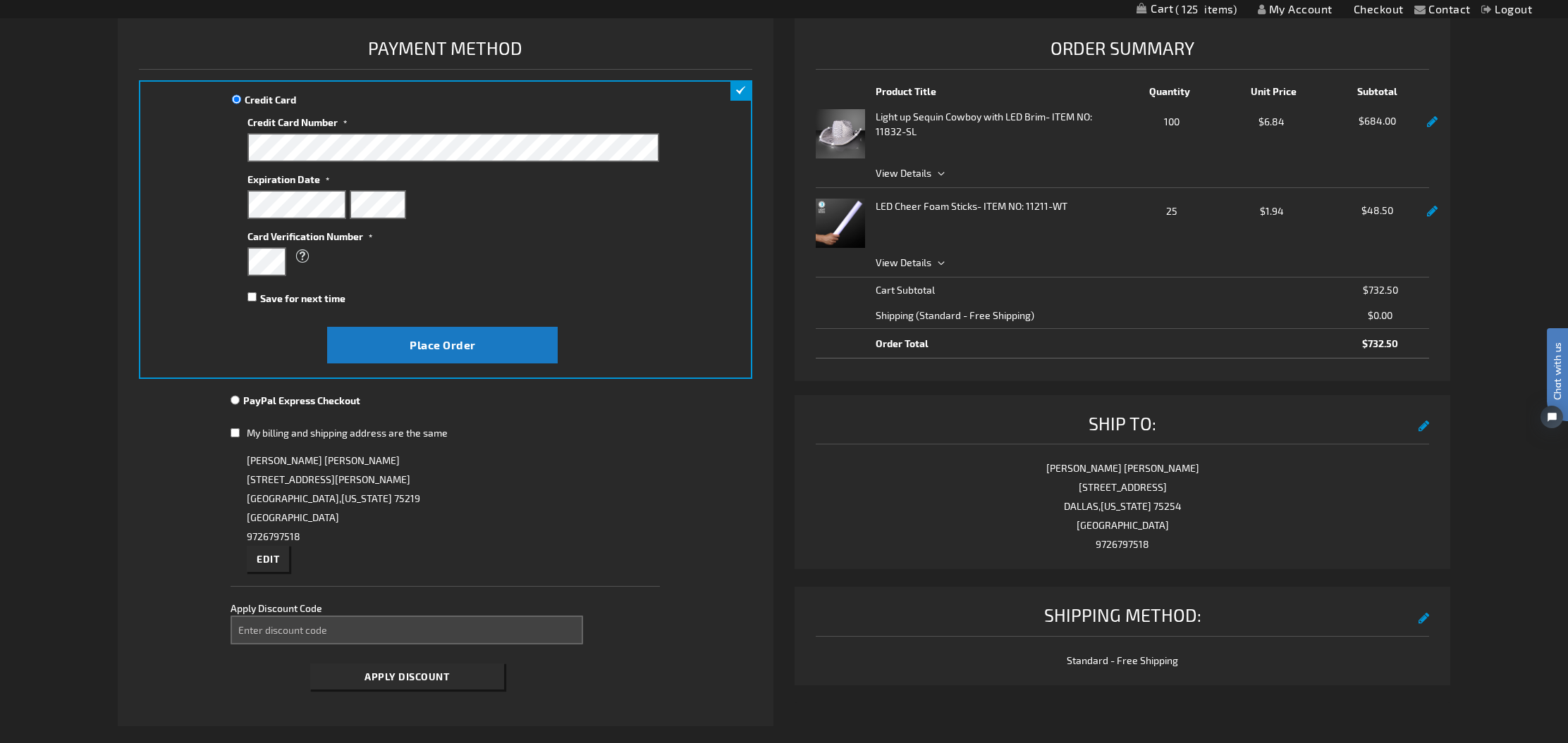
scroll to position [175, 0]
click at [429, 342] on span "Place Order" at bounding box center [442, 345] width 66 height 13
